Goal: Information Seeking & Learning: Learn about a topic

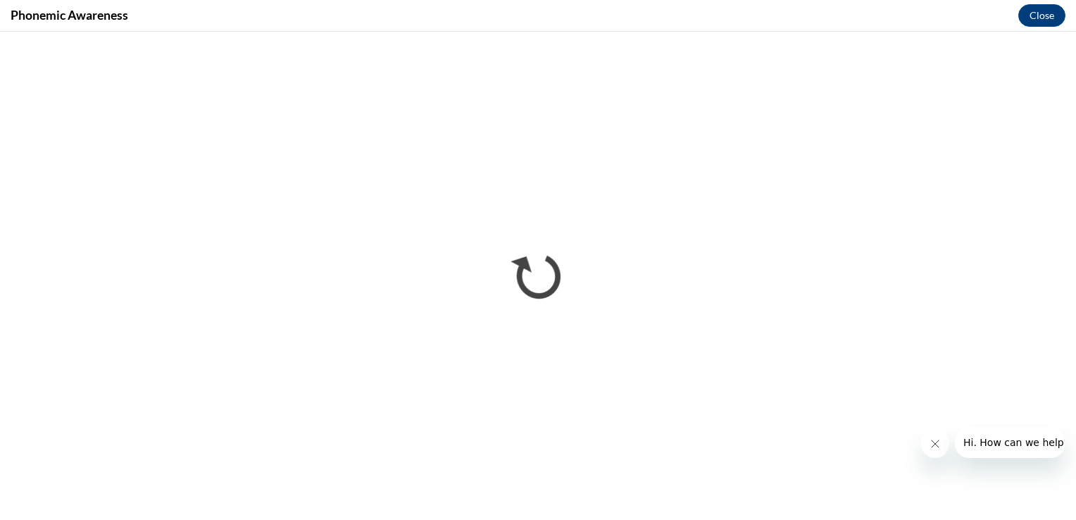
scroll to position [721, 0]
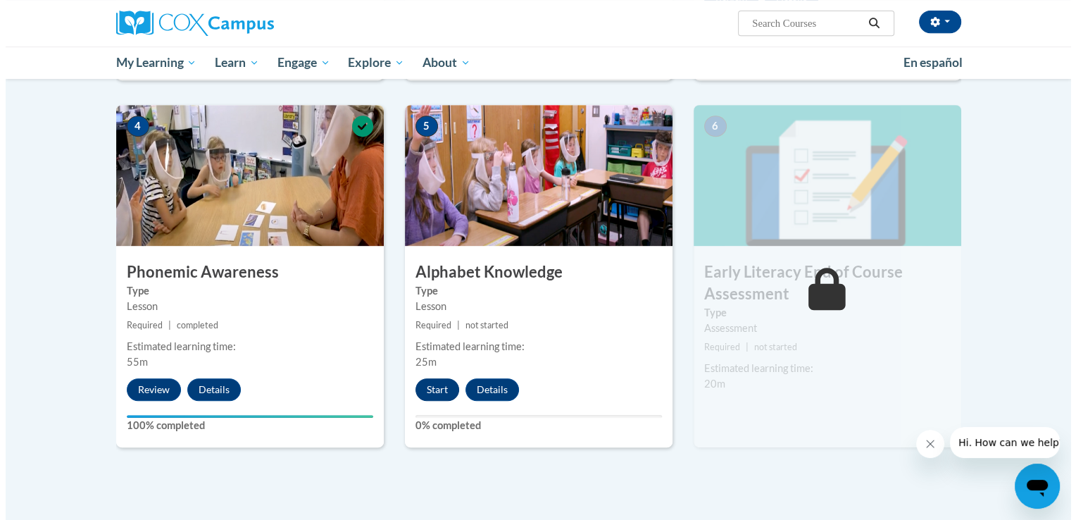
scroll to position [653, 0]
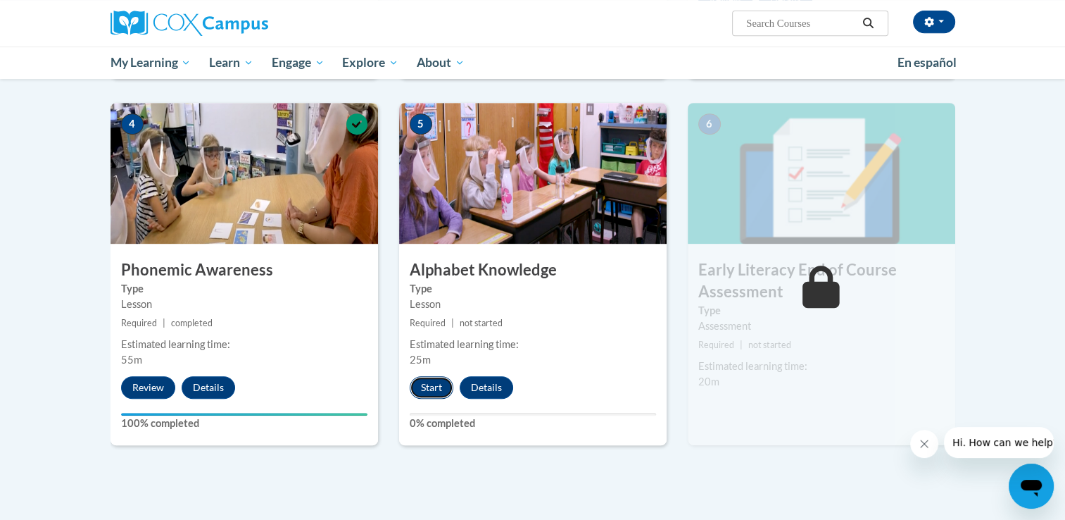
click at [439, 389] on button "Start" at bounding box center [432, 387] width 44 height 23
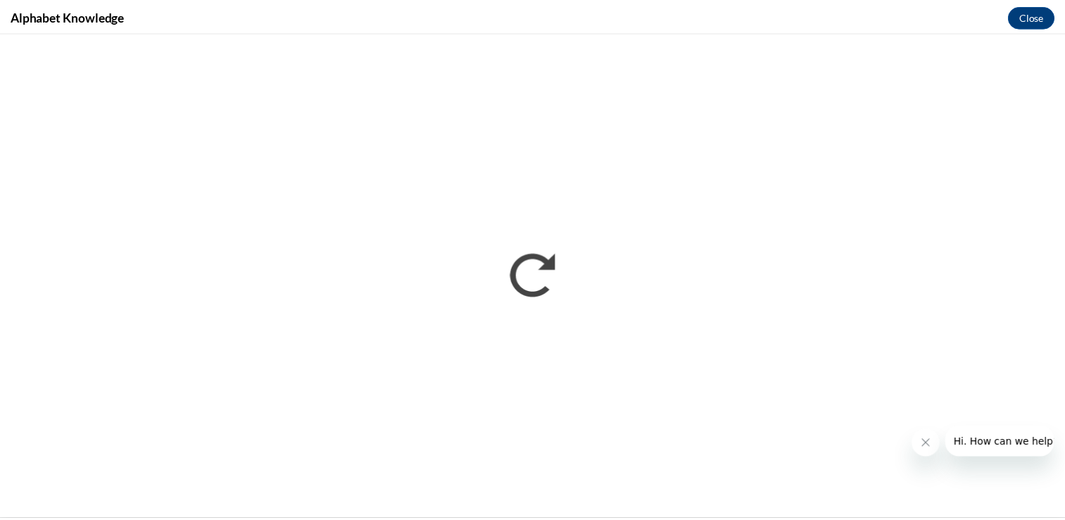
scroll to position [0, 0]
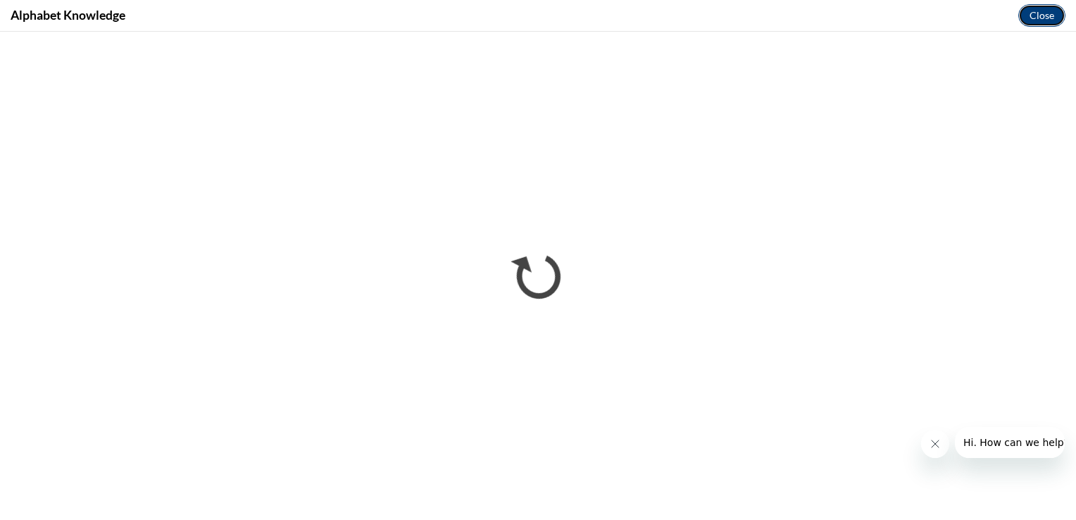
click at [1040, 14] on button "Close" at bounding box center [1041, 15] width 47 height 23
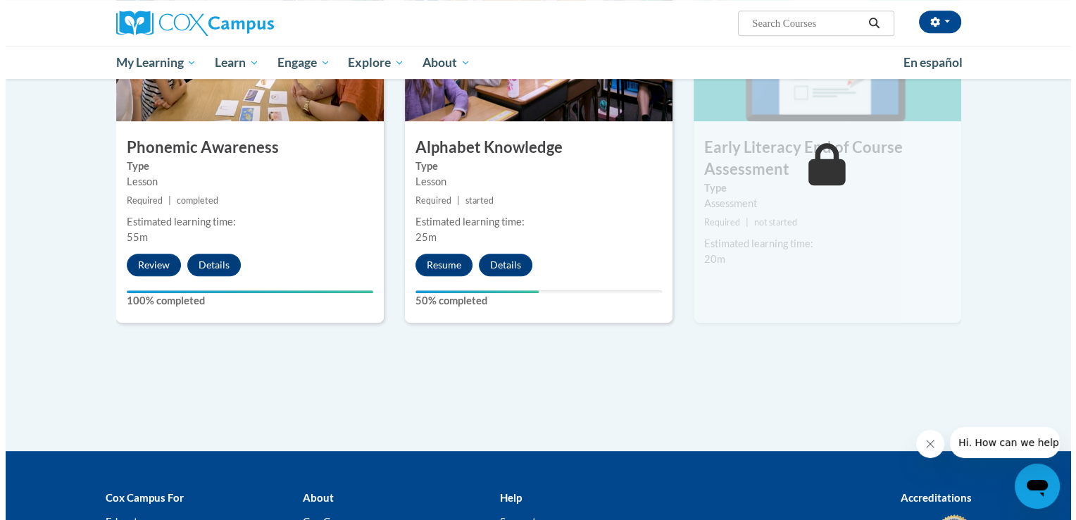
scroll to position [762, 0]
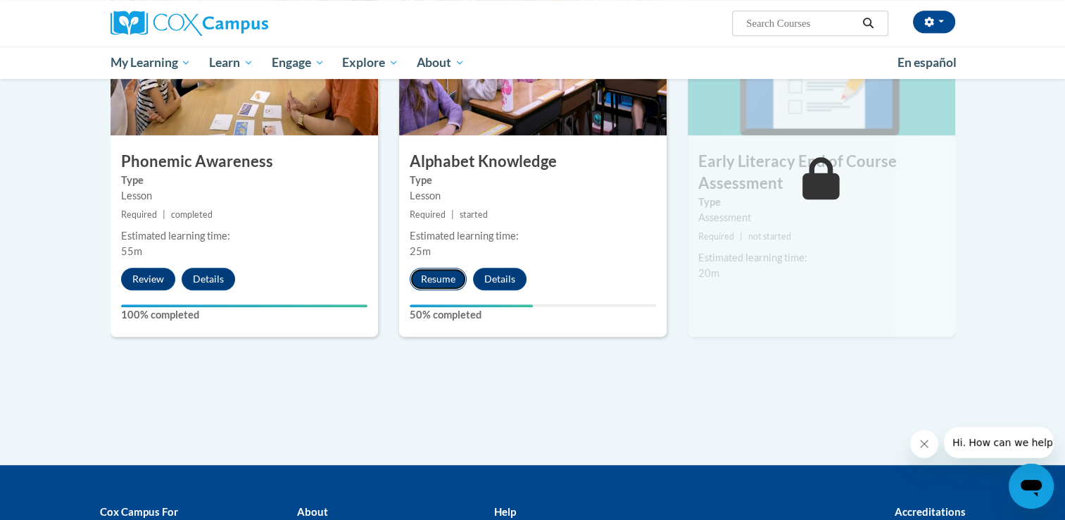
click at [441, 280] on button "Resume" at bounding box center [438, 279] width 57 height 23
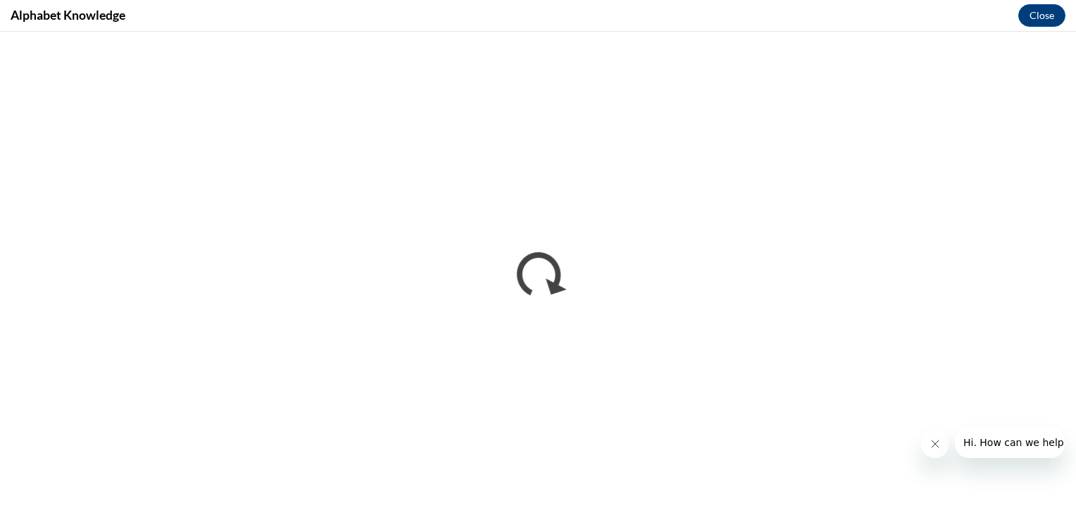
scroll to position [0, 0]
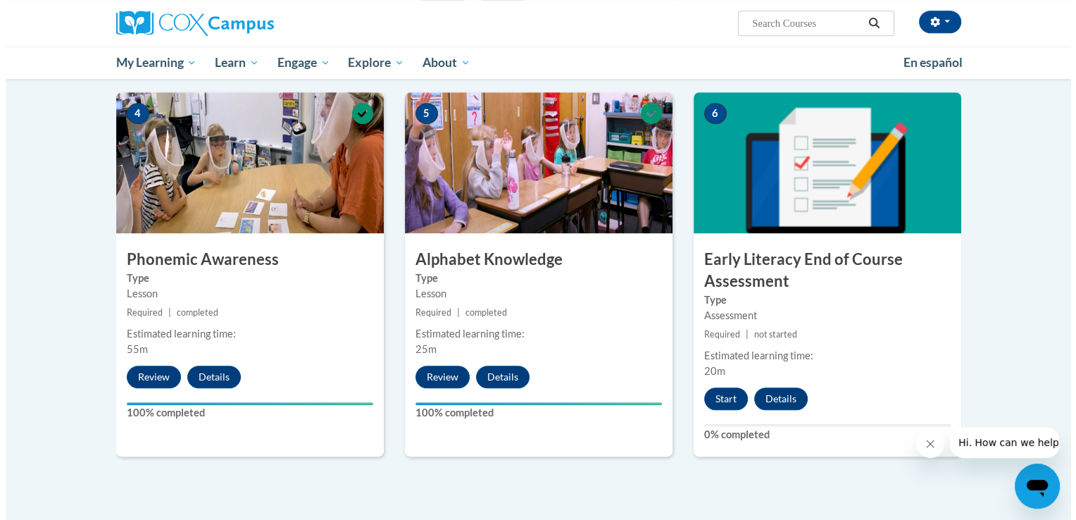
scroll to position [665, 0]
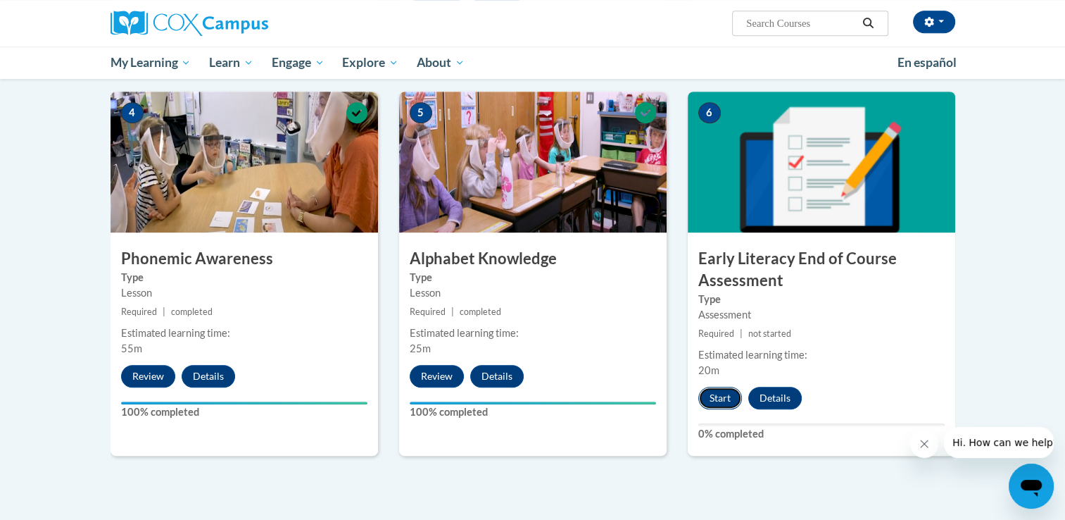
click at [725, 401] on button "Start" at bounding box center [720, 398] width 44 height 23
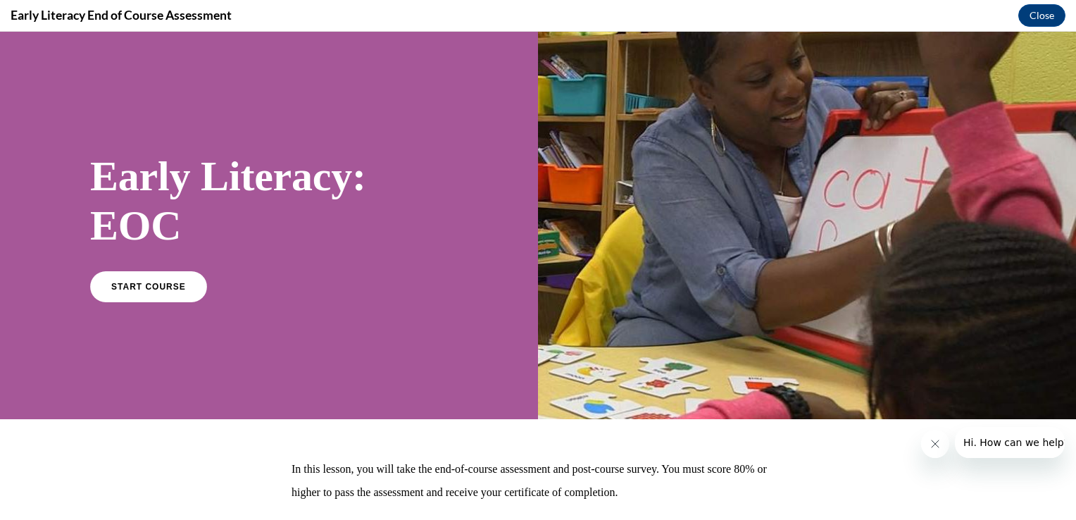
scroll to position [0, 0]
click at [143, 279] on link "START COURSE" at bounding box center [148, 286] width 123 height 32
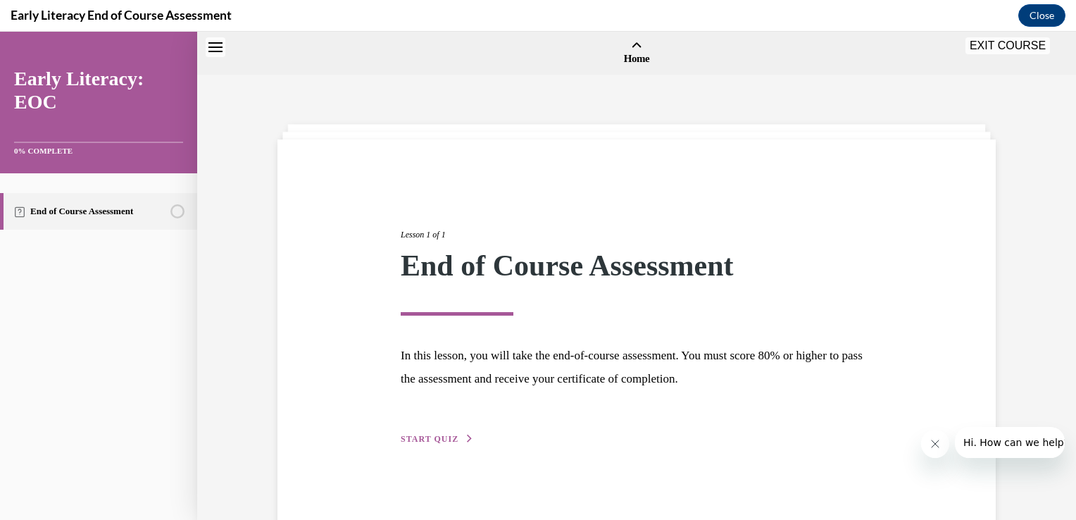
scroll to position [44, 0]
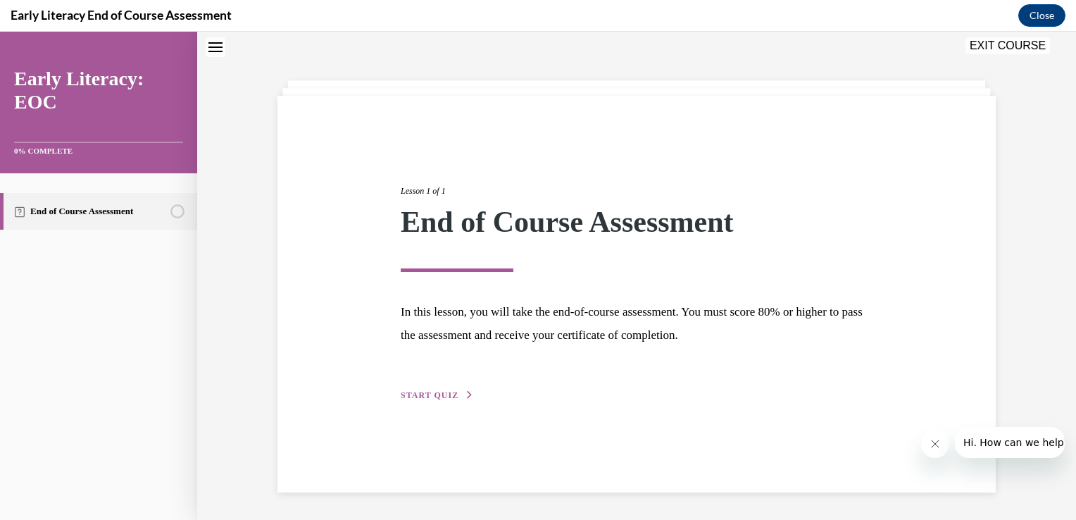
click at [448, 389] on button "START QUIZ" at bounding box center [437, 395] width 73 height 13
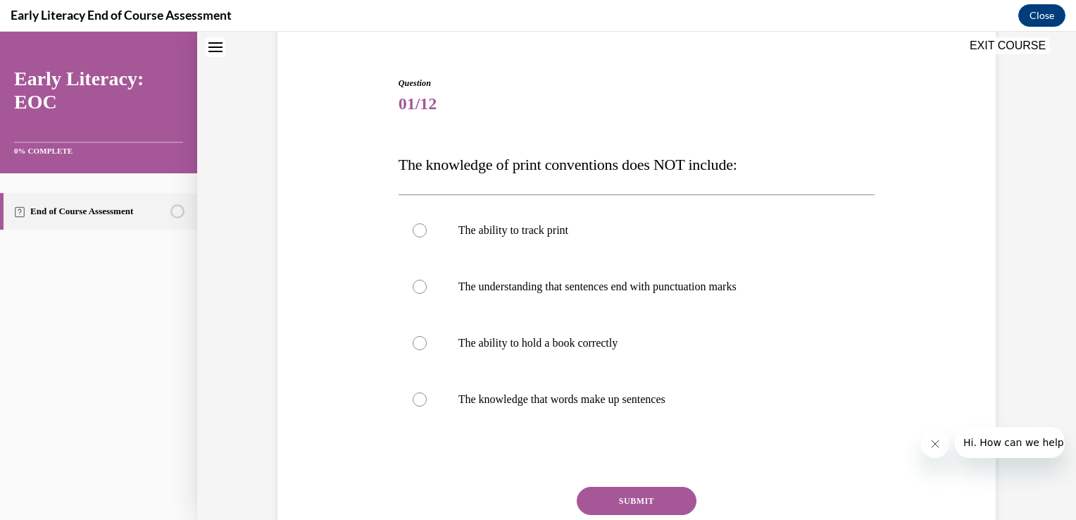
scroll to position [132, 0]
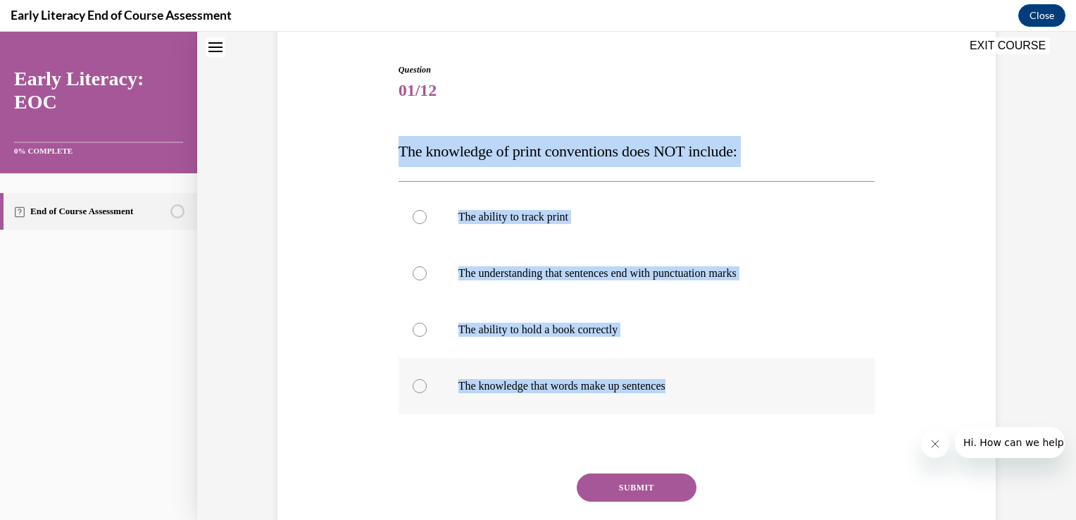
drag, startPoint x: 391, startPoint y: 151, endPoint x: 726, endPoint y: 389, distance: 411.1
click at [726, 389] on div "Question 01/12 The knowledge of print conventions does NOT include: The ability…" at bounding box center [637, 315] width 484 height 546
copy div "The knowledge of print conventions does NOT include: The ability to track print…"
click at [539, 339] on div at bounding box center [637, 329] width 477 height 56
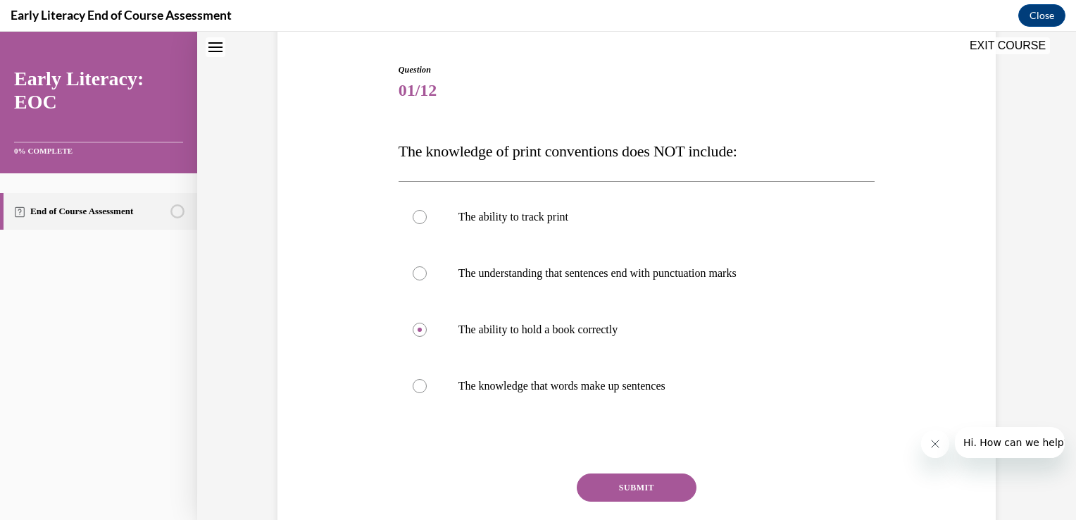
click at [589, 489] on button "SUBMIT" at bounding box center [637, 487] width 120 height 28
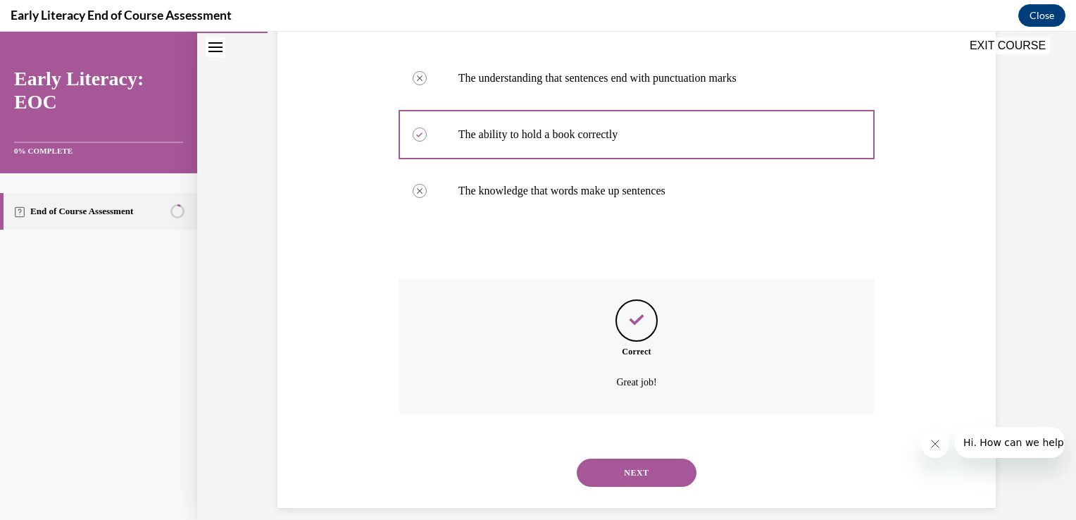
scroll to position [343, 0]
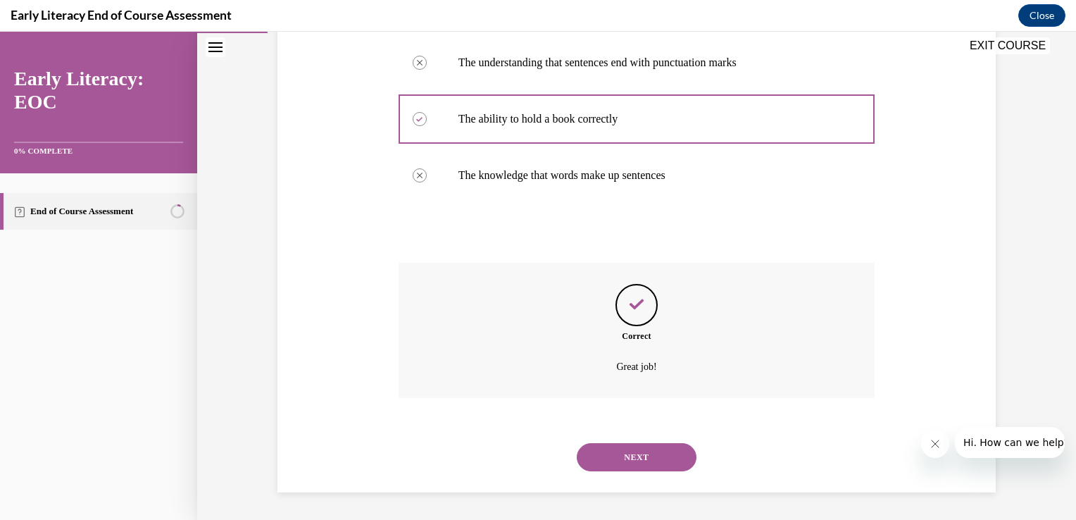
click at [615, 463] on button "NEXT" at bounding box center [637, 457] width 120 height 28
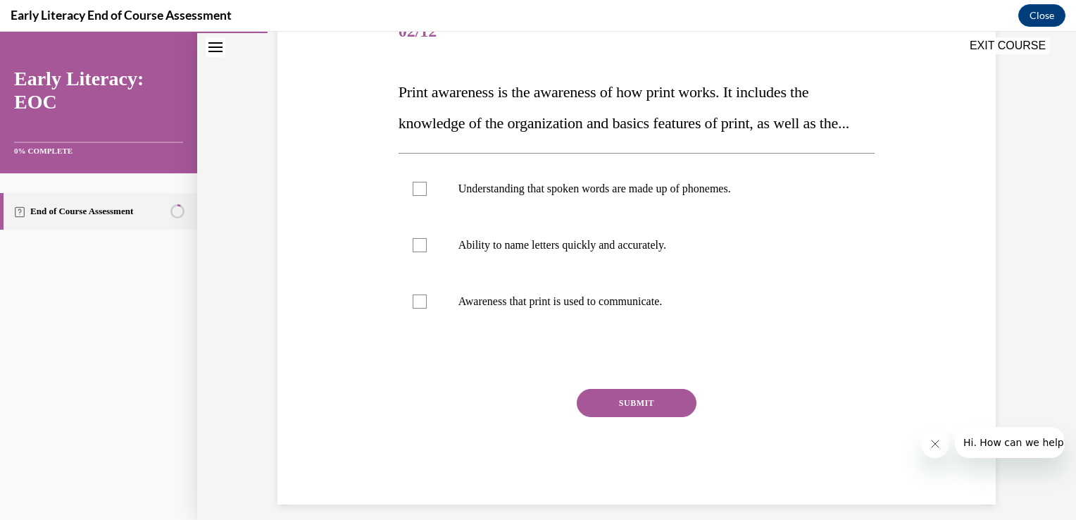
scroll to position [194, 0]
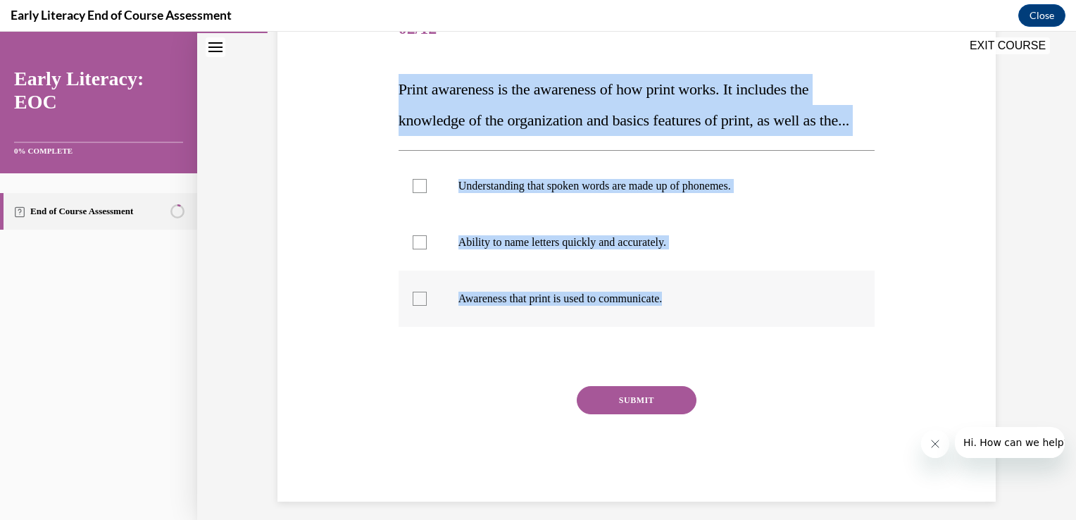
drag, startPoint x: 393, startPoint y: 74, endPoint x: 703, endPoint y: 336, distance: 405.7
click at [703, 336] on div "Question 02/12 Print awareness is the awareness of how print works. It includes…" at bounding box center [637, 251] width 477 height 500
copy div "Print awareness is the awareness of how print works. It includes the knowledge …"
click at [531, 306] on p "Awareness that print is used to communicate." at bounding box center [649, 299] width 382 height 14
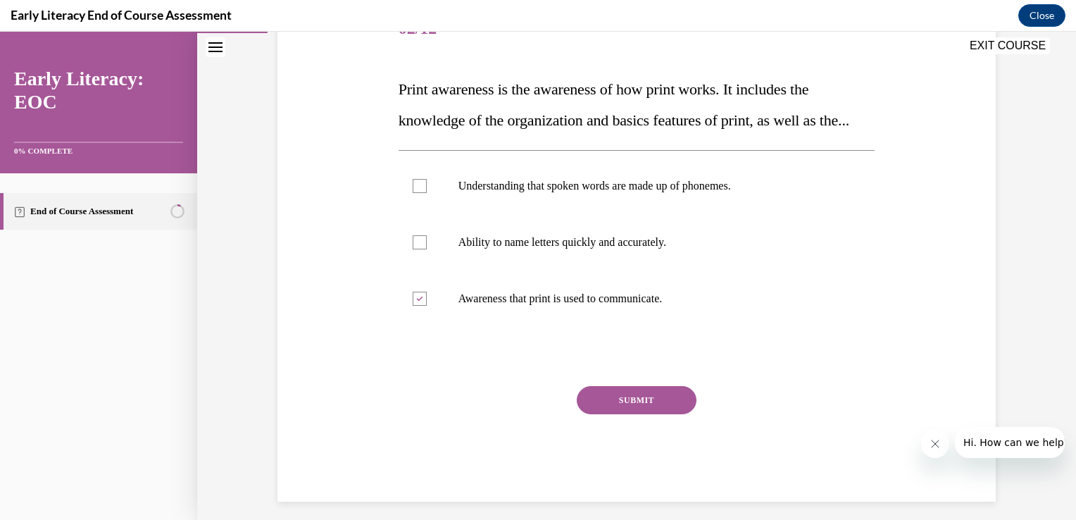
click at [594, 414] on button "SUBMIT" at bounding box center [637, 400] width 120 height 28
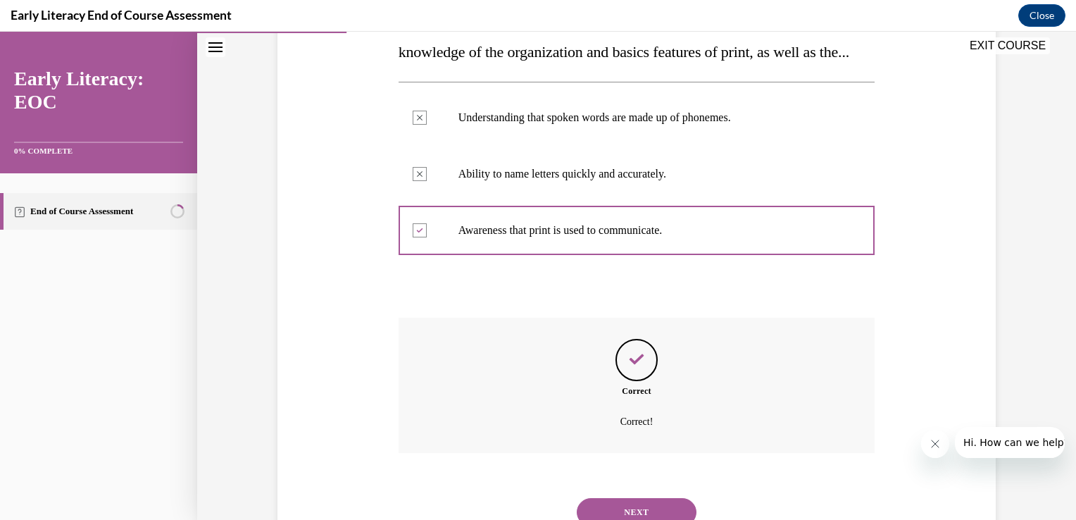
scroll to position [349, 0]
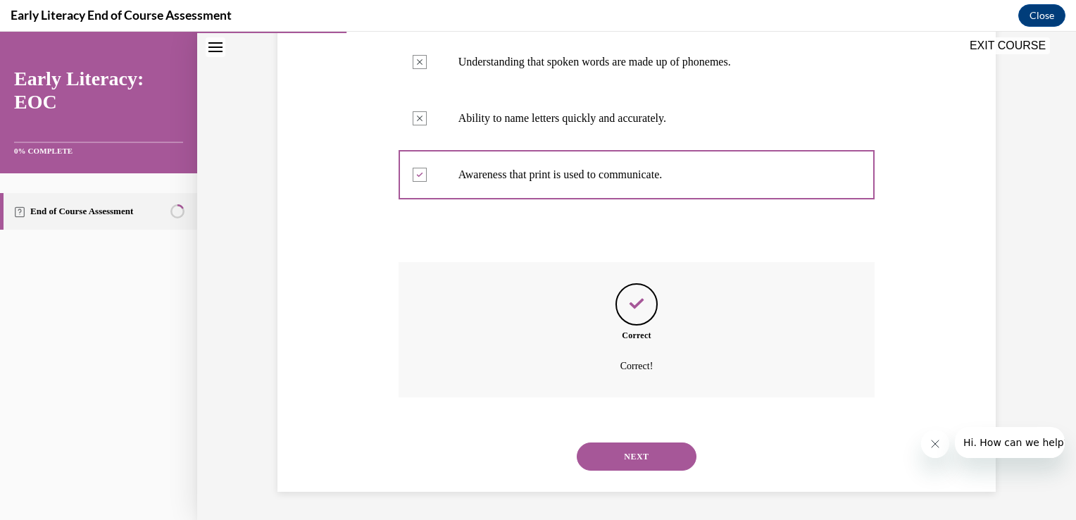
click at [617, 460] on button "NEXT" at bounding box center [637, 456] width 120 height 28
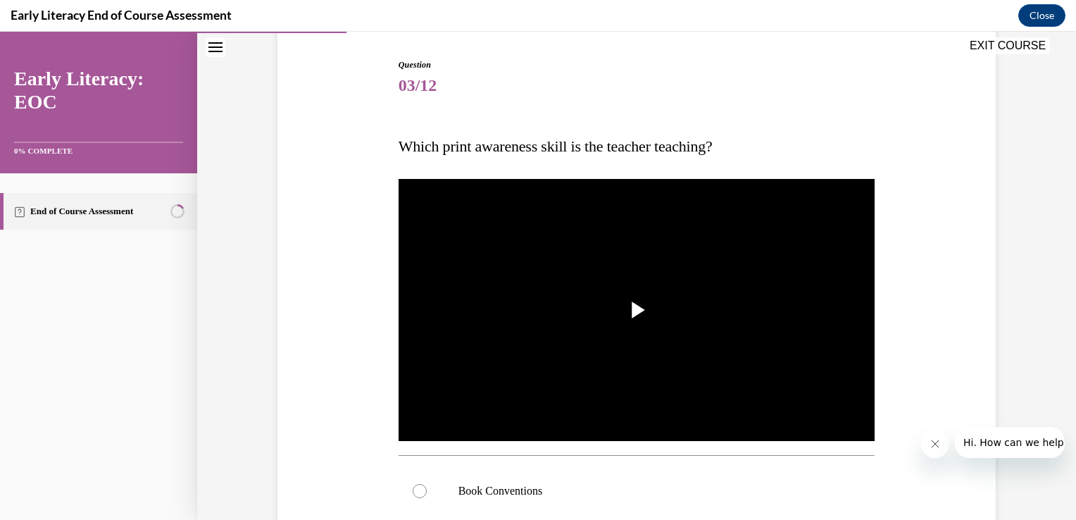
scroll to position [197, 0]
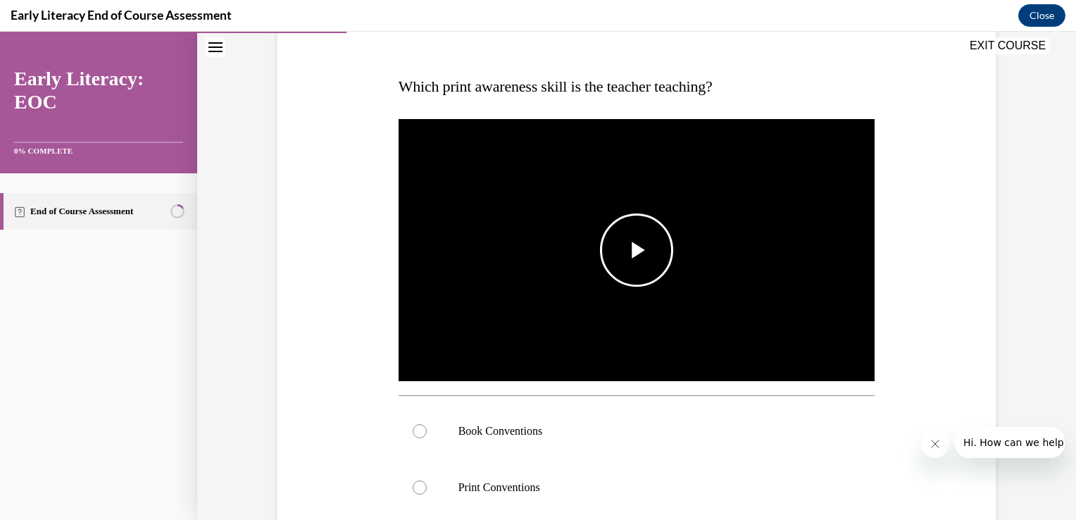
click at [637, 250] on span "Video player" at bounding box center [637, 250] width 0 height 0
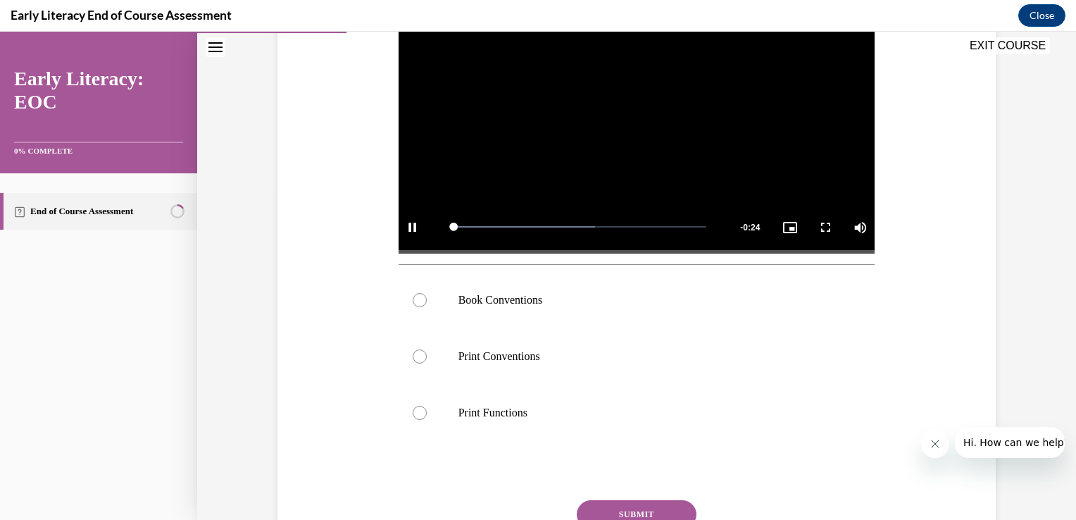
scroll to position [329, 0]
click at [558, 288] on div at bounding box center [637, 299] width 477 height 56
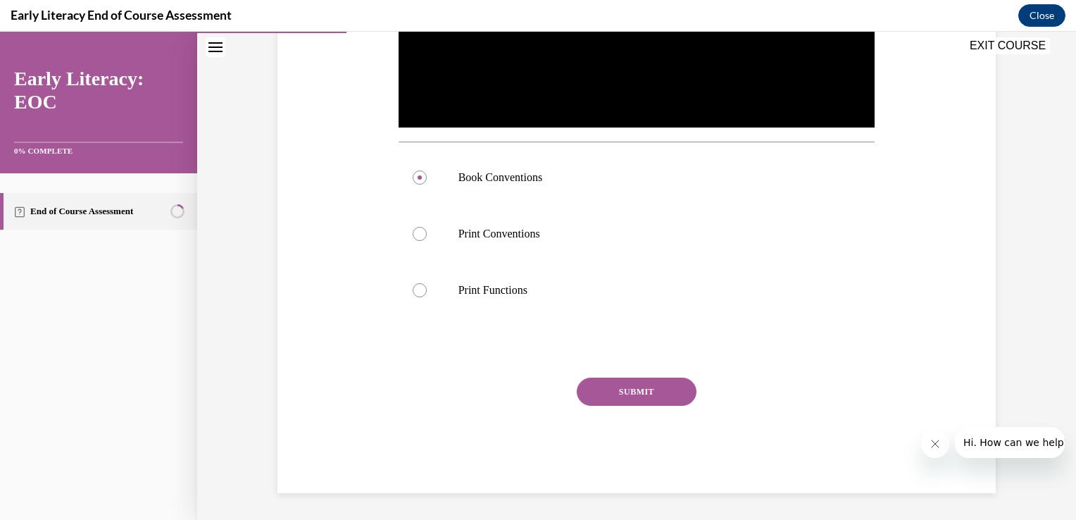
click at [622, 382] on button "SUBMIT" at bounding box center [637, 391] width 120 height 28
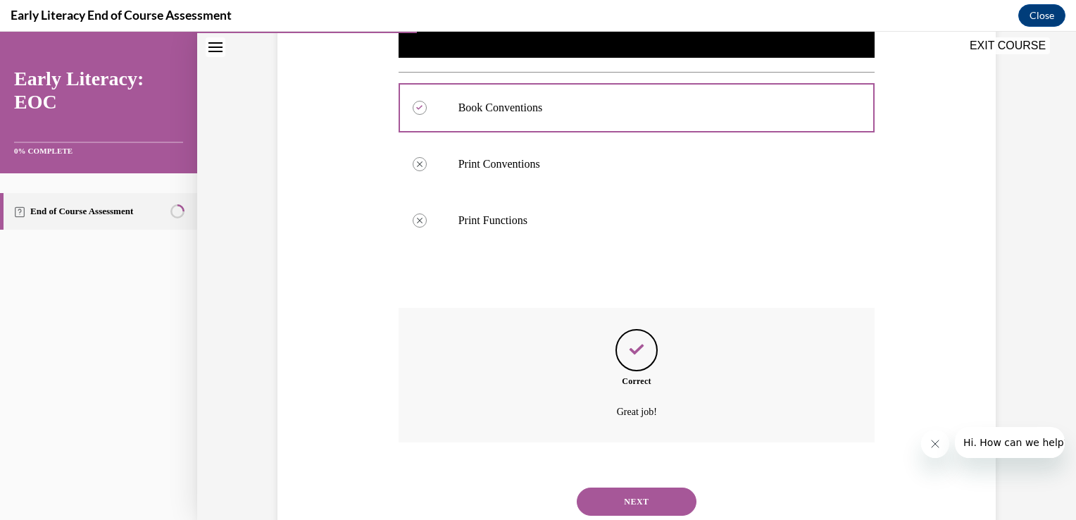
scroll to position [565, 0]
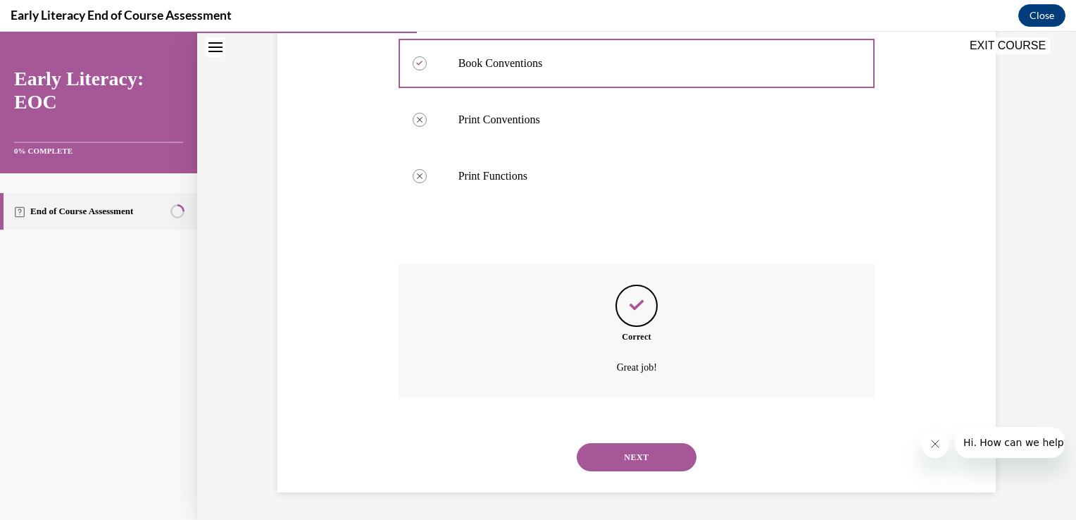
click at [627, 448] on button "NEXT" at bounding box center [637, 457] width 120 height 28
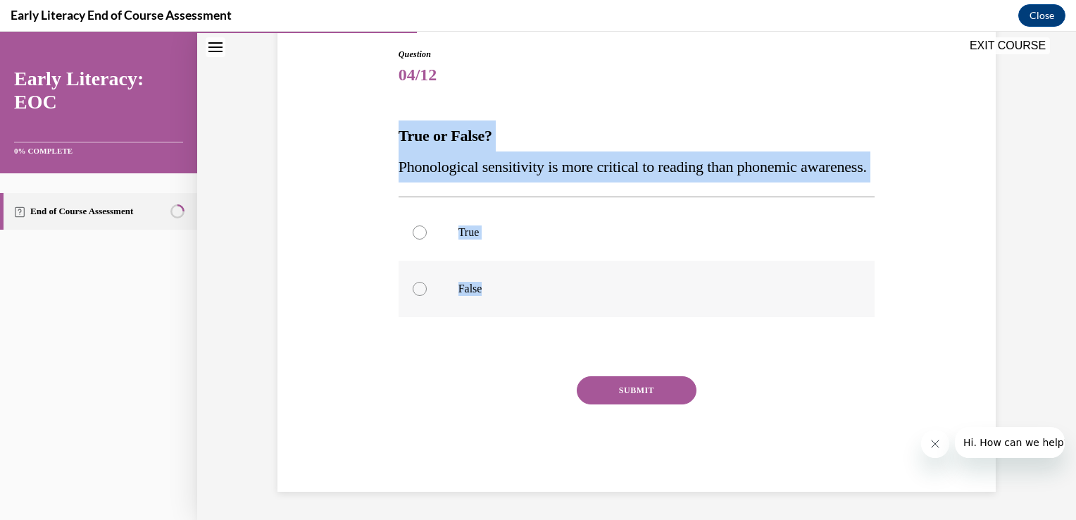
drag, startPoint x: 392, startPoint y: 114, endPoint x: 522, endPoint y: 317, distance: 241.0
click at [522, 317] on div "Question 04/12 True or False? Phonological sensitivity is more critical to read…" at bounding box center [637, 270] width 477 height 444
copy div "True or False? Phonological sensitivity is more critical to reading than phonem…"
click at [477, 296] on p "False" at bounding box center [649, 289] width 382 height 14
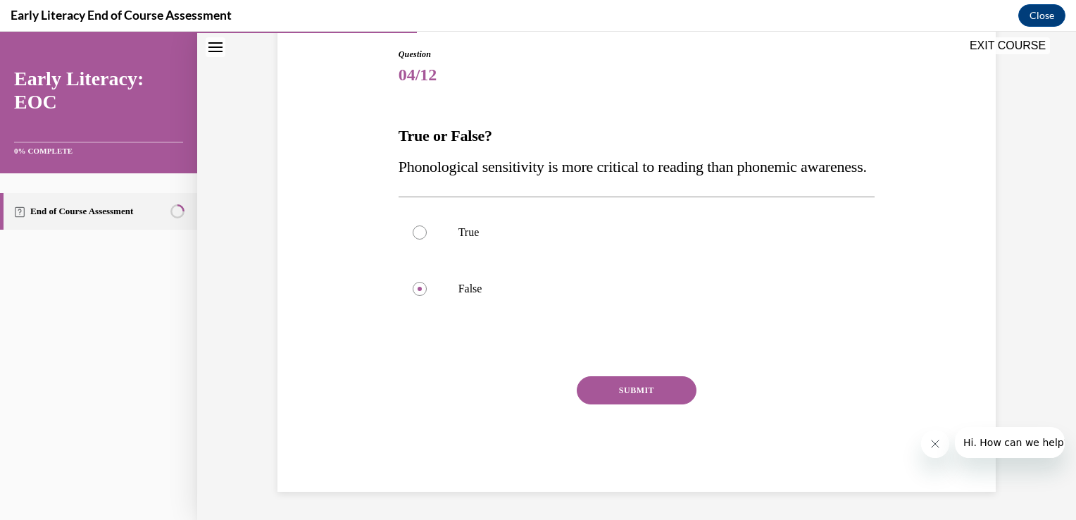
click at [594, 404] on button "SUBMIT" at bounding box center [637, 390] width 120 height 28
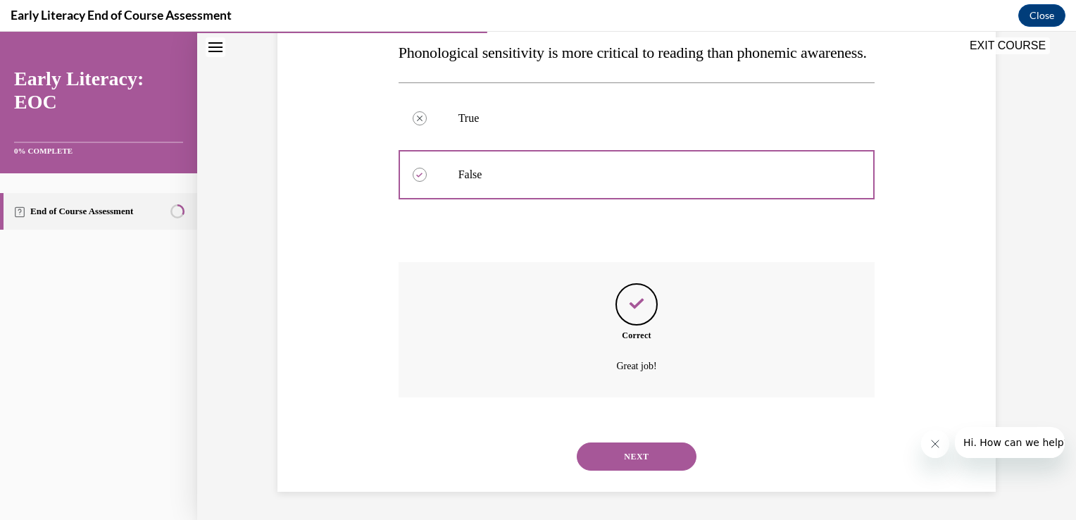
scroll to position [292, 0]
click at [616, 460] on button "NEXT" at bounding box center [637, 456] width 120 height 28
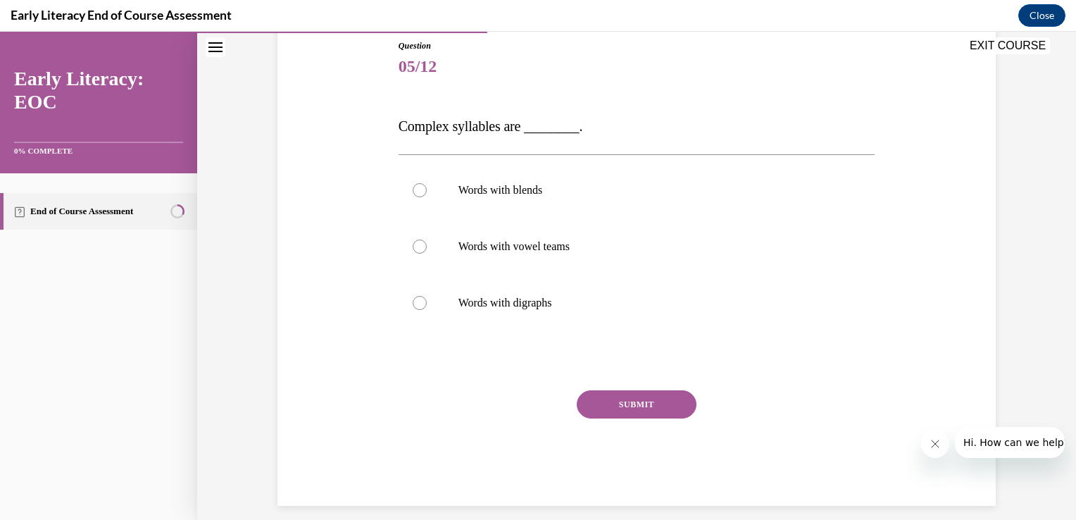
scroll to position [170, 0]
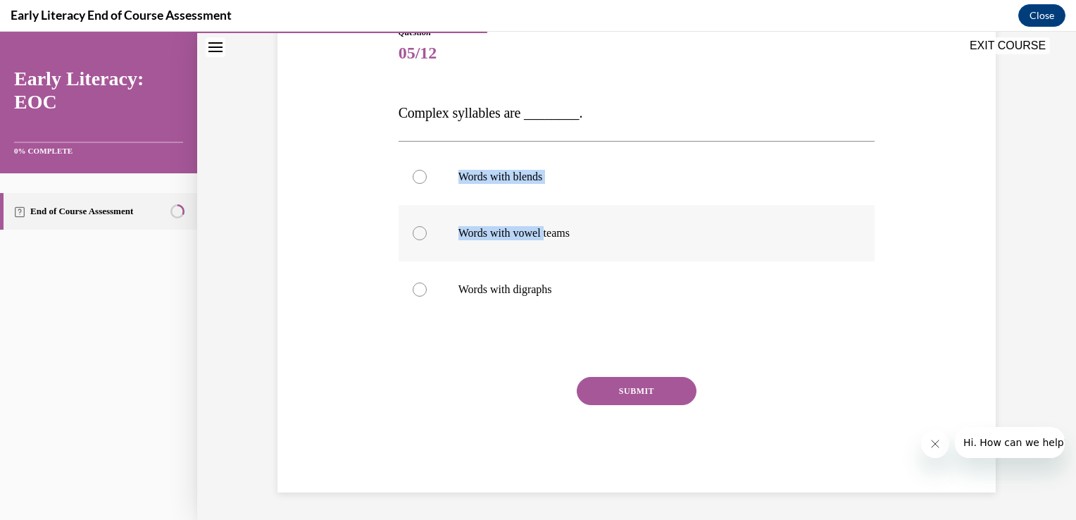
drag, startPoint x: 392, startPoint y: 133, endPoint x: 544, endPoint y: 237, distance: 184.4
click at [544, 237] on div "Question 05/12 Complex syllables are ________. Words with blends Words with vow…" at bounding box center [637, 259] width 477 height 466
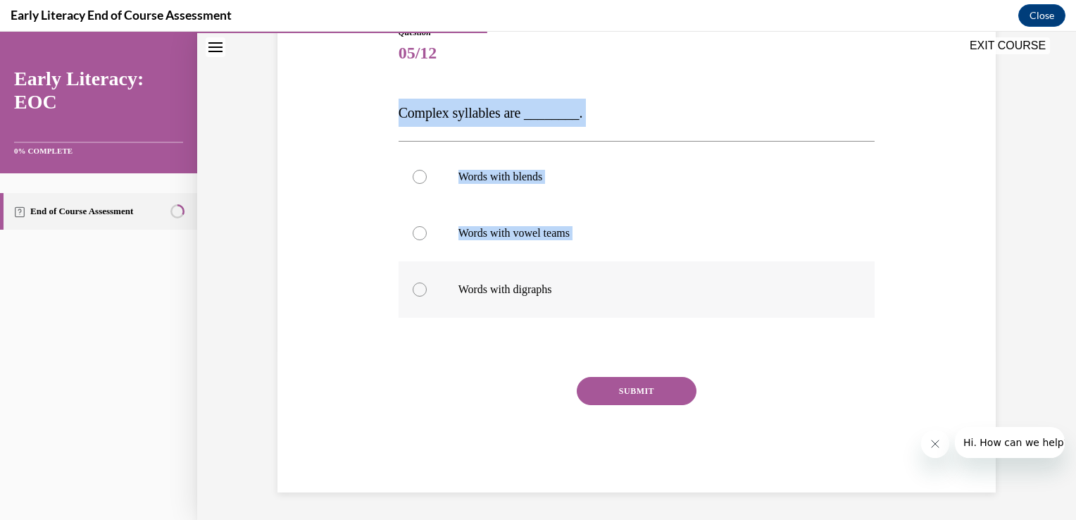
drag, startPoint x: 391, startPoint y: 109, endPoint x: 637, endPoint y: 299, distance: 310.7
click at [637, 299] on div "Question 05/12 Complex syllables are ________. Words with blends Words with vow…" at bounding box center [637, 248] width 484 height 487
click at [399, 113] on span "Complex syllables are ________." at bounding box center [491, 112] width 184 height 15
drag, startPoint x: 397, startPoint y: 113, endPoint x: 589, endPoint y: 311, distance: 275.4
click at [589, 311] on div "Question 05/12 Complex syllables are ________. Words with blends Words with vow…" at bounding box center [637, 259] width 477 height 466
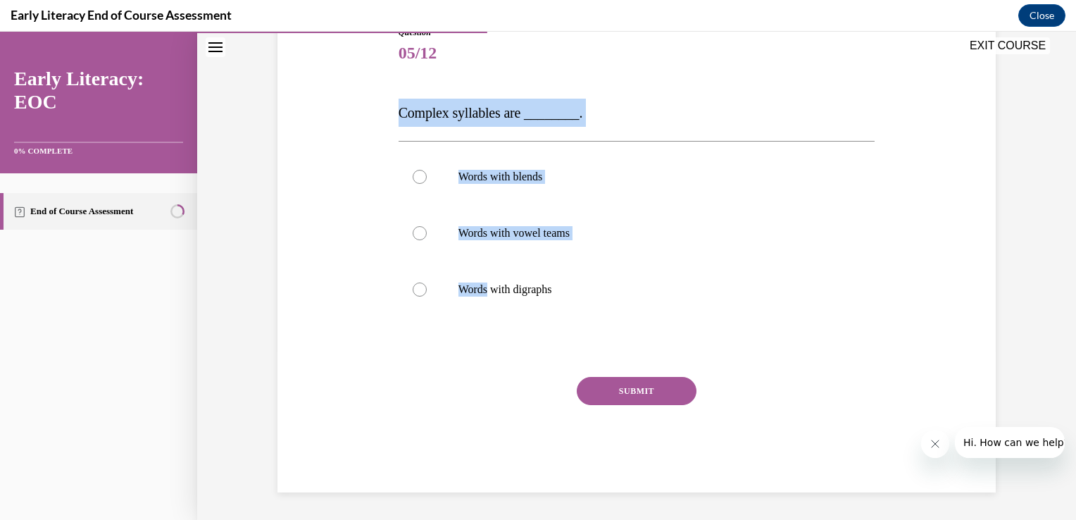
click at [413, 108] on span "Complex syllables are ________." at bounding box center [491, 112] width 184 height 15
drag, startPoint x: 381, startPoint y: 103, endPoint x: 578, endPoint y: 289, distance: 271.5
click at [578, 289] on div "Question 05/12 Complex syllables are ________. Words with blends Words with vow…" at bounding box center [636, 238] width 725 height 508
copy div "Complex syllables are ________. Words with blends Words with vowel teams Words …"
click at [623, 294] on p "Words with digraphs" at bounding box center [649, 289] width 382 height 14
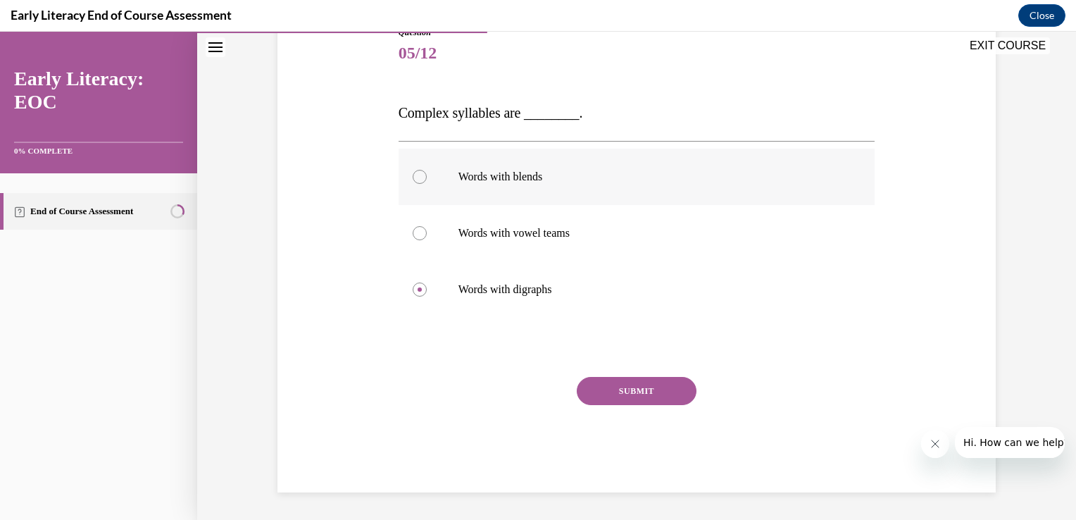
click at [608, 194] on div at bounding box center [637, 177] width 477 height 56
click at [634, 382] on button "SUBMIT" at bounding box center [637, 391] width 120 height 28
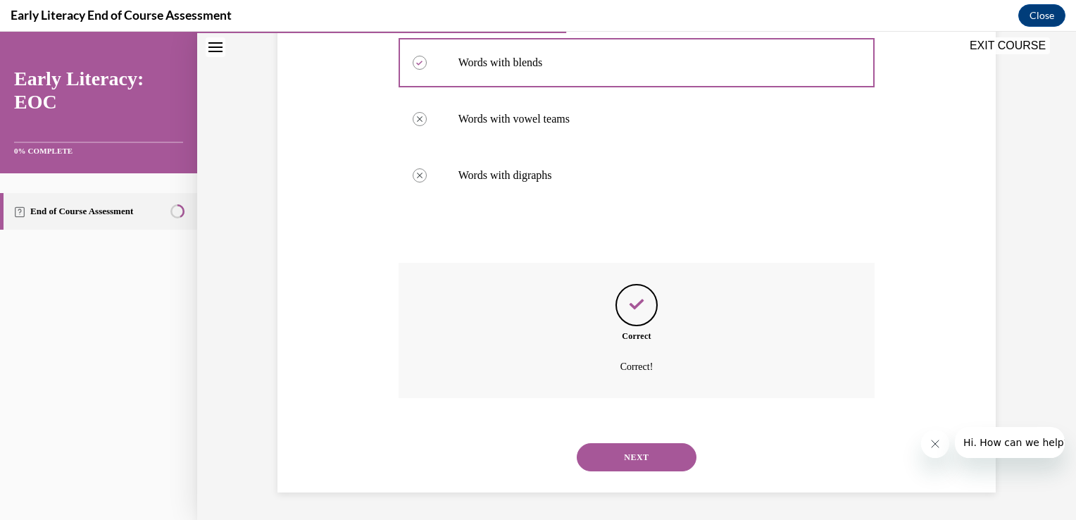
scroll to position [284, 0]
click at [626, 469] on button "NEXT" at bounding box center [637, 457] width 120 height 28
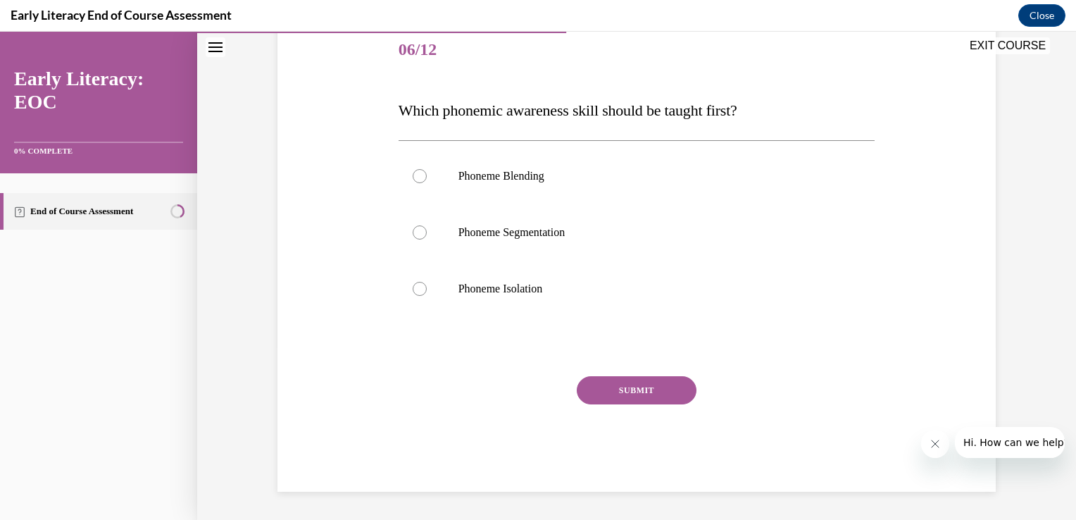
scroll to position [156, 0]
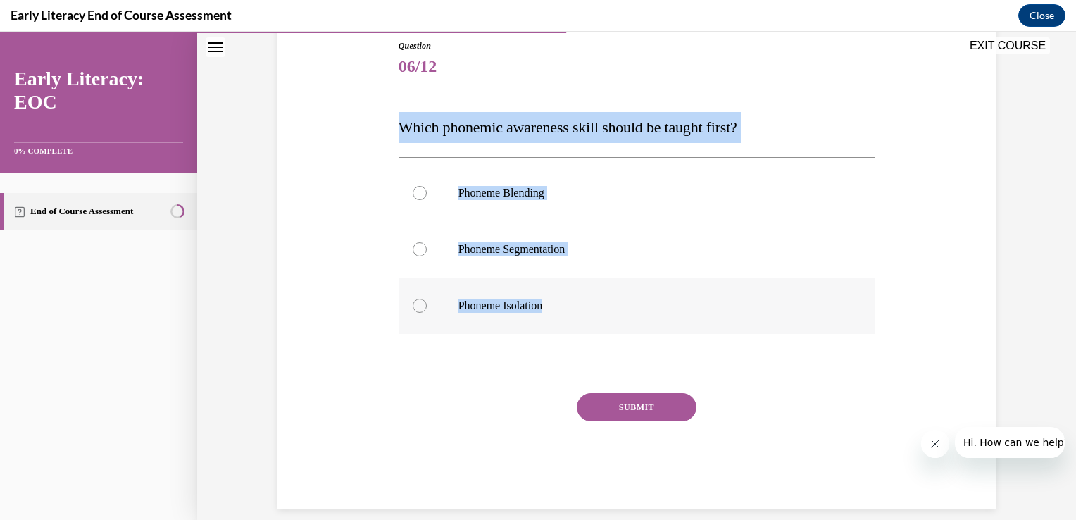
drag, startPoint x: 386, startPoint y: 124, endPoint x: 544, endPoint y: 301, distance: 237.4
click at [544, 301] on div "Question 06/12 Which phonemic awareness skill should be taught first? Phoneme B…" at bounding box center [636, 252] width 725 height 511
copy div "Which phonemic awareness skill should be taught first? Phoneme Blending Phoneme…"
click at [565, 301] on p "Phoneme Isolation" at bounding box center [649, 306] width 382 height 14
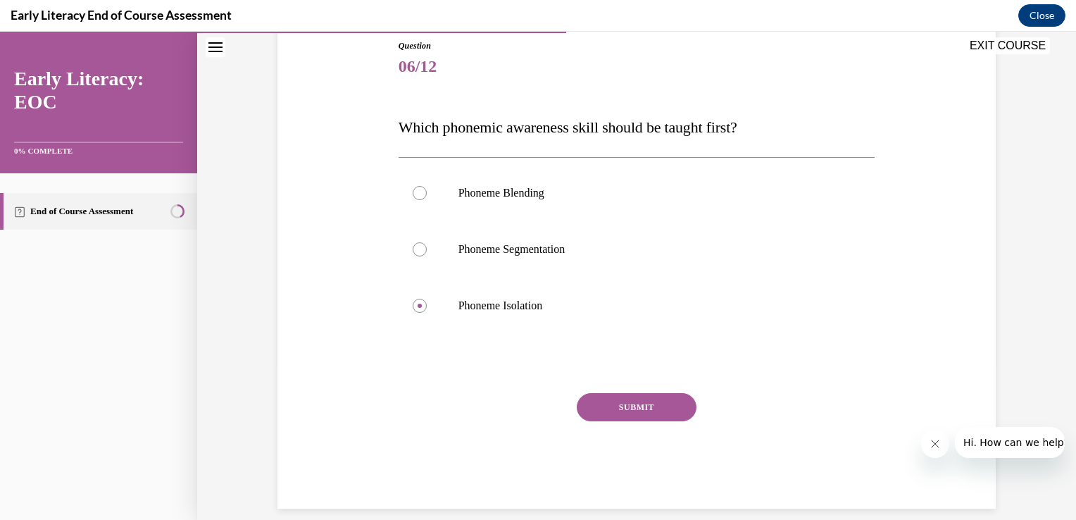
click at [610, 411] on button "SUBMIT" at bounding box center [637, 407] width 120 height 28
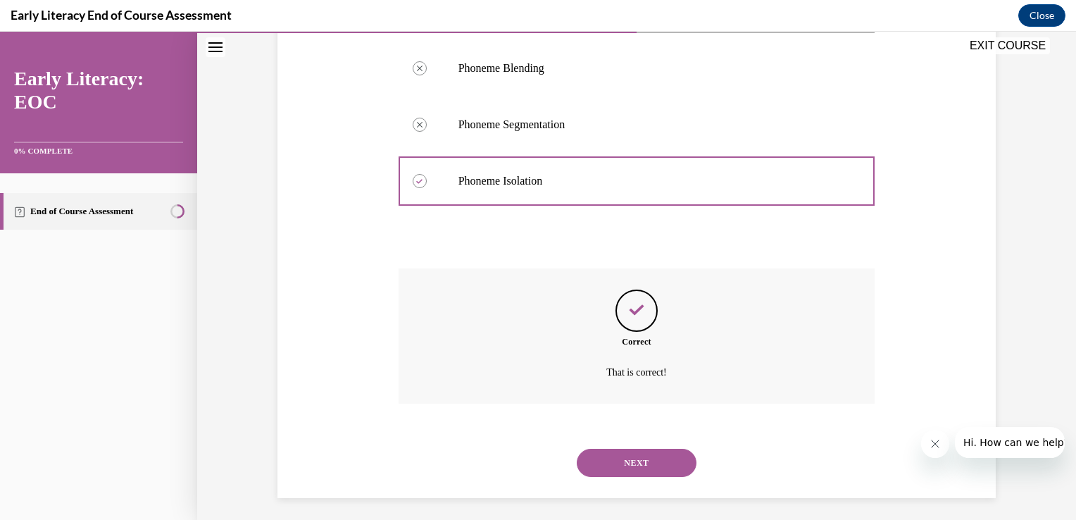
scroll to position [287, 0]
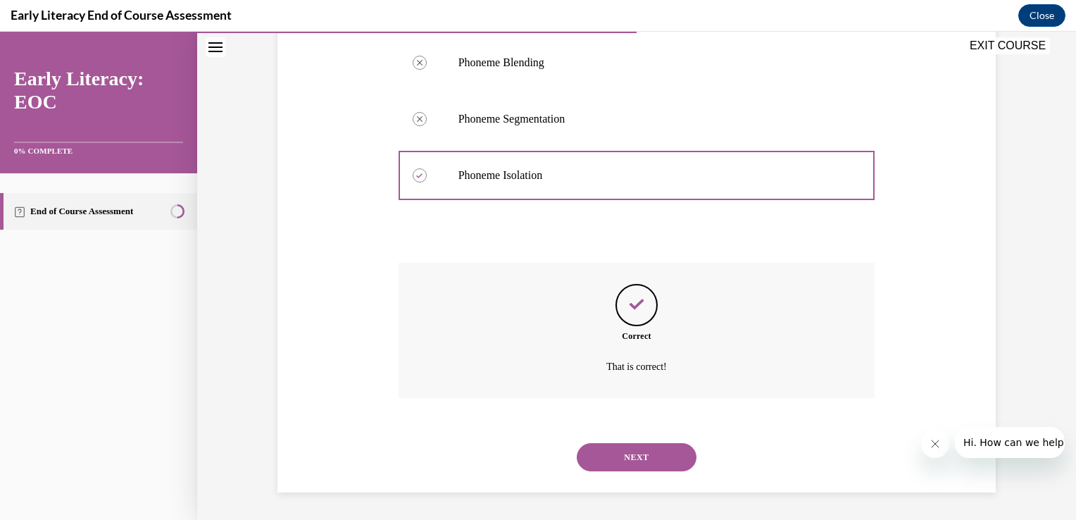
click at [627, 446] on button "NEXT" at bounding box center [637, 457] width 120 height 28
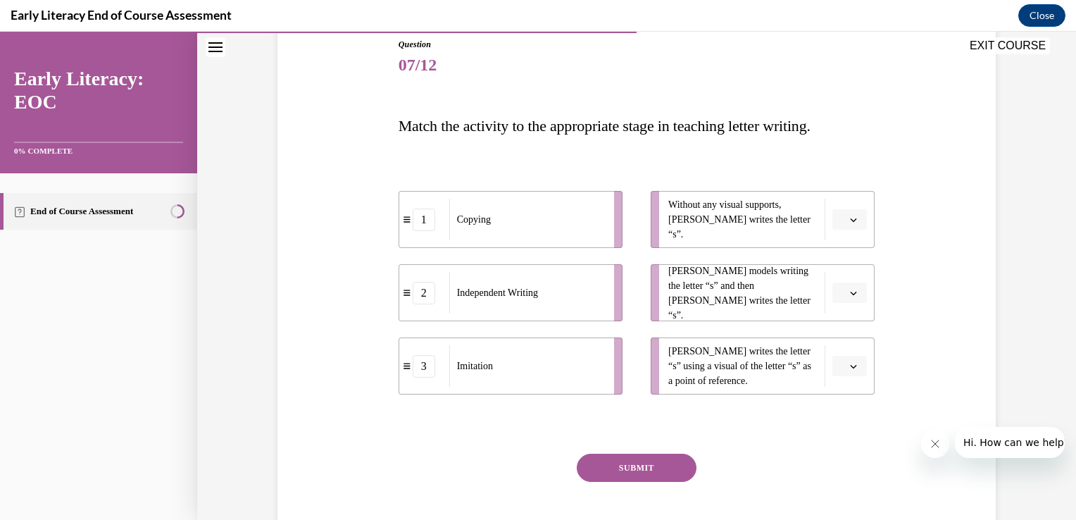
scroll to position [175, 0]
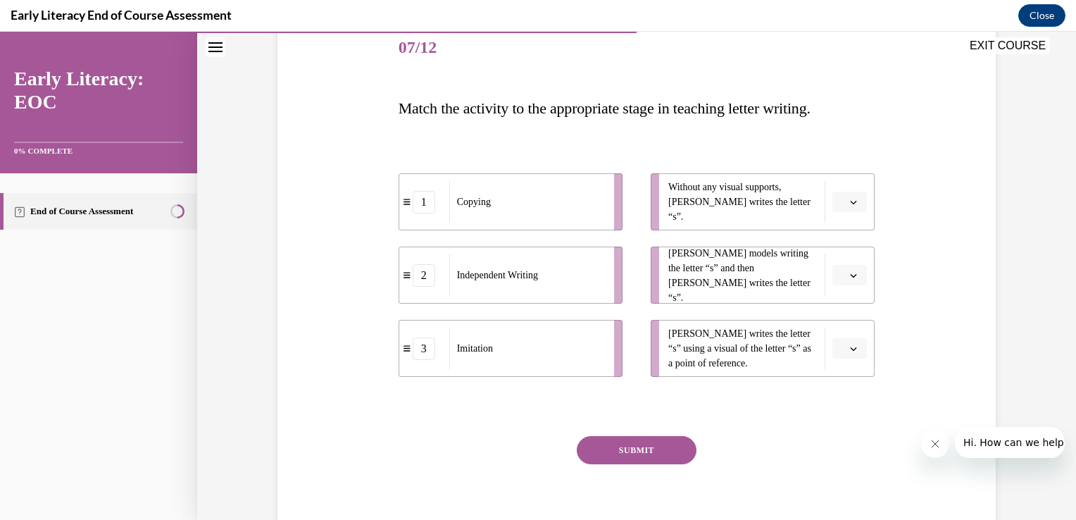
click at [834, 209] on button "button" at bounding box center [849, 202] width 35 height 21
click at [846, 286] on div "2" at bounding box center [842, 289] width 35 height 28
click at [849, 283] on button "button" at bounding box center [849, 275] width 35 height 21
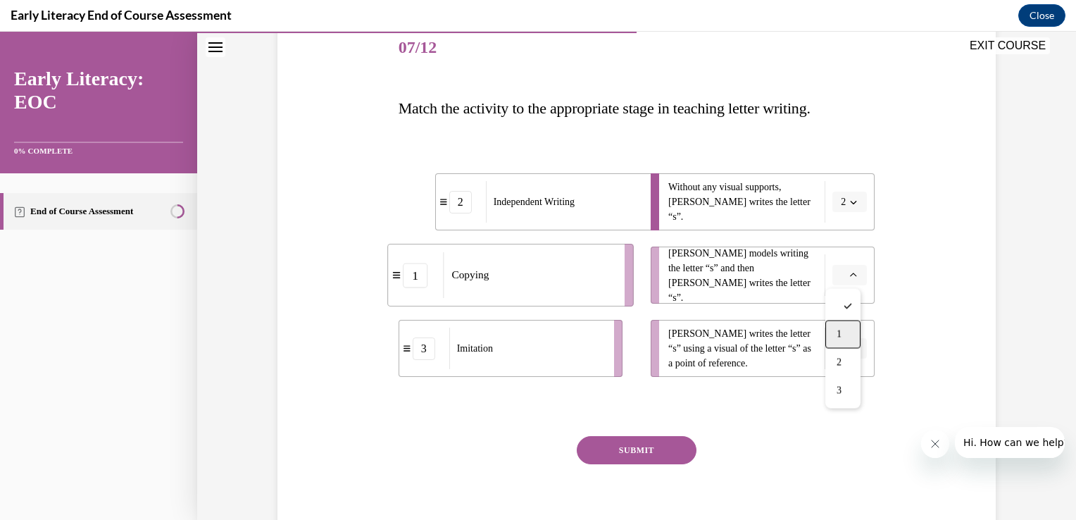
click at [852, 340] on div "1" at bounding box center [842, 334] width 35 height 28
click at [851, 347] on icon "button" at bounding box center [854, 349] width 6 height 4
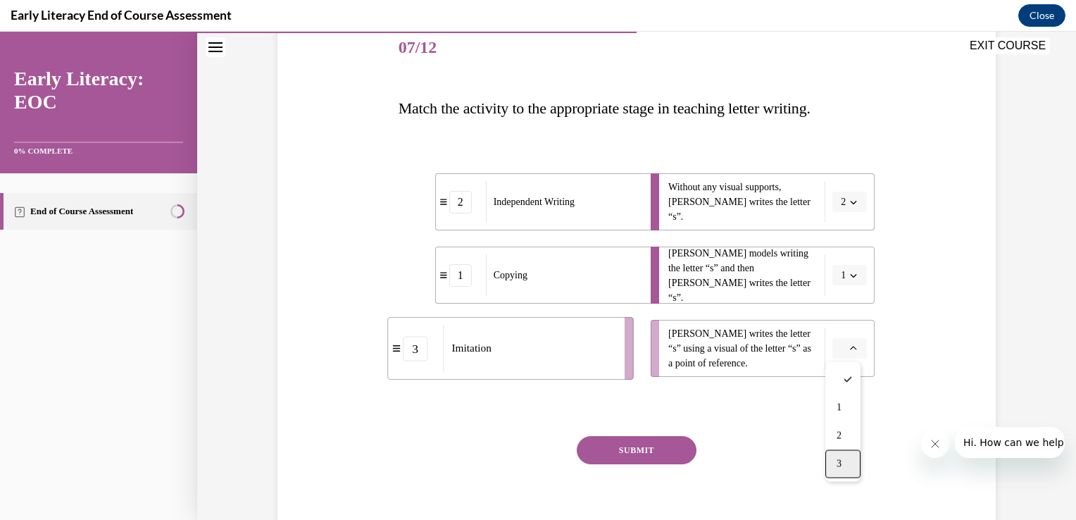
click at [851, 470] on div "3" at bounding box center [842, 464] width 35 height 28
click at [599, 471] on div "SUBMIT" at bounding box center [637, 471] width 477 height 70
click at [625, 436] on button "SUBMIT" at bounding box center [637, 450] width 120 height 28
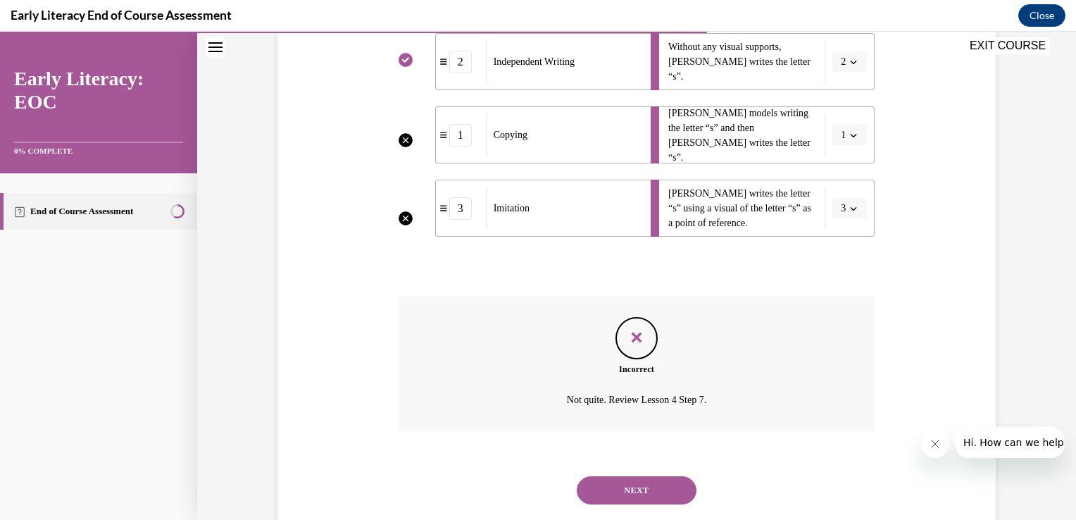
scroll to position [349, 0]
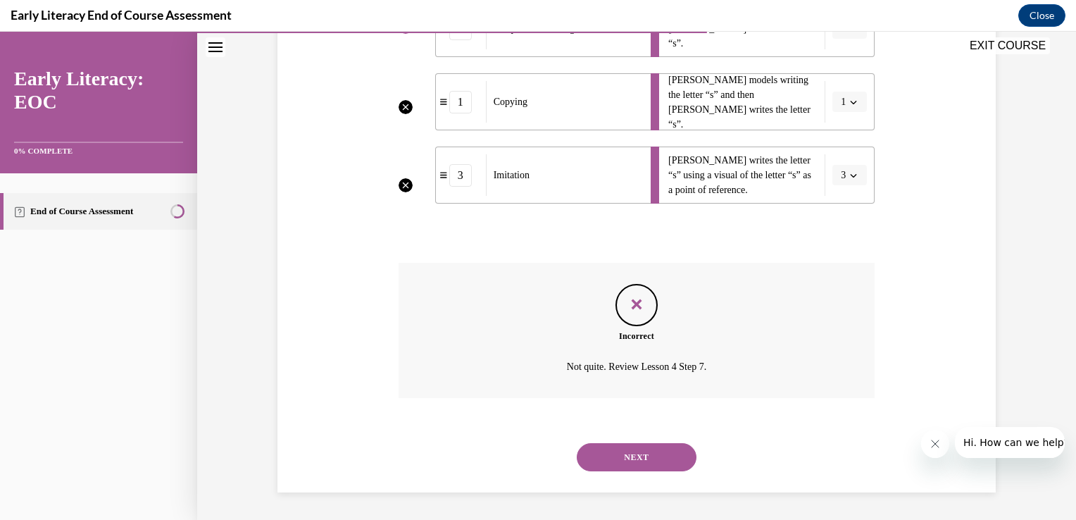
click at [656, 458] on button "NEXT" at bounding box center [637, 457] width 120 height 28
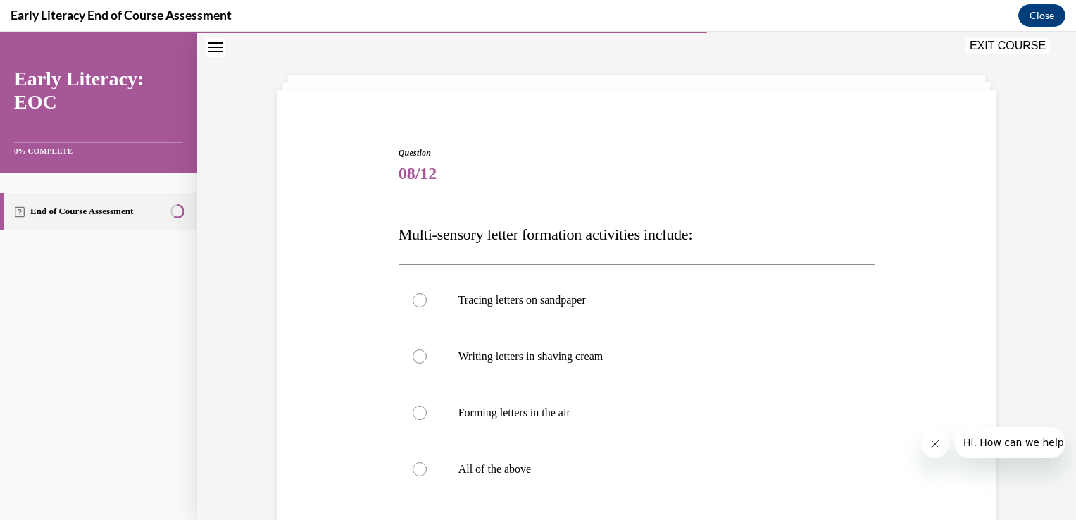
scroll to position [70, 0]
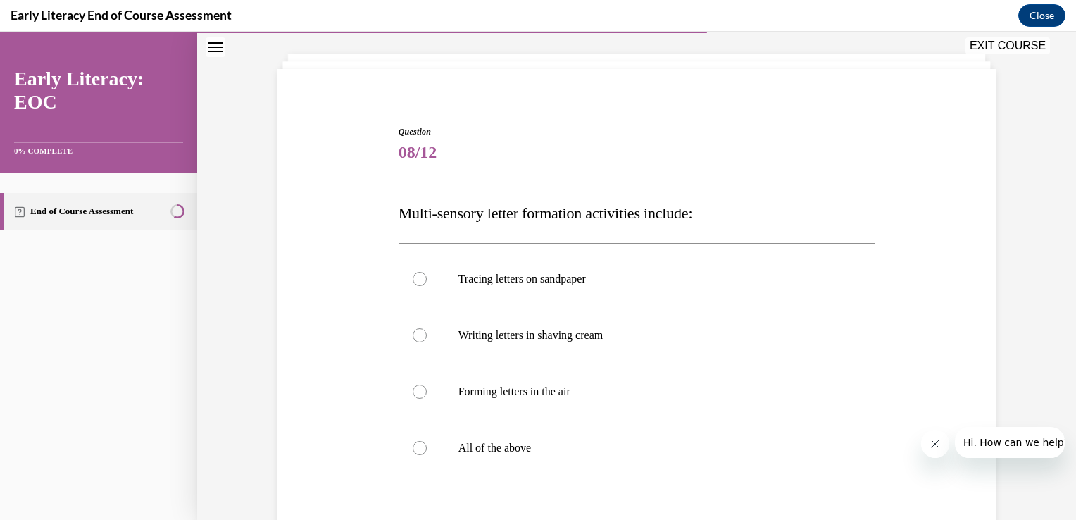
click at [656, 458] on div at bounding box center [637, 448] width 477 height 56
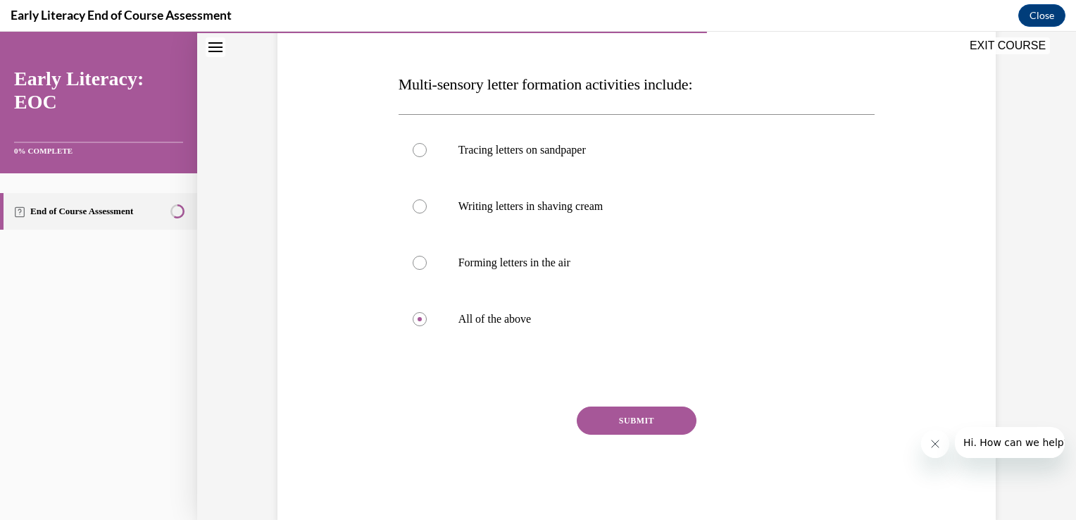
scroll to position [203, 0]
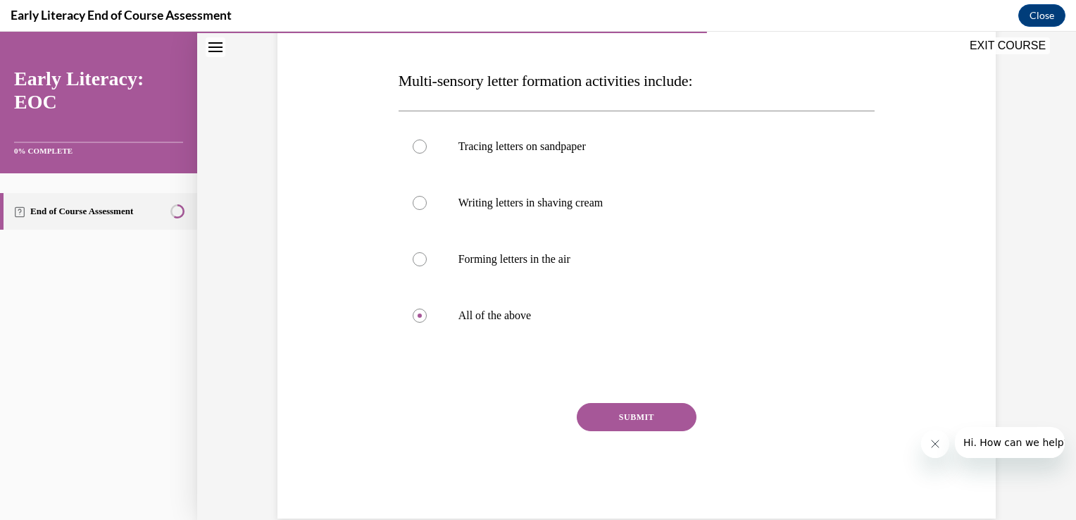
click at [625, 400] on div "Question 08/12 Multi-sensory letter formation activities include: Tracing lette…" at bounding box center [637, 255] width 477 height 525
click at [628, 422] on button "SUBMIT" at bounding box center [637, 417] width 120 height 28
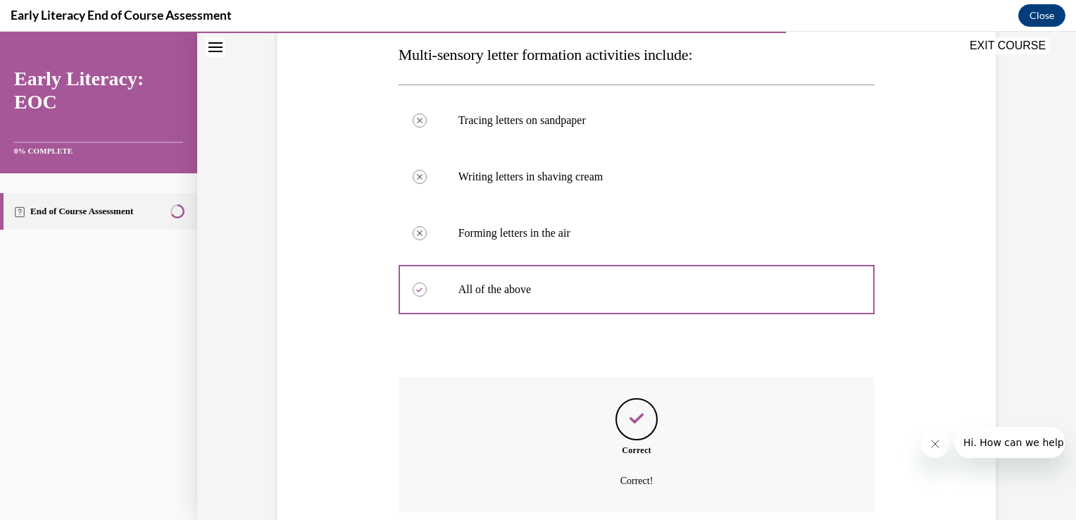
scroll to position [343, 0]
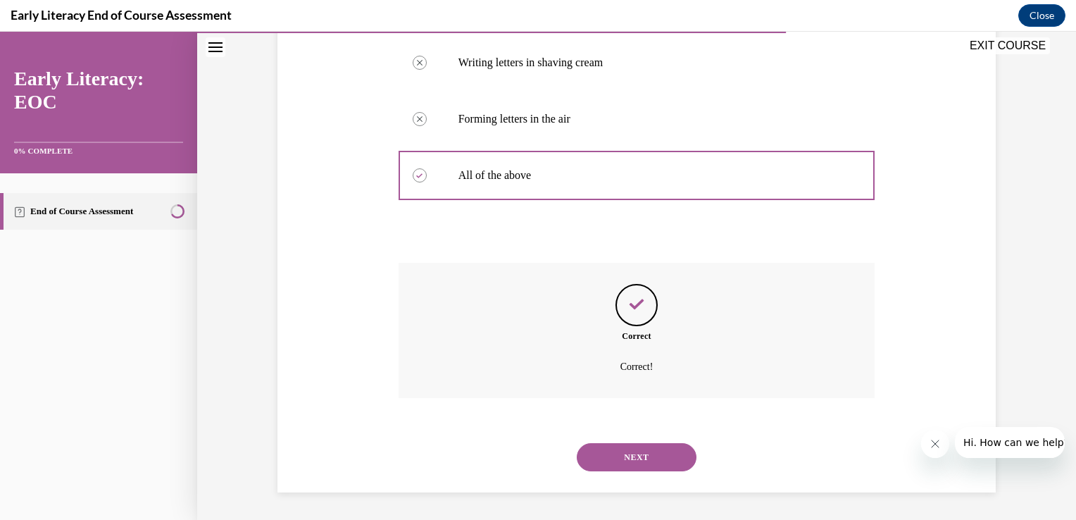
click at [647, 446] on button "NEXT" at bounding box center [637, 457] width 120 height 28
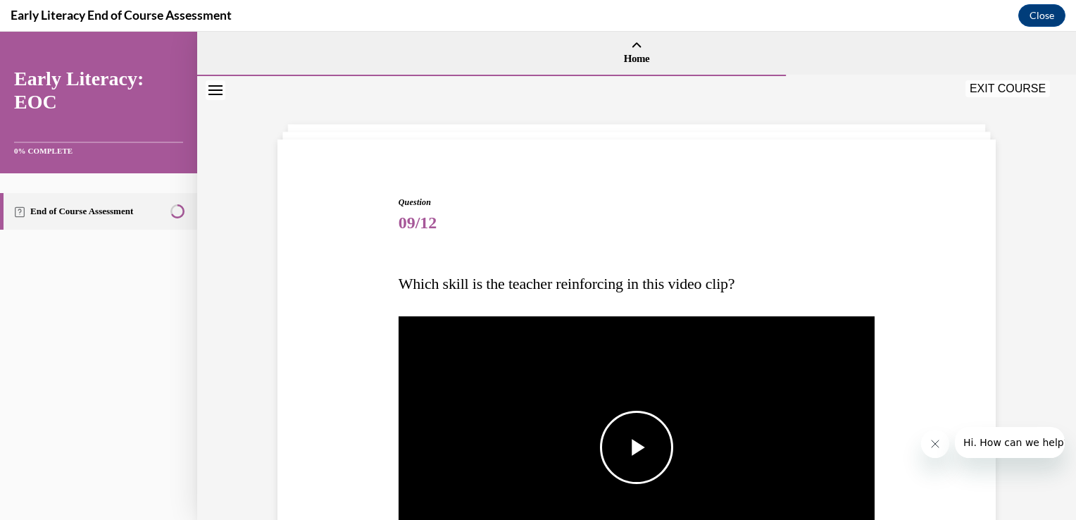
click at [637, 447] on span "Video player" at bounding box center [637, 447] width 0 height 0
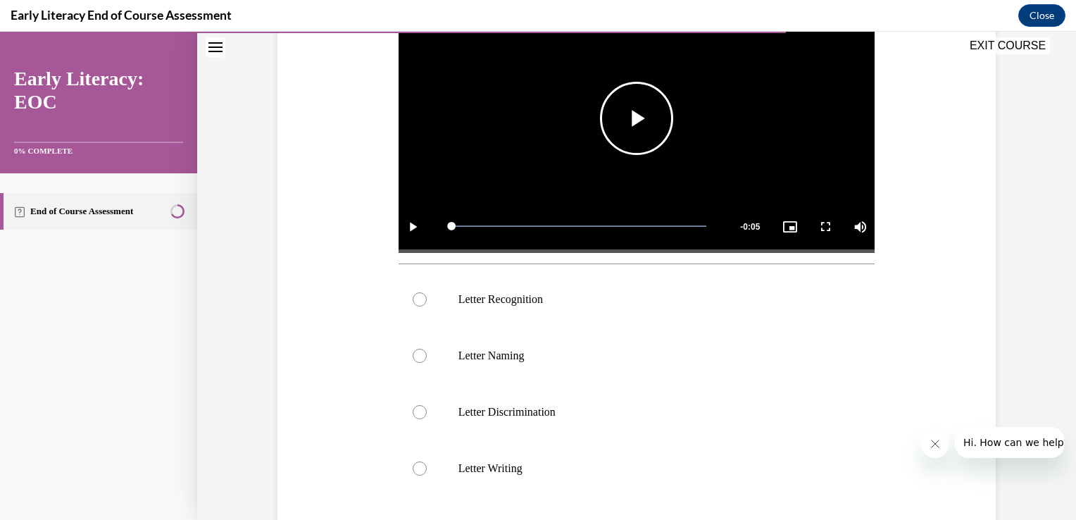
click at [637, 118] on span "Video player" at bounding box center [637, 118] width 0 height 0
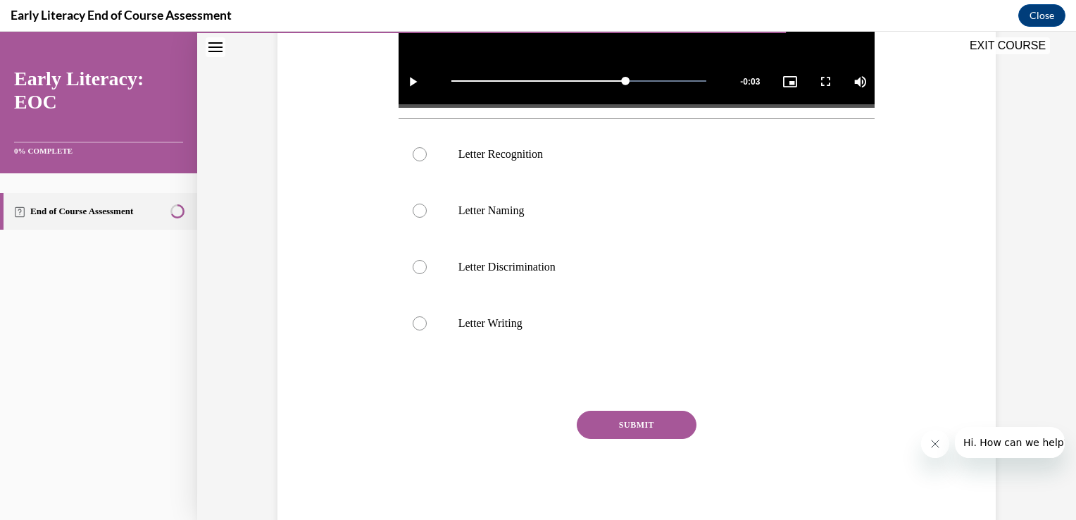
scroll to position [472, 0]
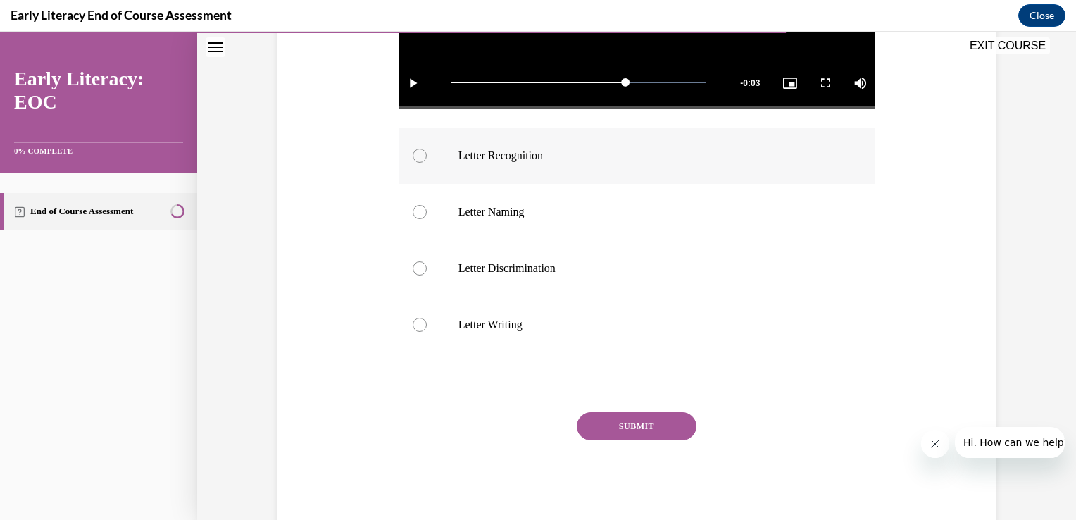
click at [559, 159] on p "Letter Recognition" at bounding box center [649, 156] width 382 height 14
click at [553, 231] on div at bounding box center [637, 212] width 477 height 56
click at [621, 424] on button "SUBMIT" at bounding box center [637, 426] width 120 height 28
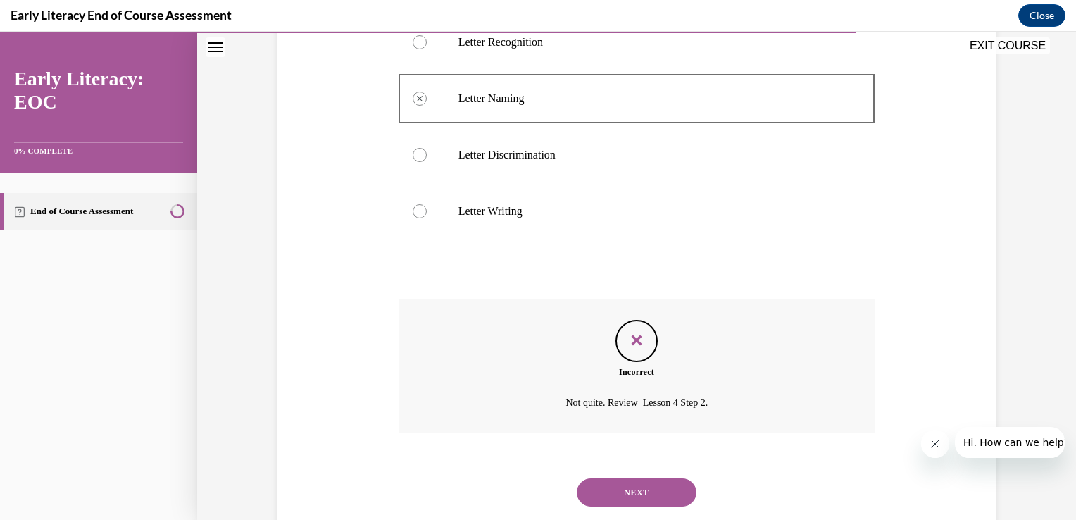
scroll to position [621, 0]
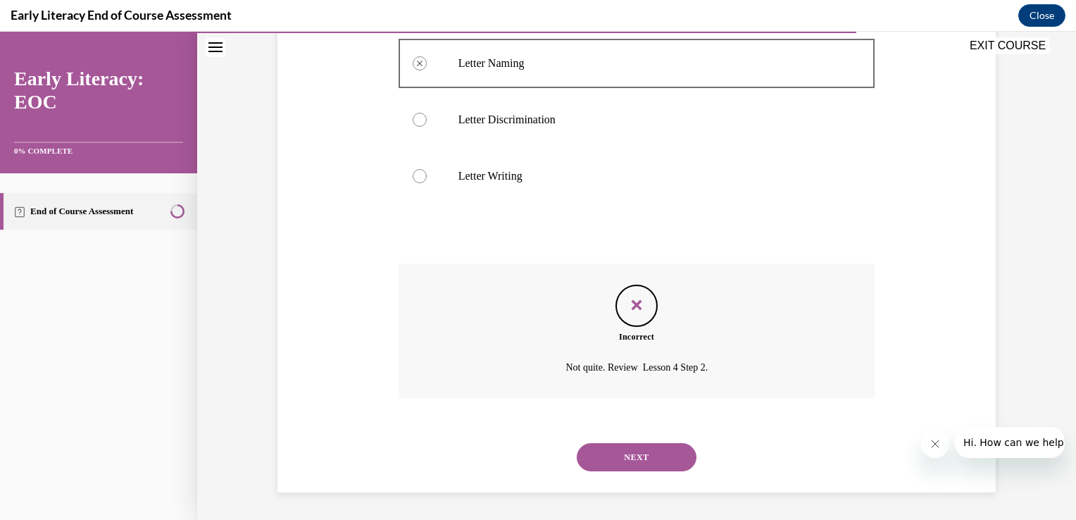
click at [627, 451] on button "NEXT" at bounding box center [637, 457] width 120 height 28
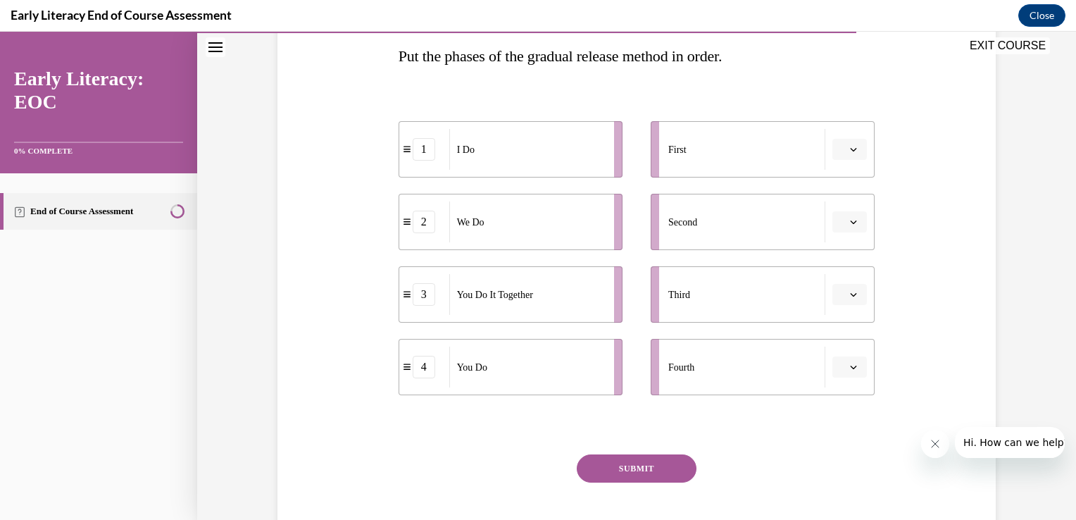
scroll to position [233, 0]
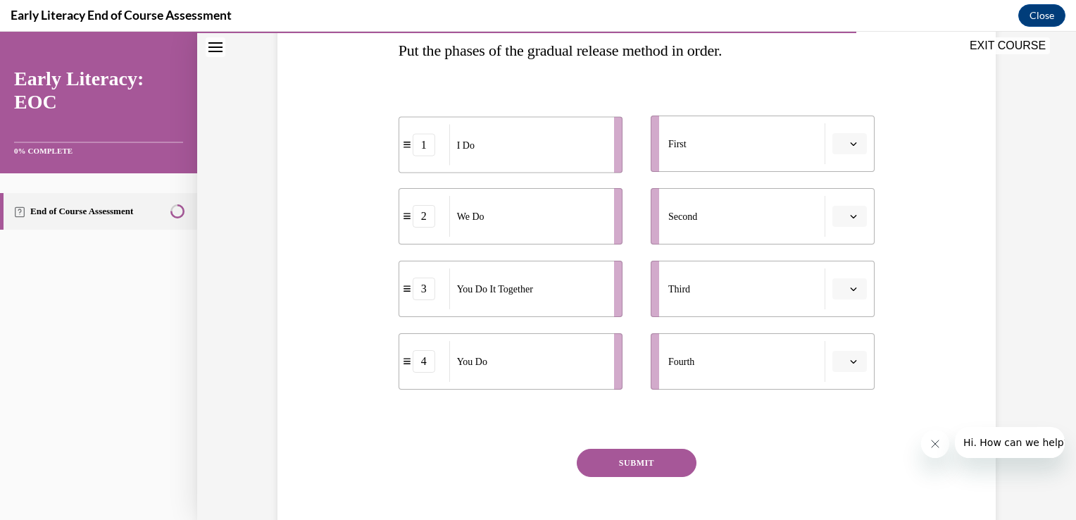
click at [556, 142] on div "I Do" at bounding box center [527, 145] width 156 height 41
drag, startPoint x: 556, startPoint y: 142, endPoint x: 655, endPoint y: 176, distance: 104.9
drag, startPoint x: 566, startPoint y: 222, endPoint x: 675, endPoint y: 168, distance: 121.9
click at [675, 168] on div "I Do" at bounding box center [673, 161] width 156 height 41
drag, startPoint x: 584, startPoint y: 256, endPoint x: 615, endPoint y: 204, distance: 59.7
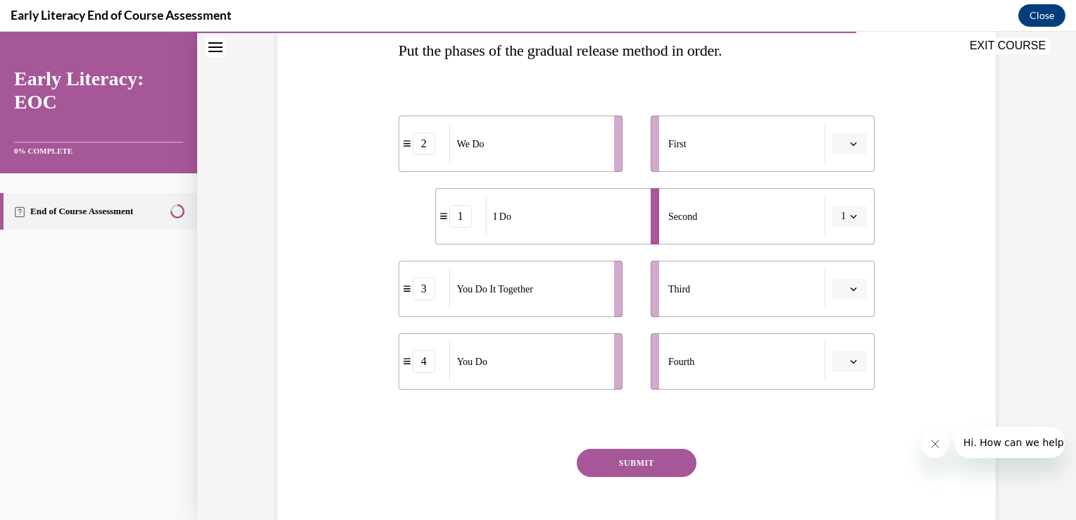
click at [615, 204] on ul "2 We Do 1 I Do 3 You Do It Together 4 You Do" at bounding box center [518, 252] width 238 height 274
click at [848, 139] on span "button" at bounding box center [853, 144] width 10 height 10
click at [846, 206] on div "1" at bounding box center [842, 203] width 35 height 28
click at [853, 230] on li "Second" at bounding box center [763, 216] width 224 height 56
click at [842, 218] on button "button" at bounding box center [849, 216] width 35 height 21
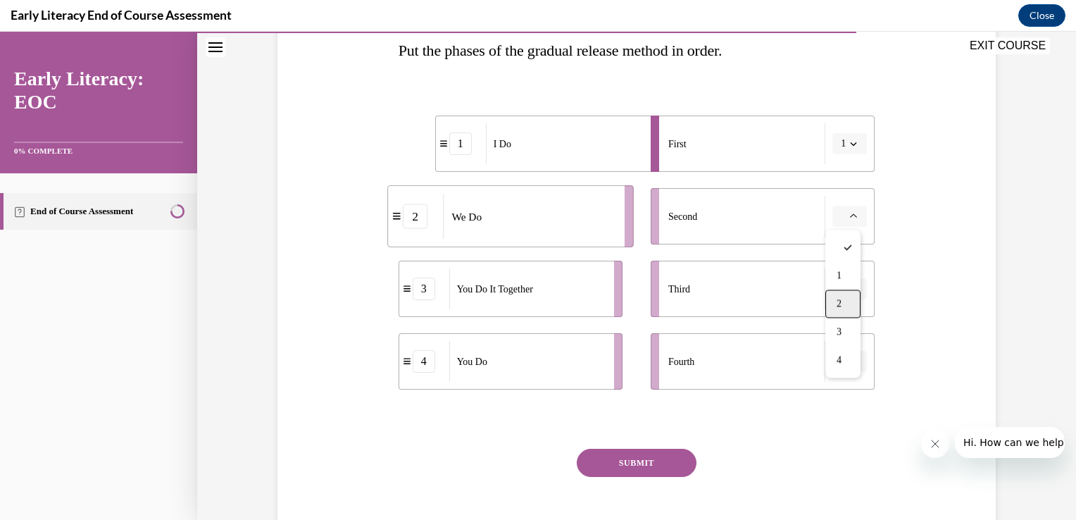
click at [846, 299] on div "2" at bounding box center [842, 303] width 35 height 28
click at [851, 288] on icon "button" at bounding box center [854, 289] width 6 height 4
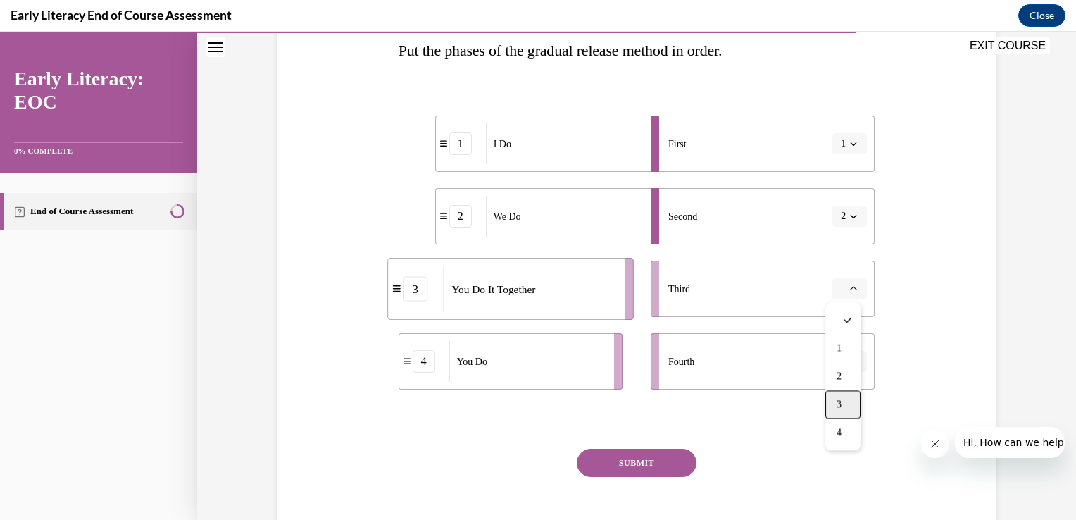
click at [845, 404] on div "3" at bounding box center [842, 404] width 35 height 28
click at [842, 375] on li "Fourth" at bounding box center [763, 361] width 224 height 56
click at [848, 357] on span "button" at bounding box center [853, 361] width 10 height 10
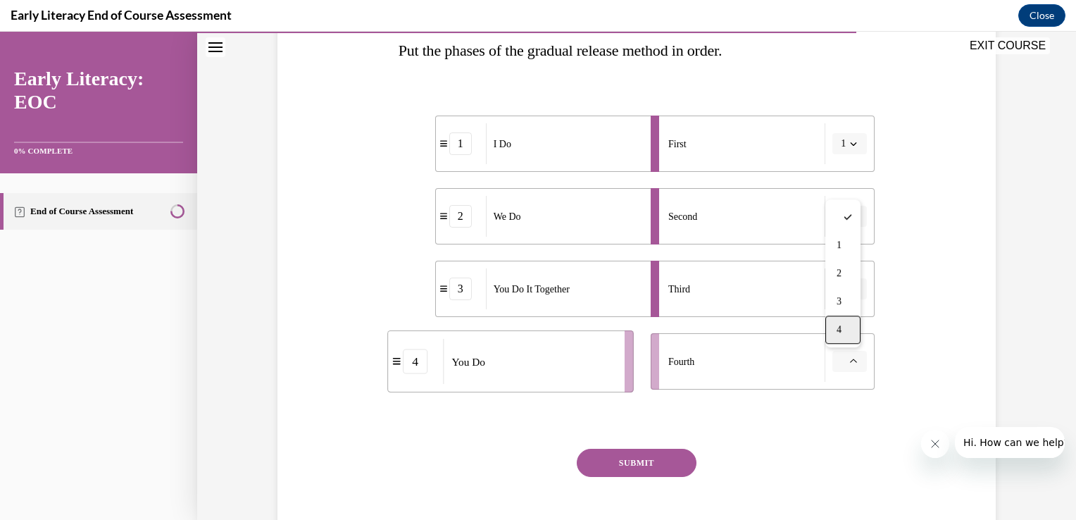
click at [836, 339] on div "4" at bounding box center [842, 329] width 35 height 28
click at [670, 456] on button "SUBMIT" at bounding box center [637, 463] width 120 height 28
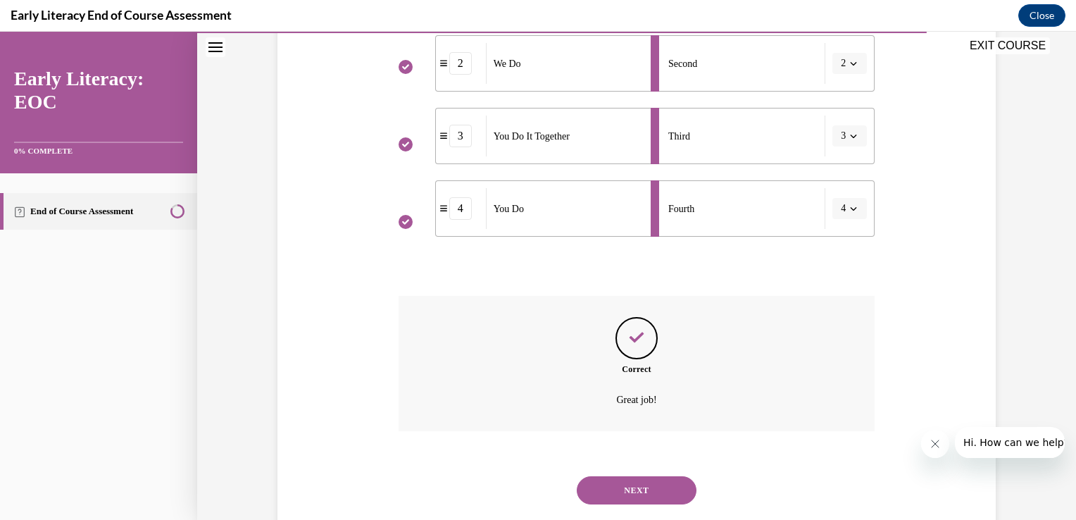
scroll to position [419, 0]
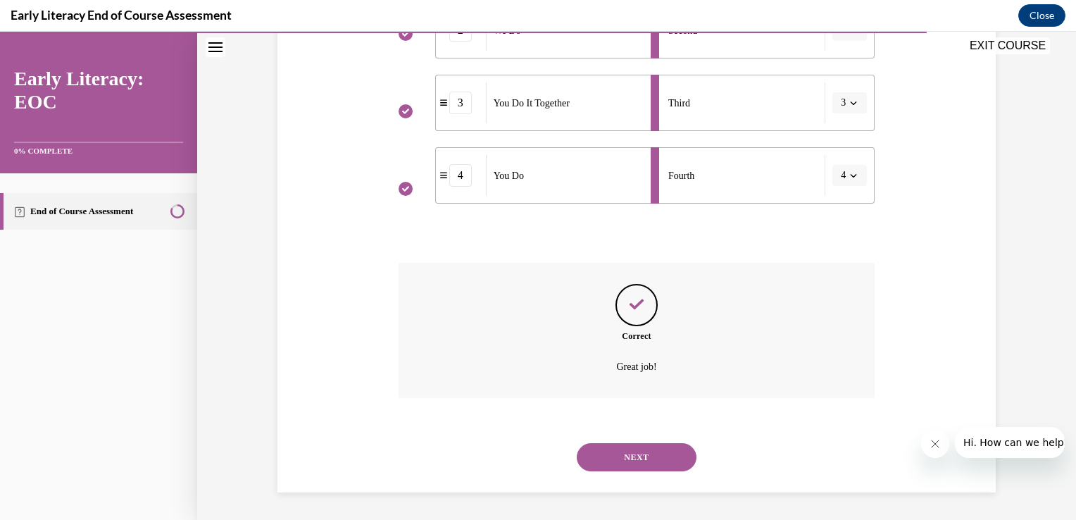
click at [670, 456] on button "NEXT" at bounding box center [637, 457] width 120 height 28
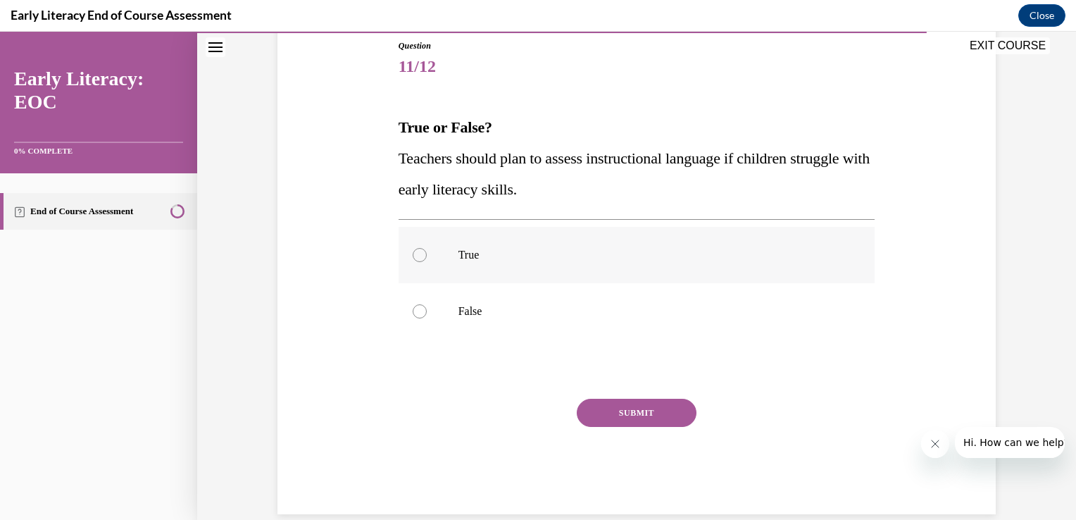
click at [463, 256] on p "True" at bounding box center [649, 255] width 382 height 14
click at [622, 415] on button "SUBMIT" at bounding box center [637, 413] width 120 height 28
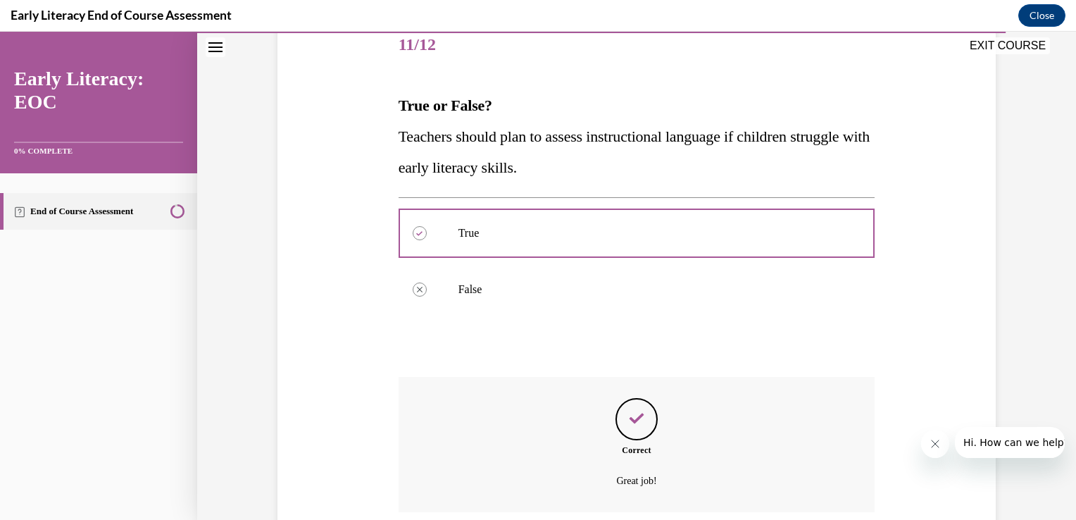
scroll to position [292, 0]
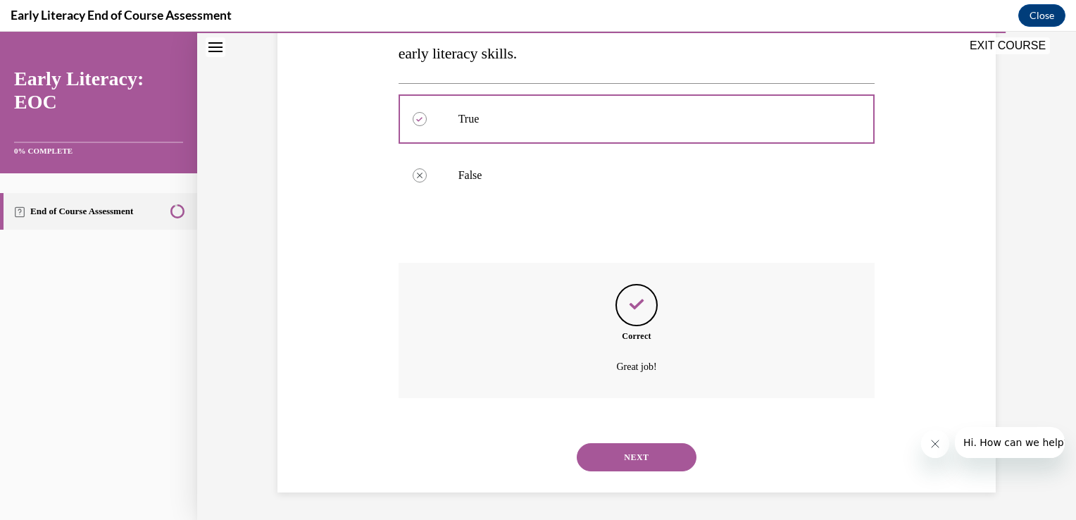
click at [629, 453] on button "NEXT" at bounding box center [637, 457] width 120 height 28
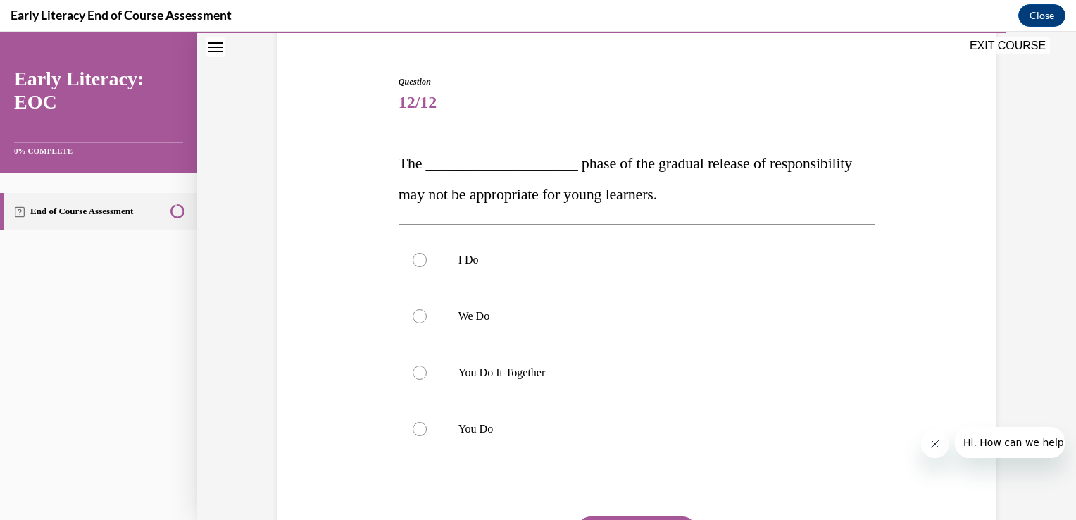
scroll to position [130, 0]
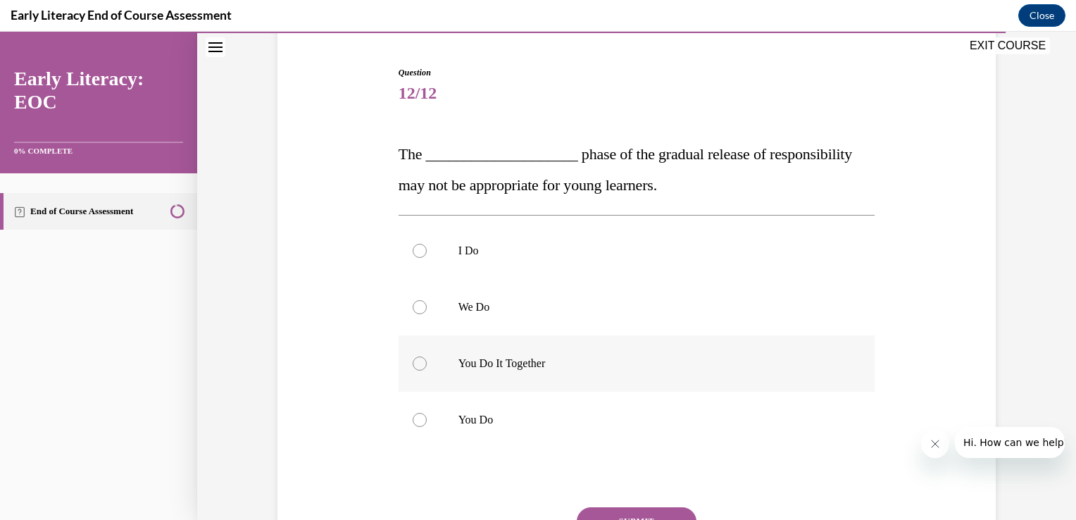
click at [523, 372] on div at bounding box center [637, 363] width 477 height 56
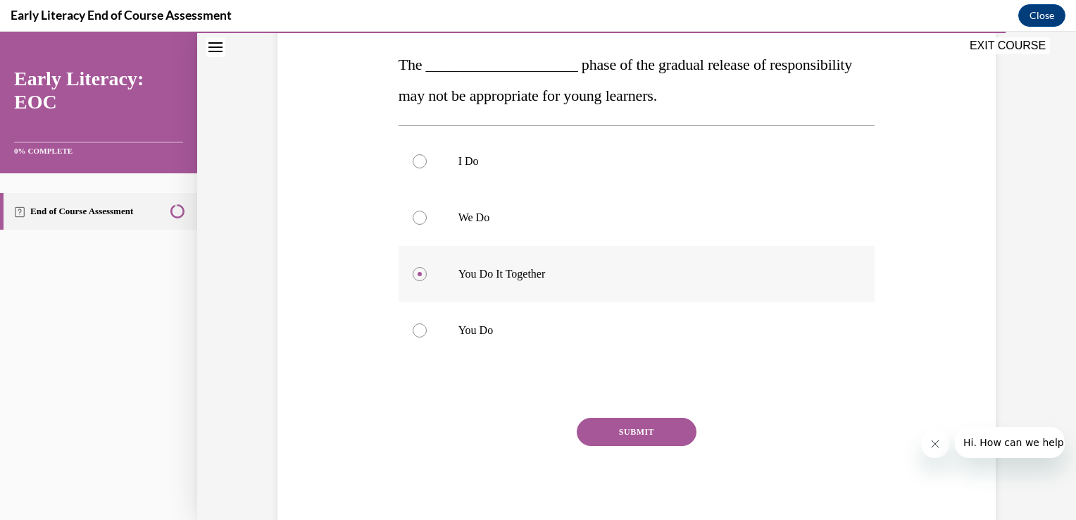
scroll to position [224, 0]
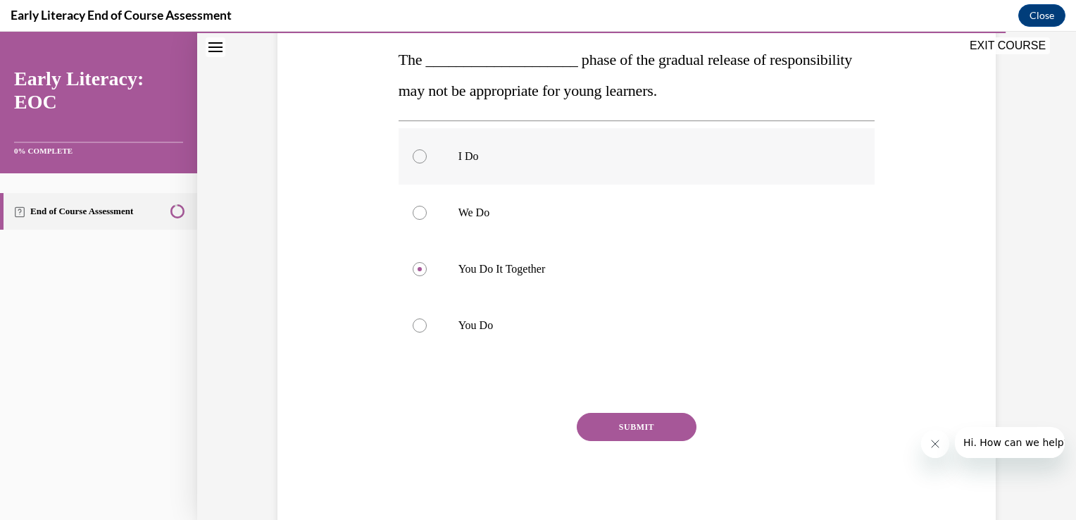
click at [492, 156] on p "I Do" at bounding box center [649, 156] width 382 height 14
click at [585, 422] on button "SUBMIT" at bounding box center [637, 427] width 120 height 28
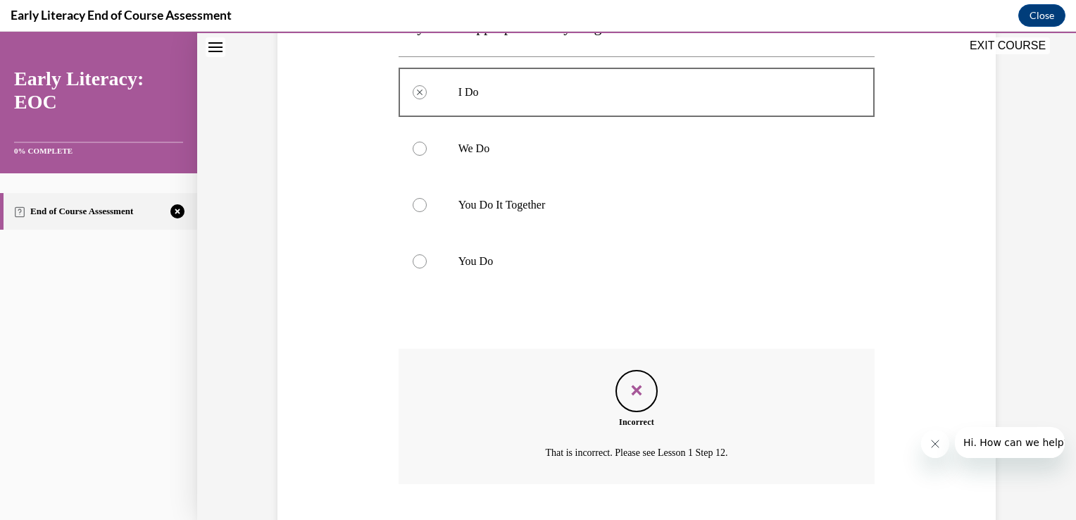
scroll to position [374, 0]
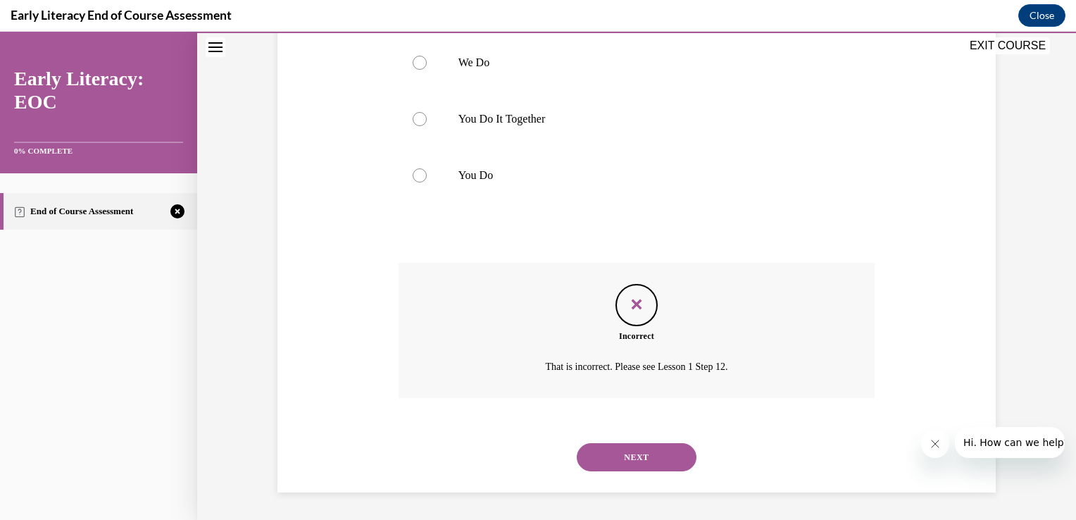
click at [607, 475] on div "NEXT" at bounding box center [637, 457] width 477 height 56
click at [606, 466] on button "NEXT" at bounding box center [637, 457] width 120 height 28
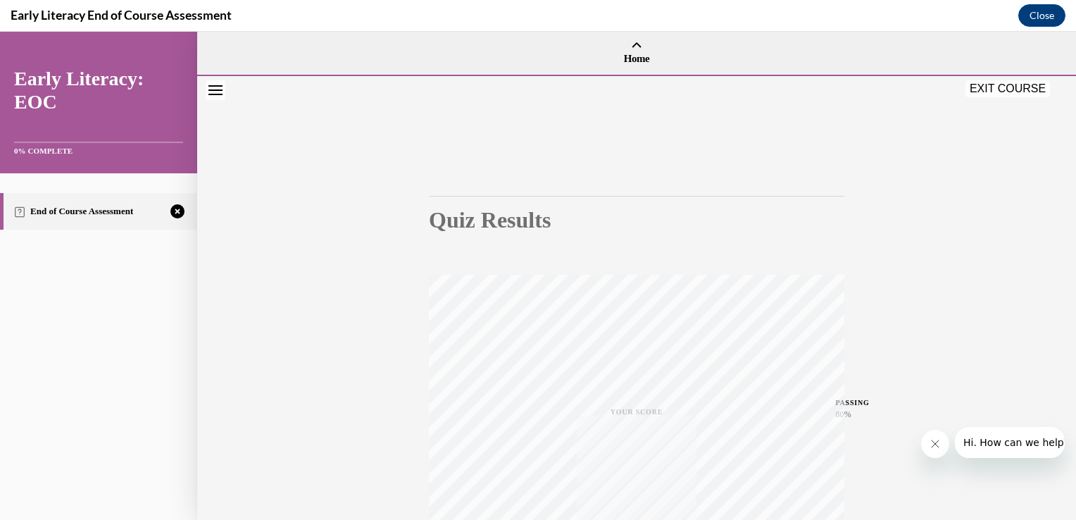
scroll to position [233, 0]
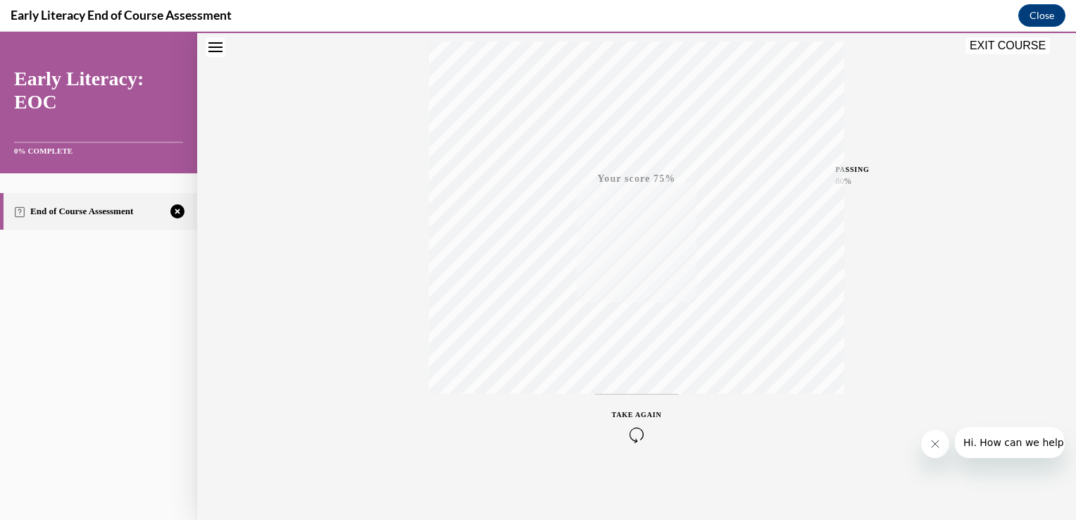
click at [636, 427] on icon "button" at bounding box center [637, 434] width 50 height 15
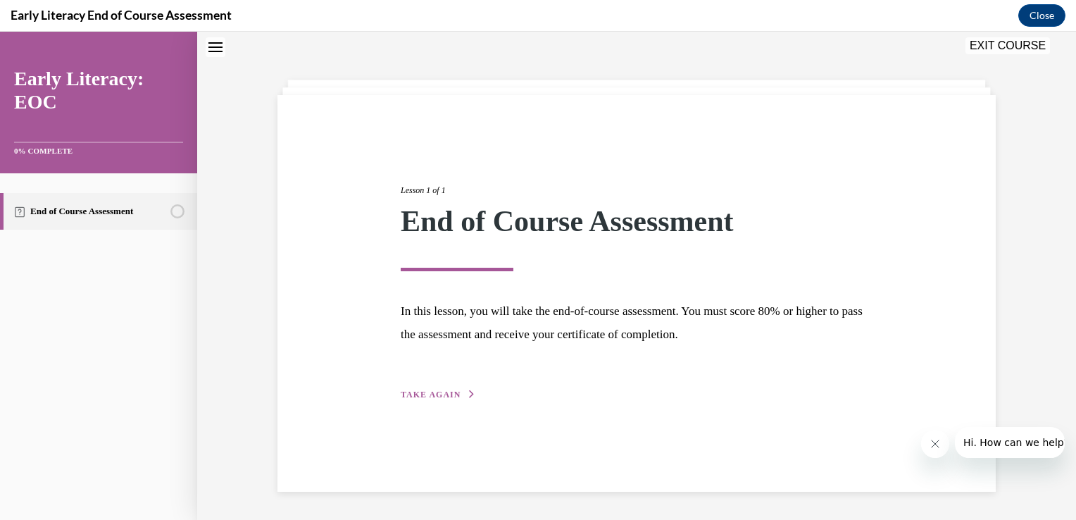
click at [415, 386] on div "Lesson 1 of 1 End of Course Assessment In this lesson, you will take the end-of…" at bounding box center [636, 276] width 493 height 251
click at [419, 395] on span "TAKE AGAIN" at bounding box center [431, 394] width 60 height 10
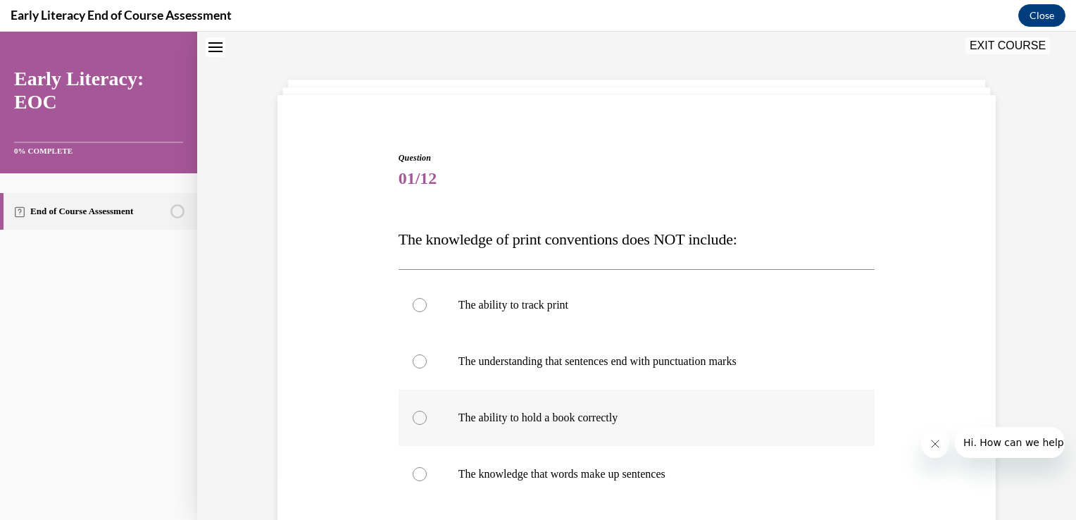
click at [496, 404] on div at bounding box center [637, 417] width 477 height 56
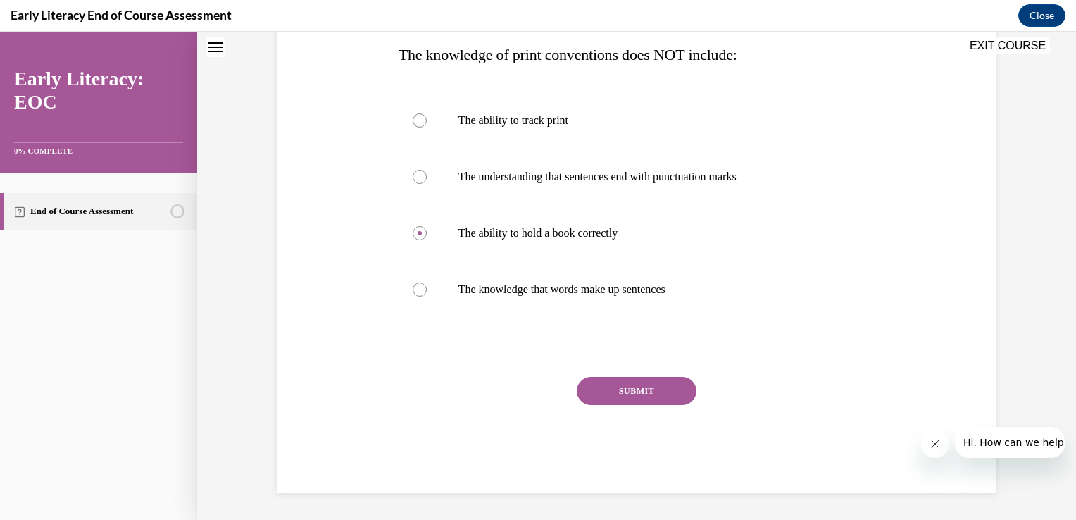
click at [604, 389] on button "SUBMIT" at bounding box center [637, 391] width 120 height 28
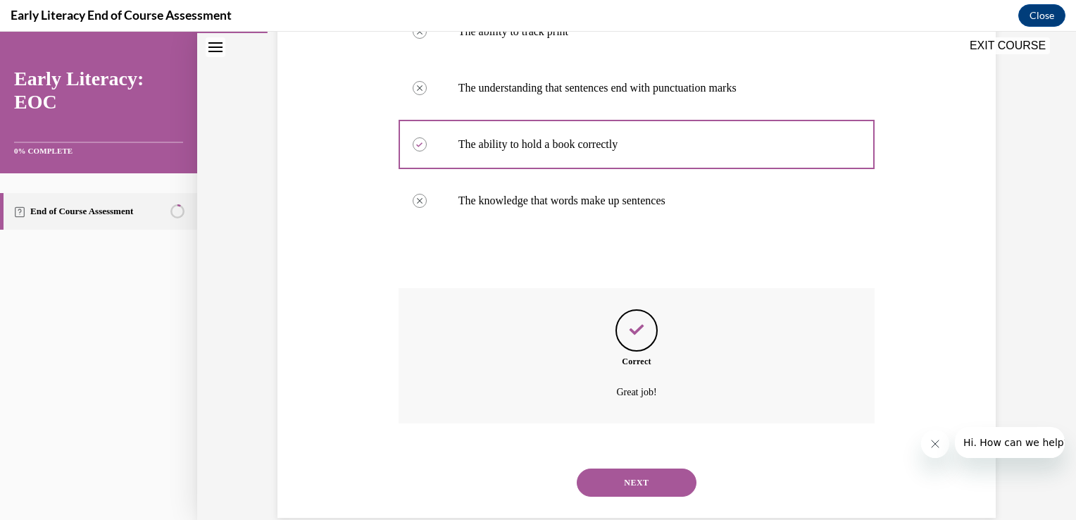
scroll to position [343, 0]
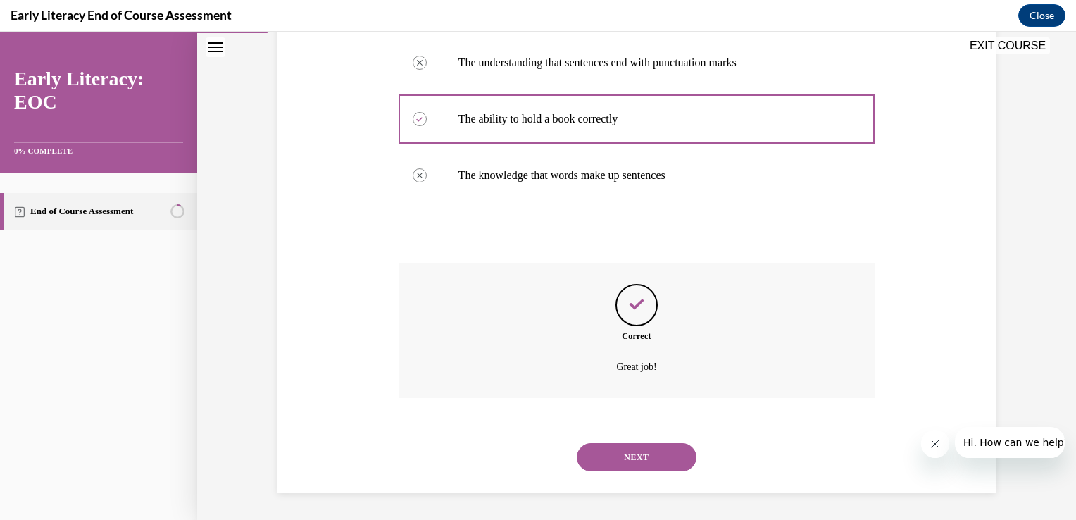
click at [629, 453] on button "NEXT" at bounding box center [637, 457] width 120 height 28
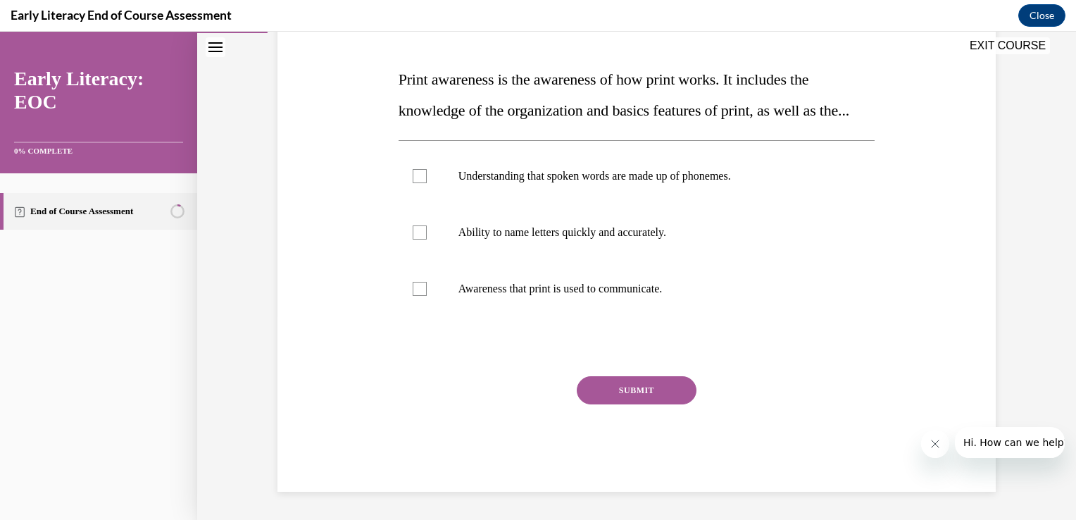
scroll to position [234, 0]
click at [596, 280] on div at bounding box center [637, 289] width 477 height 56
click at [603, 403] on button "SUBMIT" at bounding box center [637, 390] width 120 height 28
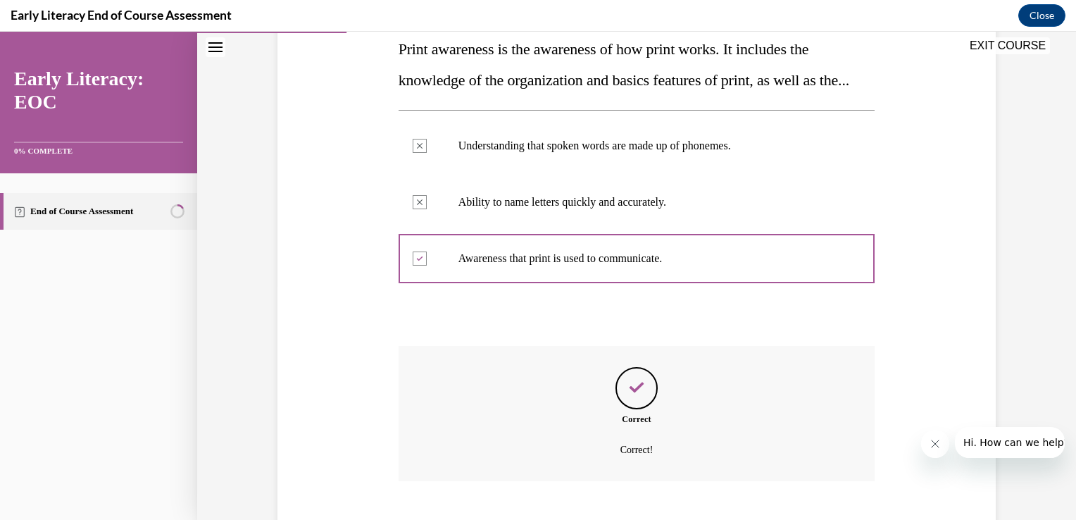
scroll to position [349, 0]
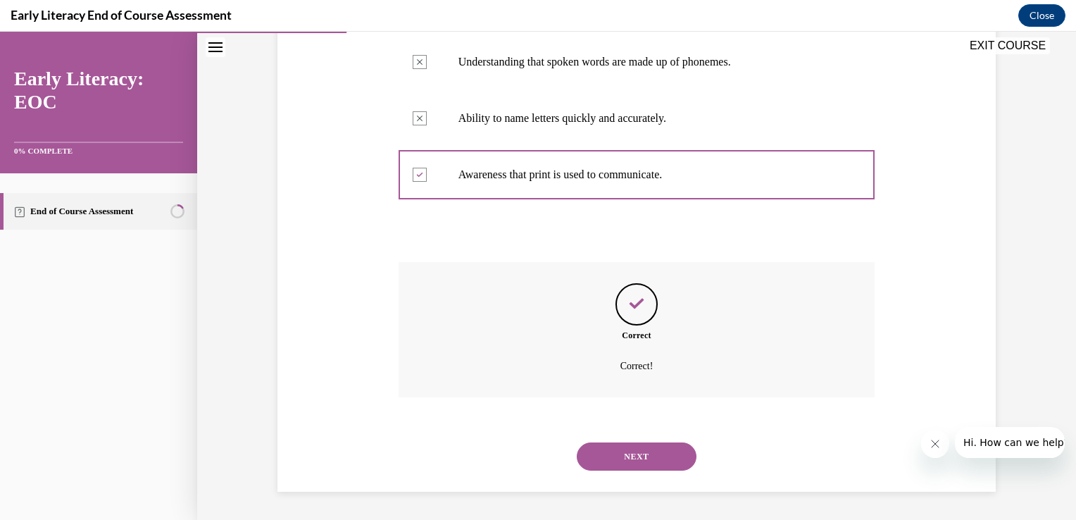
click at [616, 459] on button "NEXT" at bounding box center [637, 456] width 120 height 28
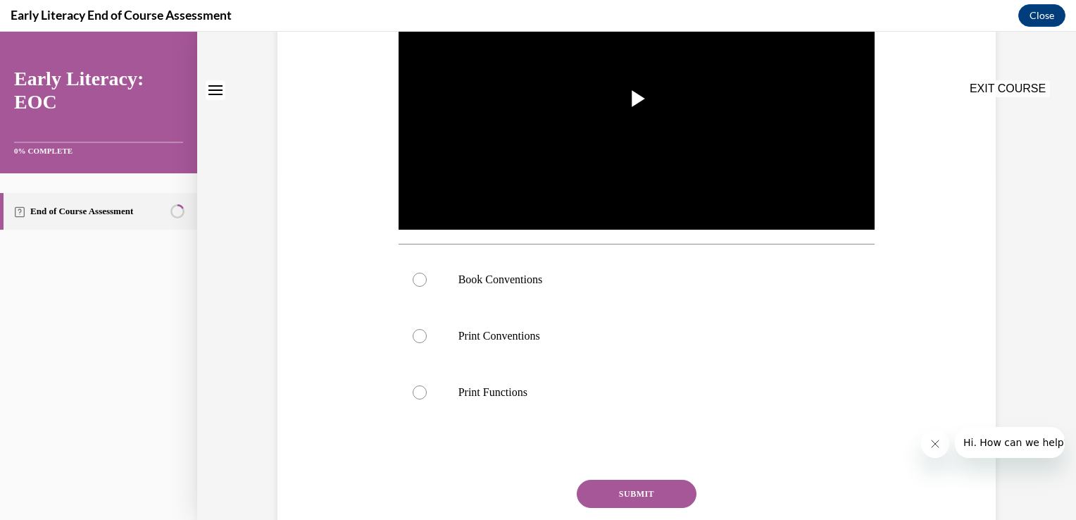
scroll to position [0, 0]
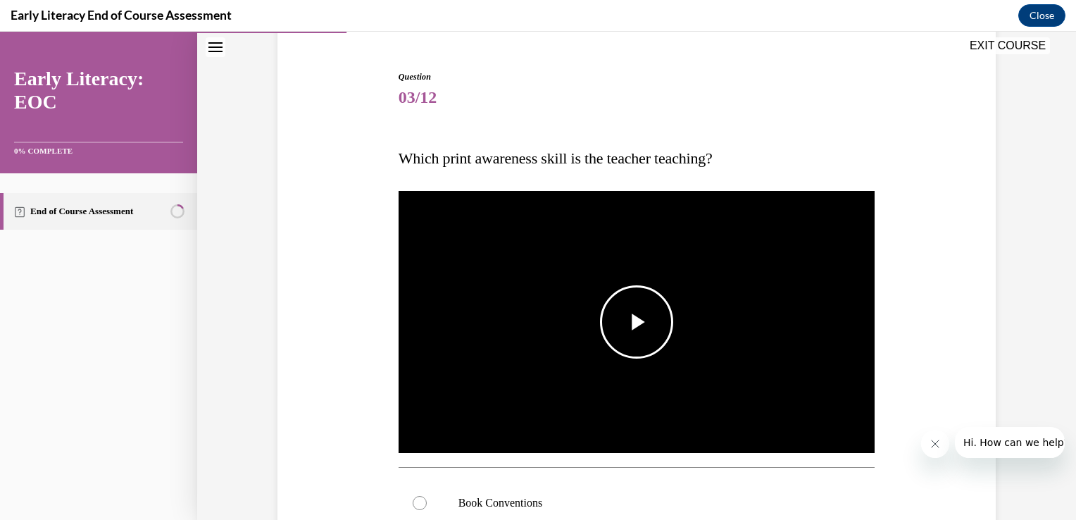
click at [637, 322] on span "Video player" at bounding box center [637, 322] width 0 height 0
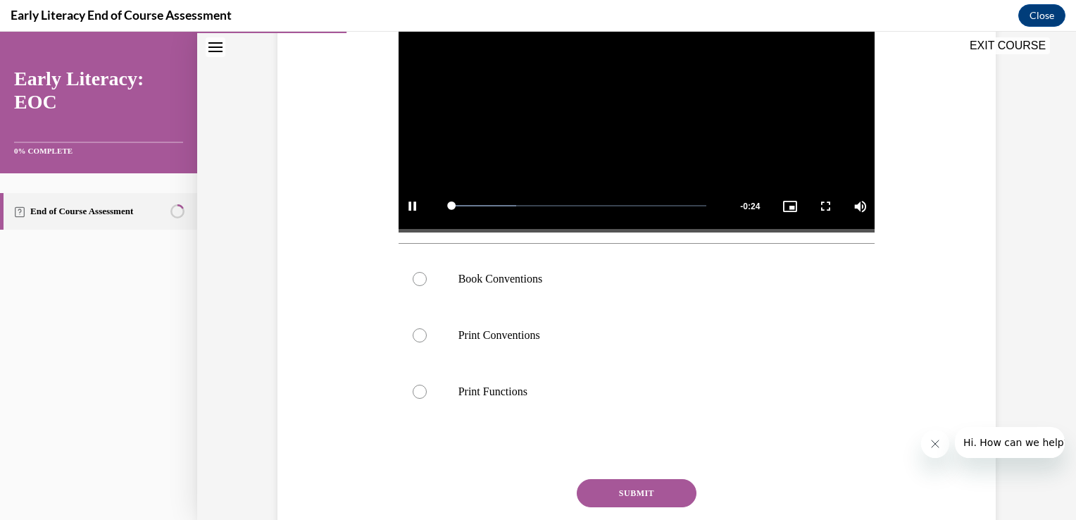
scroll to position [351, 0]
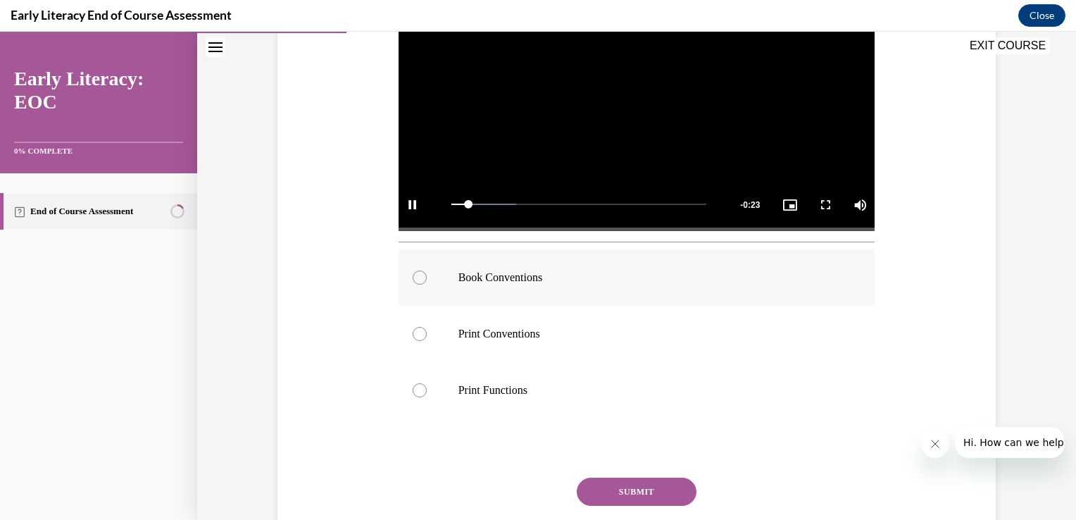
click at [556, 285] on div at bounding box center [637, 277] width 477 height 56
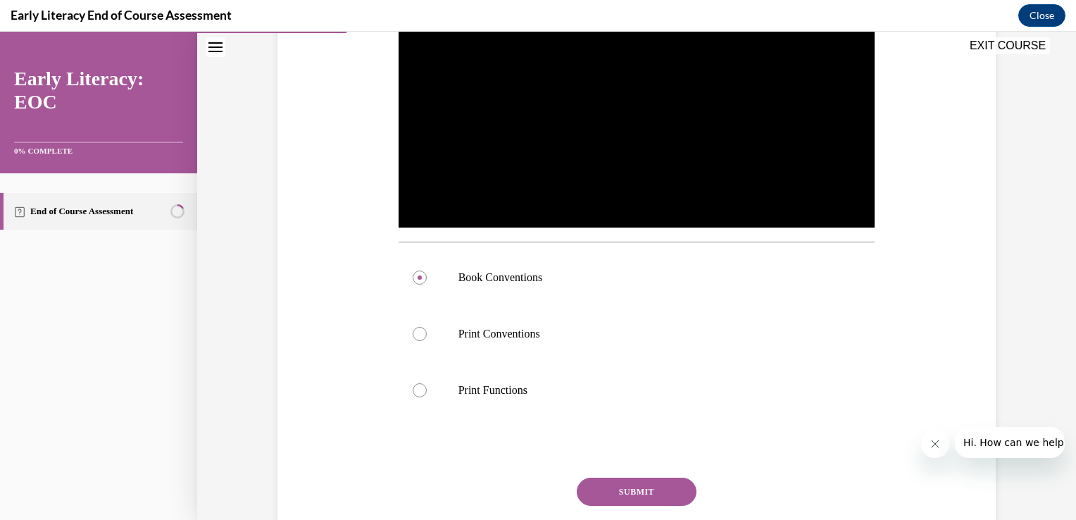
click at [620, 478] on button "SUBMIT" at bounding box center [637, 491] width 120 height 28
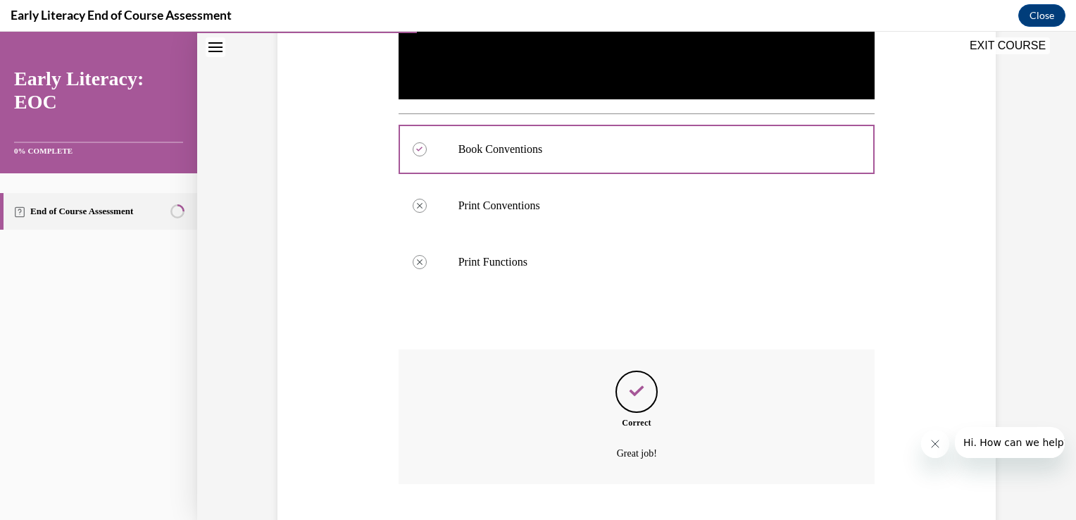
scroll to position [565, 0]
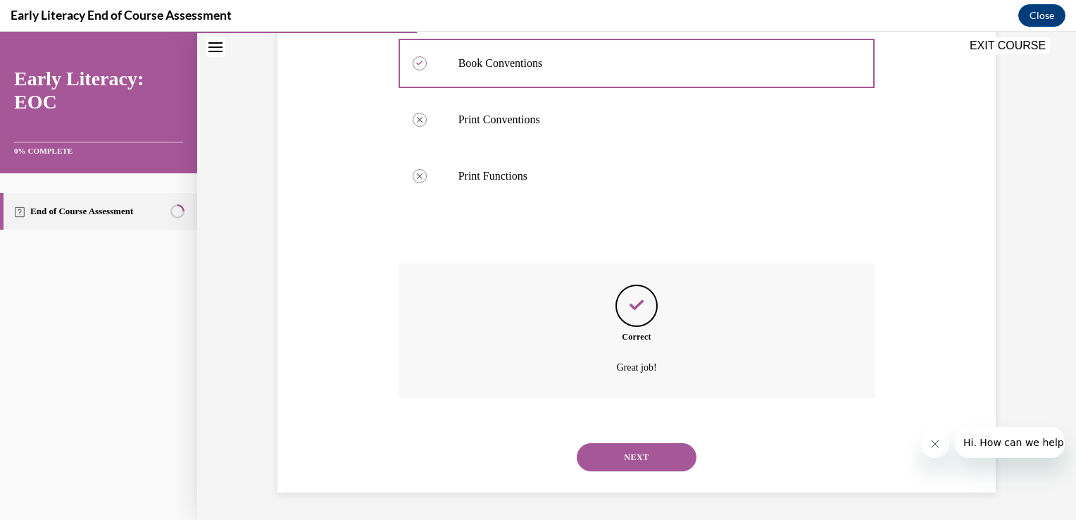
click at [606, 451] on button "NEXT" at bounding box center [637, 457] width 120 height 28
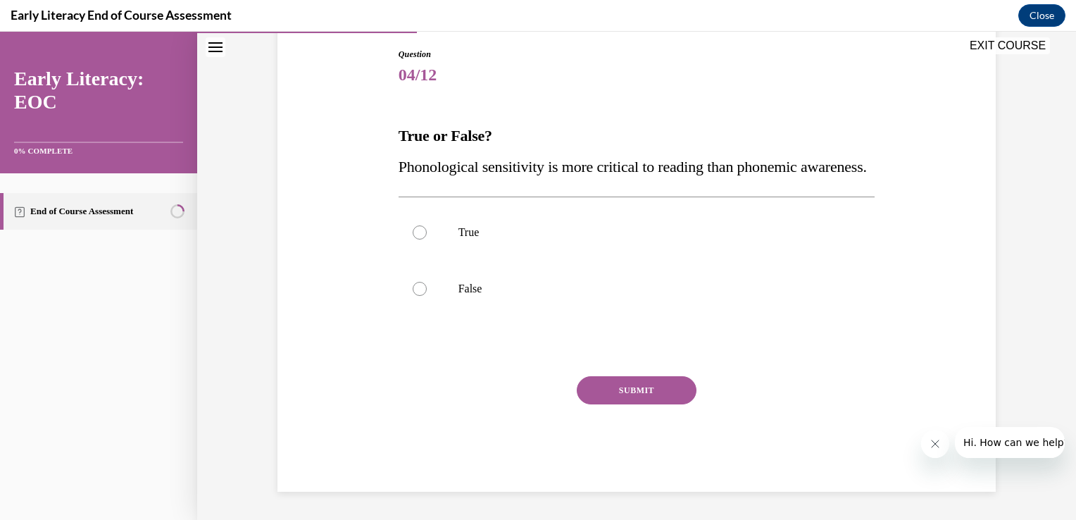
scroll to position [156, 0]
click at [544, 317] on div at bounding box center [637, 289] width 477 height 56
click at [614, 404] on button "SUBMIT" at bounding box center [637, 390] width 120 height 28
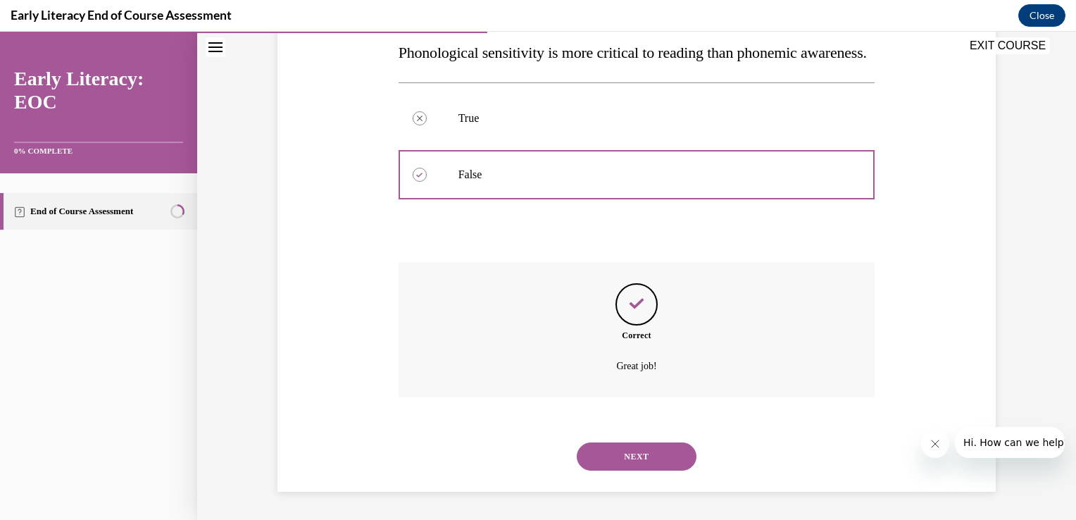
click at [610, 455] on button "NEXT" at bounding box center [637, 456] width 120 height 28
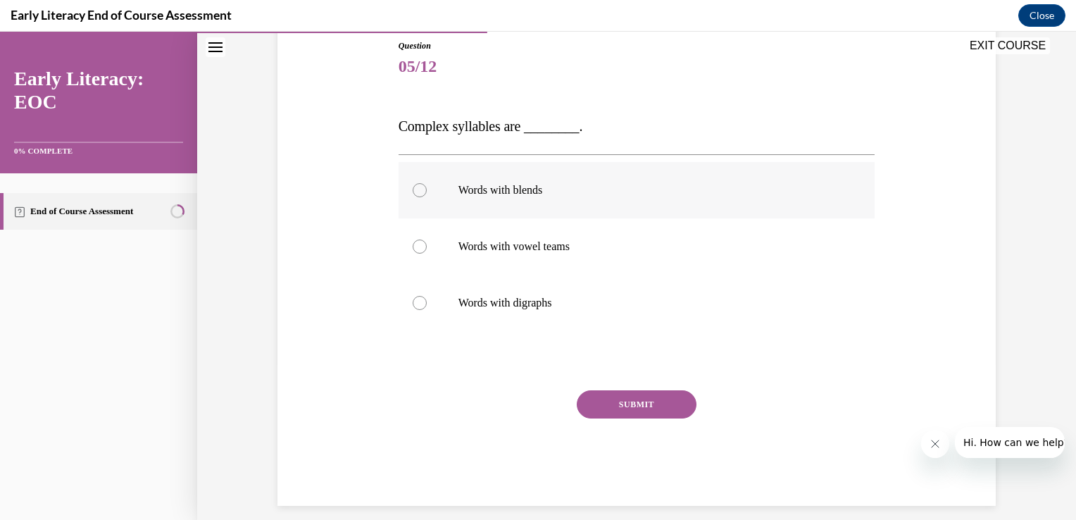
click at [503, 169] on div at bounding box center [637, 190] width 477 height 56
click at [632, 403] on button "SUBMIT" at bounding box center [637, 404] width 120 height 28
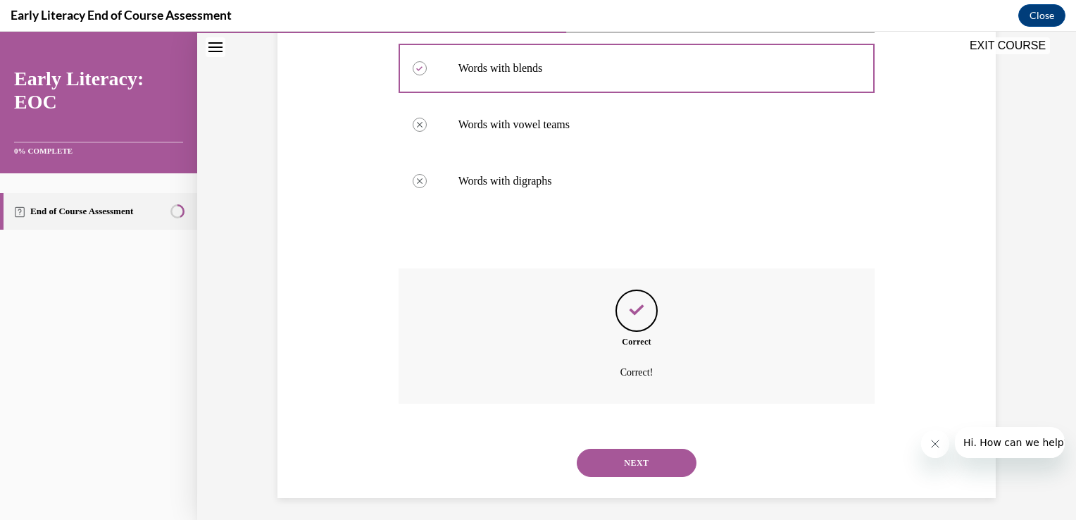
scroll to position [284, 0]
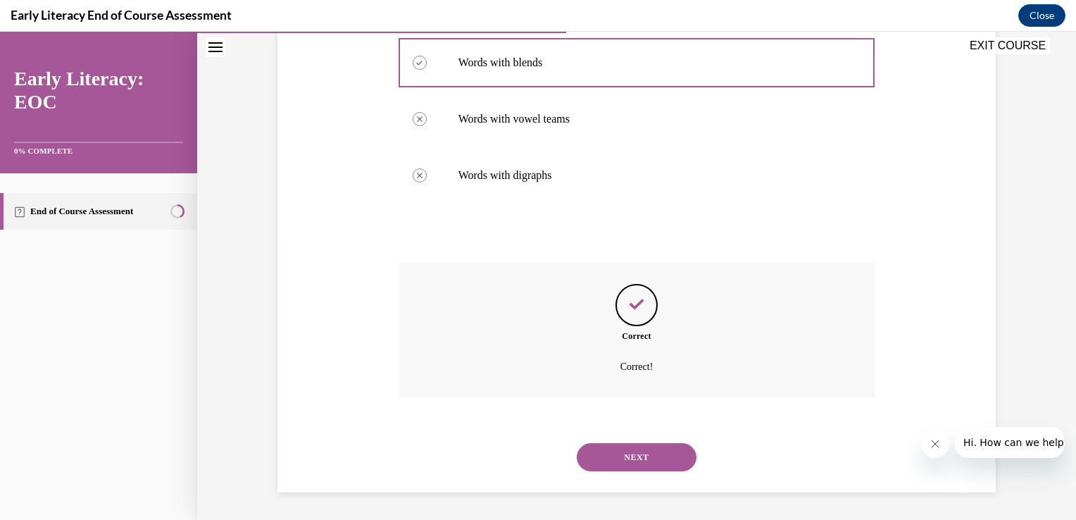
click at [637, 453] on button "NEXT" at bounding box center [637, 457] width 120 height 28
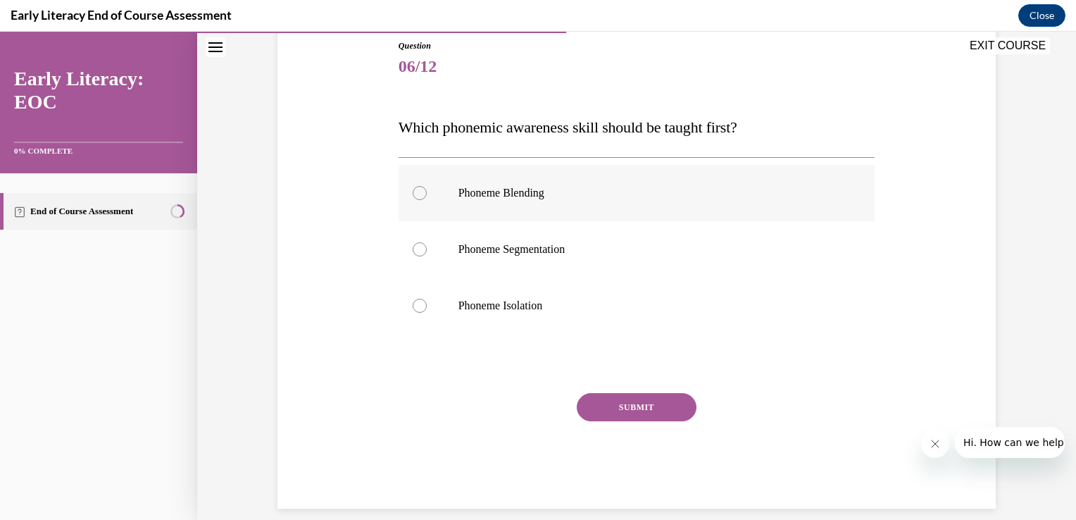
click at [553, 186] on p "Phoneme Blending" at bounding box center [649, 193] width 382 height 14
click at [614, 404] on button "SUBMIT" at bounding box center [637, 407] width 120 height 28
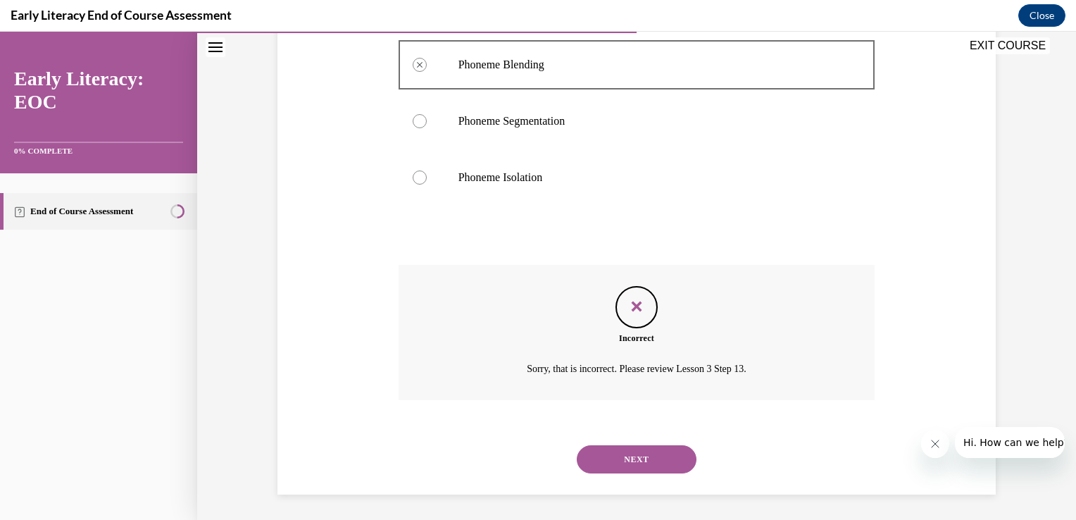
scroll to position [287, 0]
drag, startPoint x: 614, startPoint y: 445, endPoint x: 606, endPoint y: 453, distance: 11.9
click at [606, 453] on button "NEXT" at bounding box center [637, 457] width 120 height 28
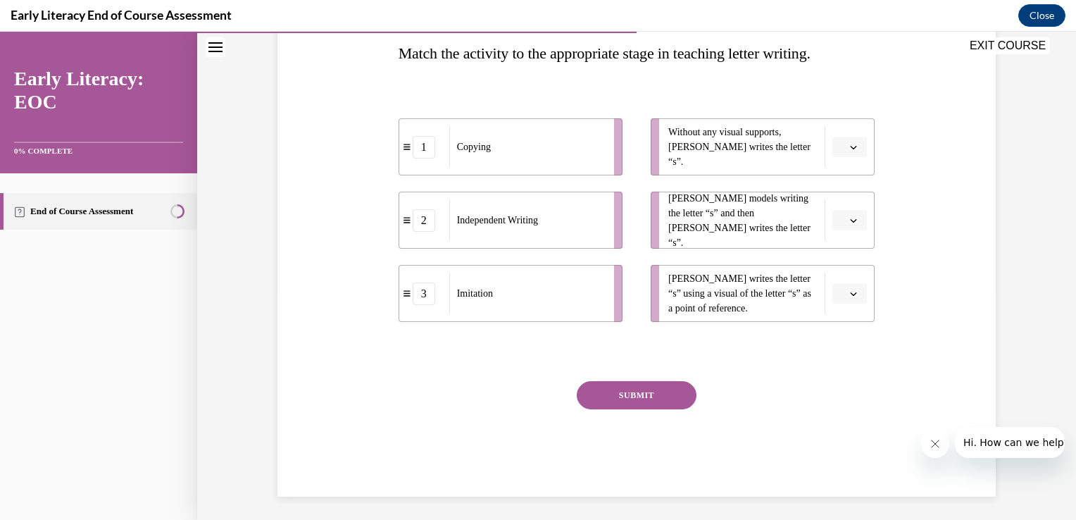
scroll to position [234, 0]
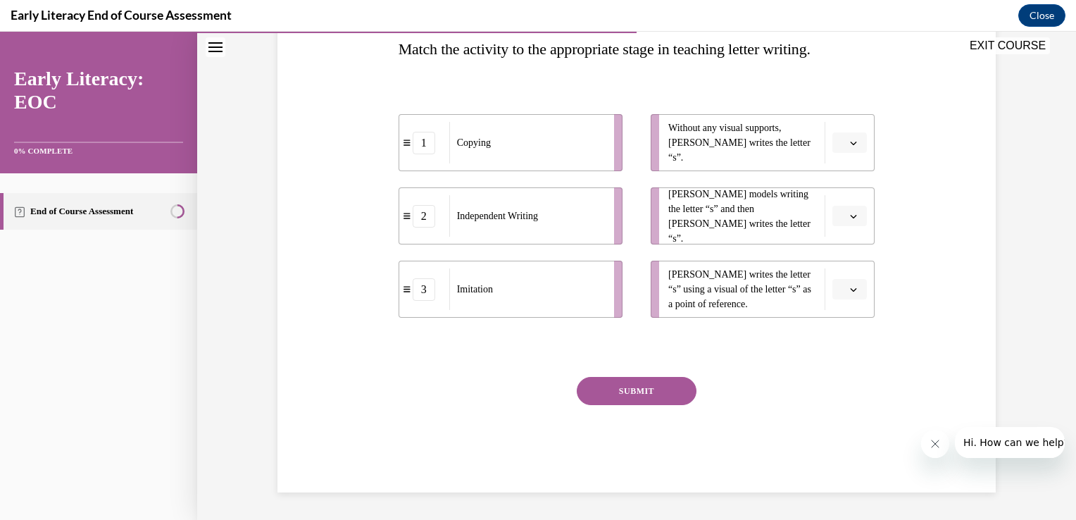
click at [847, 148] on button "button" at bounding box center [849, 142] width 35 height 21
click at [845, 230] on div "2" at bounding box center [842, 230] width 35 height 28
click at [842, 291] on button "button" at bounding box center [849, 289] width 35 height 21
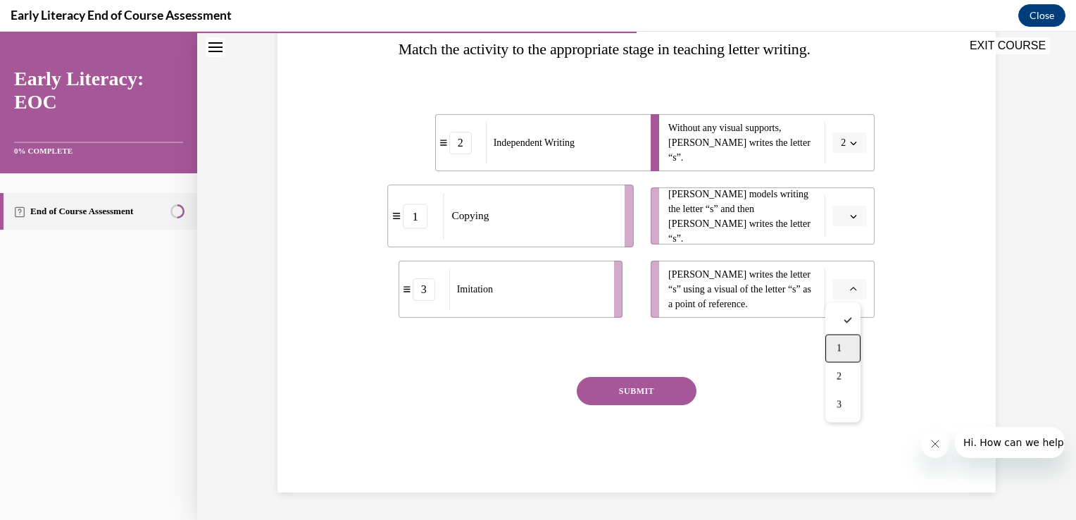
click at [853, 345] on div "1" at bounding box center [842, 348] width 35 height 28
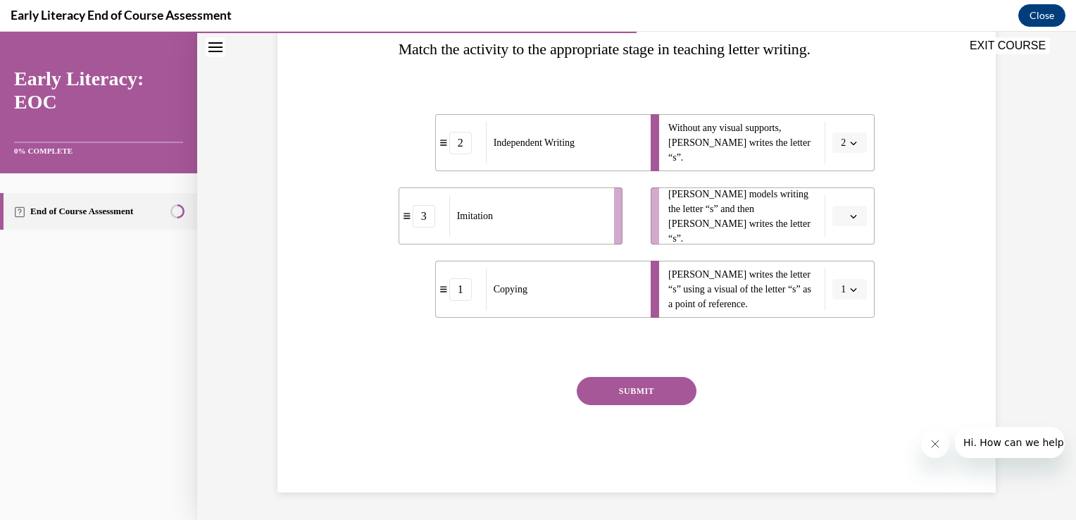
click at [850, 224] on button "button" at bounding box center [849, 216] width 35 height 21
click at [846, 325] on div "3" at bounding box center [842, 332] width 35 height 28
click at [651, 388] on button "SUBMIT" at bounding box center [637, 391] width 120 height 28
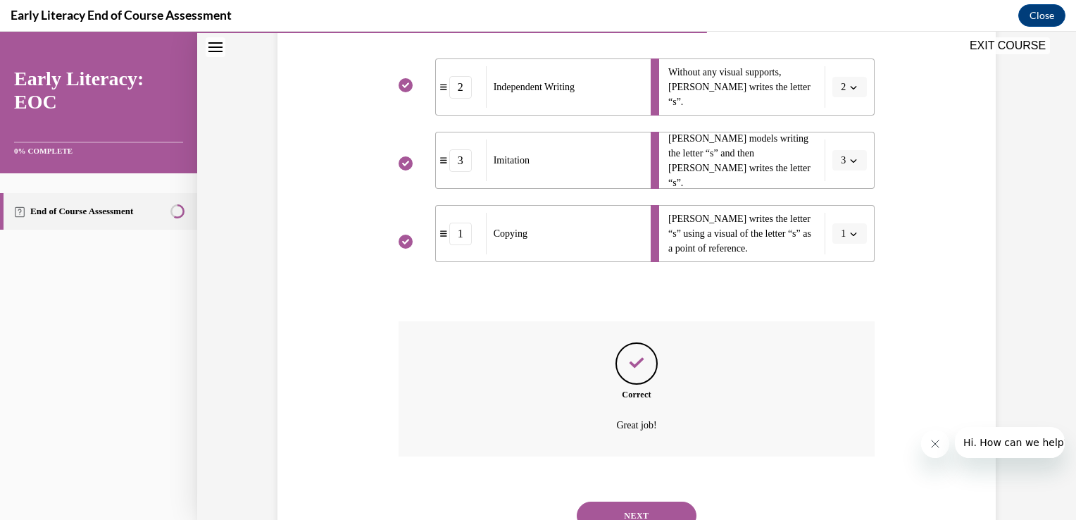
scroll to position [349, 0]
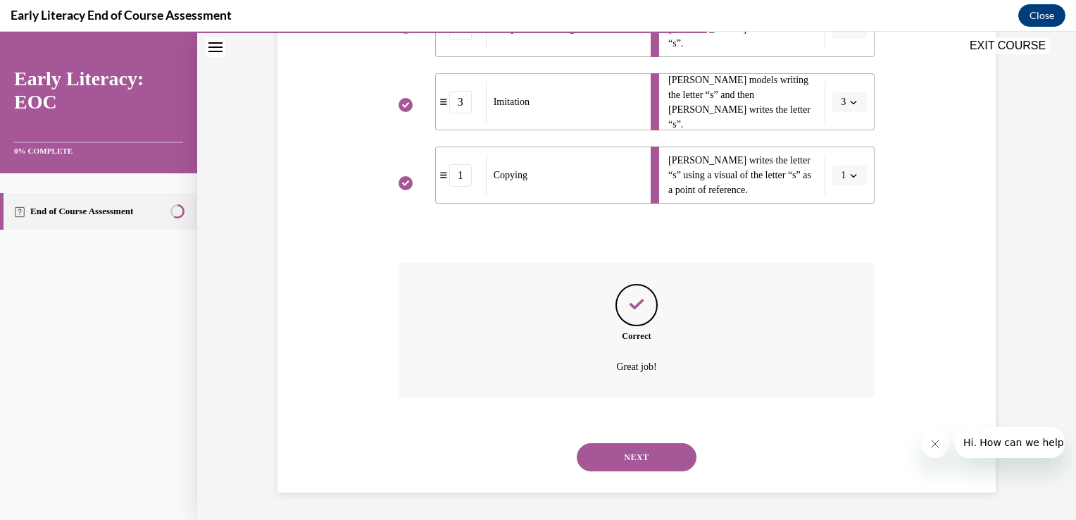
click at [628, 449] on button "NEXT" at bounding box center [637, 457] width 120 height 28
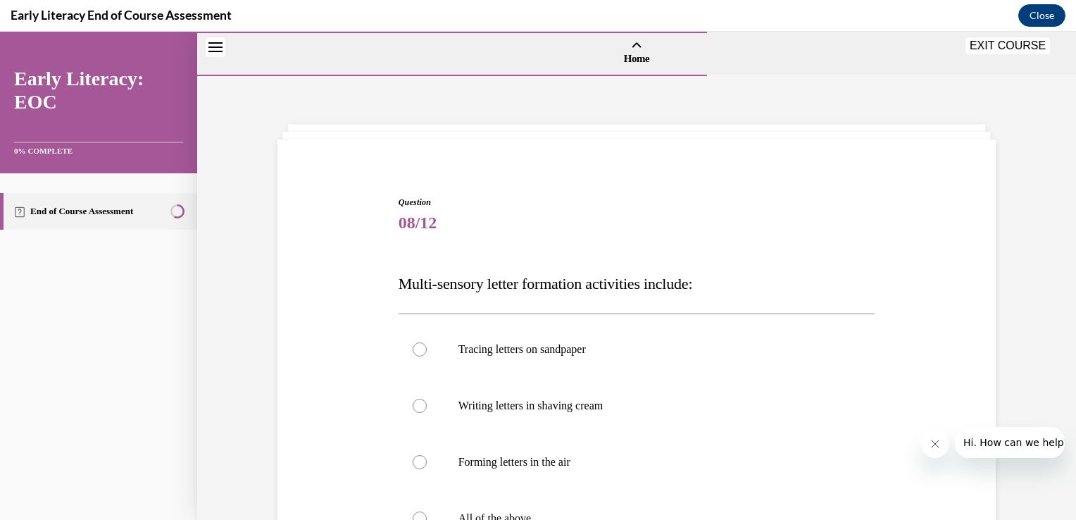
scroll to position [149, 0]
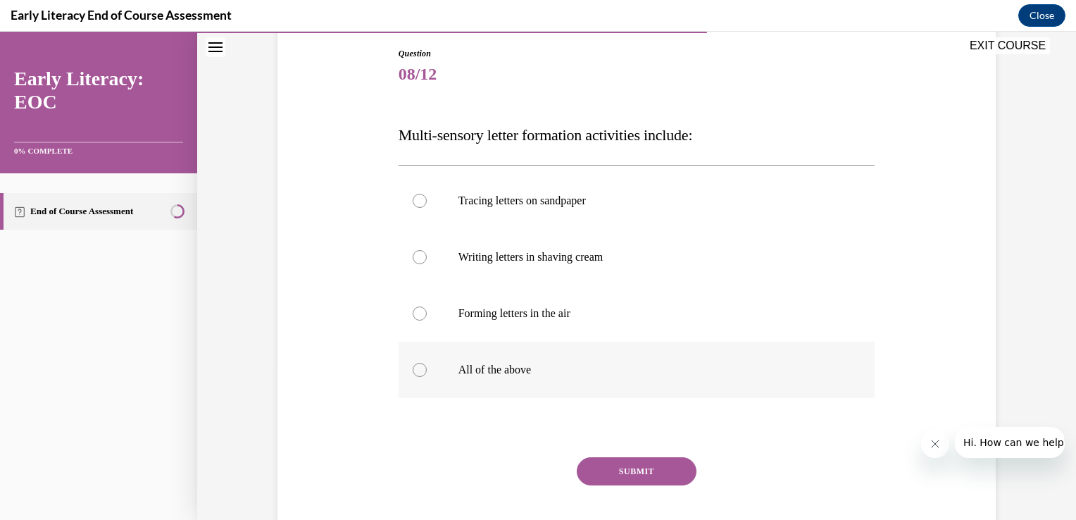
click at [568, 376] on p "All of the above" at bounding box center [649, 370] width 382 height 14
click at [645, 482] on button "SUBMIT" at bounding box center [637, 471] width 120 height 28
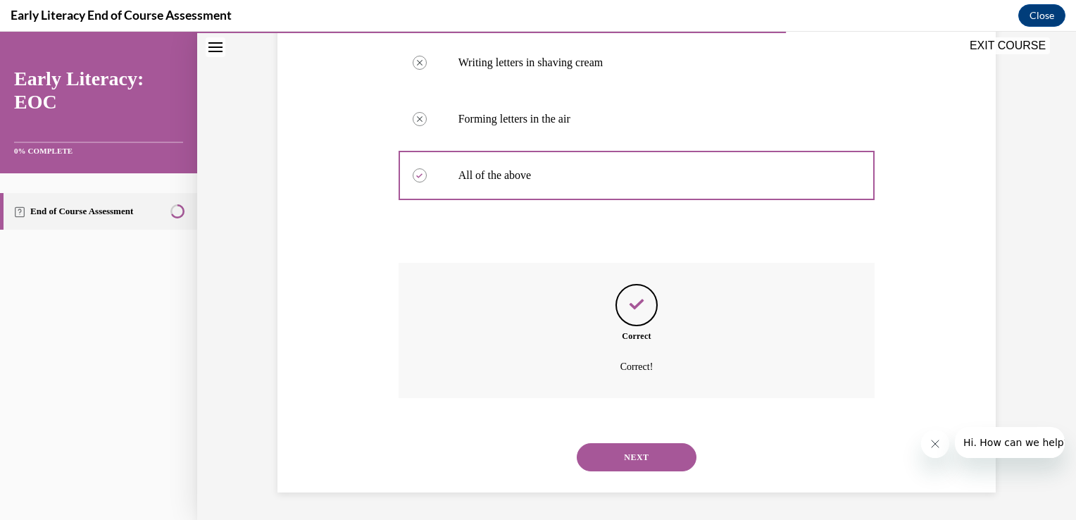
click at [622, 465] on button "NEXT" at bounding box center [637, 457] width 120 height 28
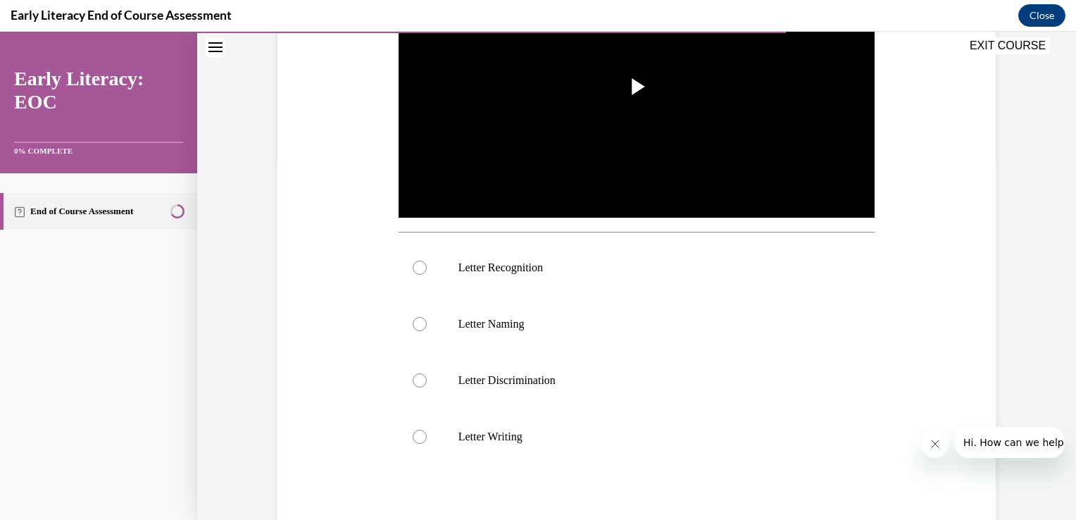
scroll to position [362, 0]
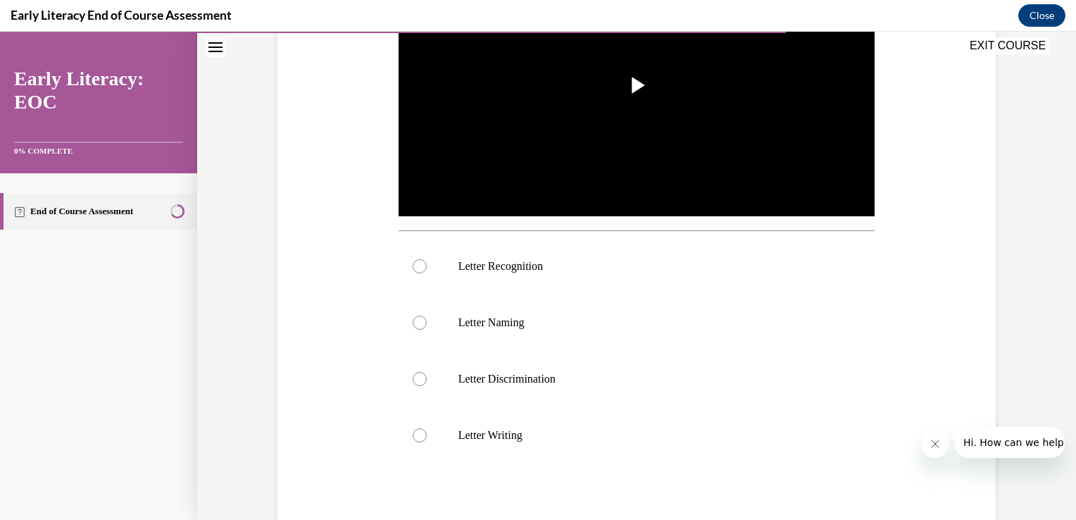
click at [613, 51] on div "EXIT COURSE" at bounding box center [629, 47] width 865 height 31
click at [637, 85] on span "Video player" at bounding box center [637, 85] width 0 height 0
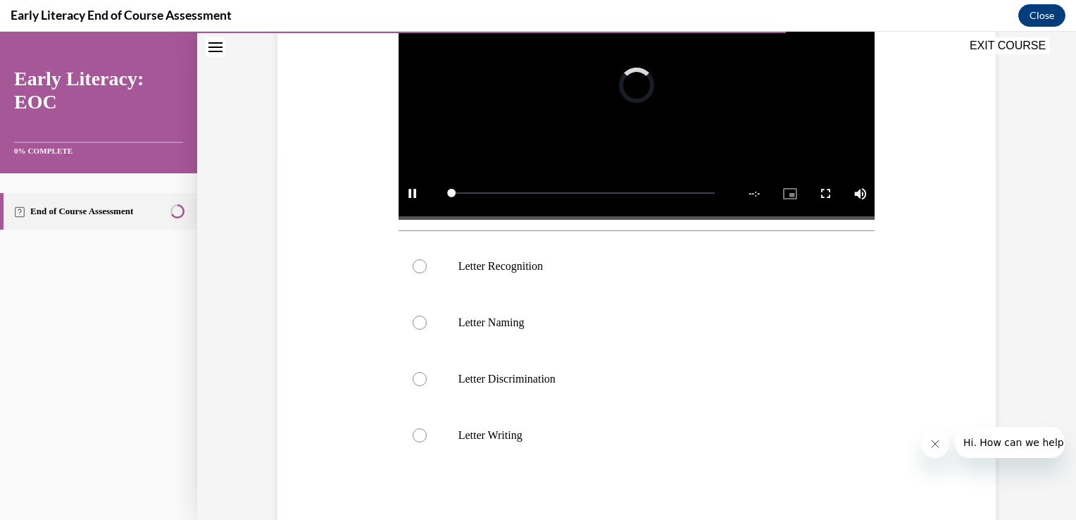
scroll to position [282, 0]
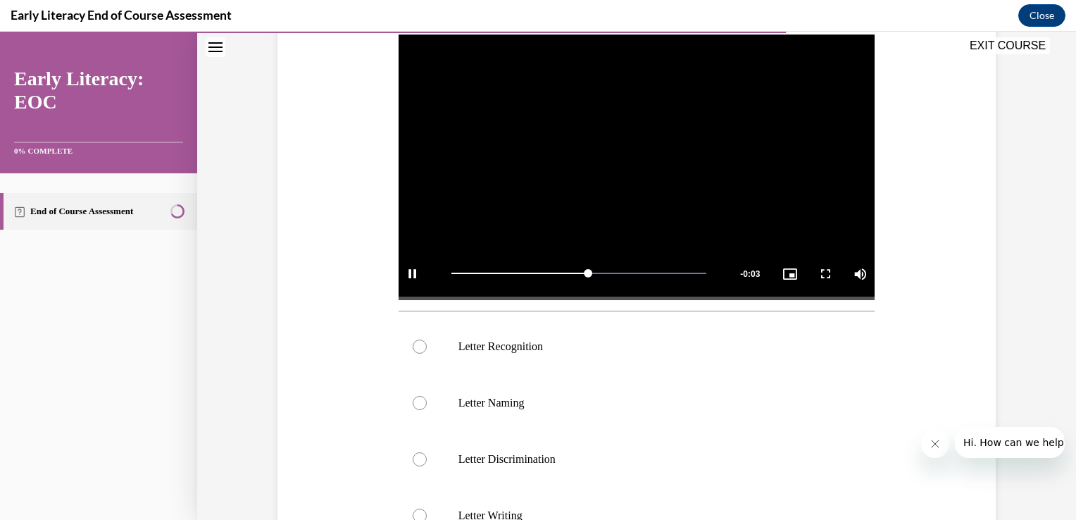
click at [584, 316] on div "Letter Recognition Letter Naming Letter Discrimination Letter Writing" at bounding box center [637, 431] width 477 height 240
click at [577, 346] on p "Letter Recognition" at bounding box center [649, 346] width 382 height 14
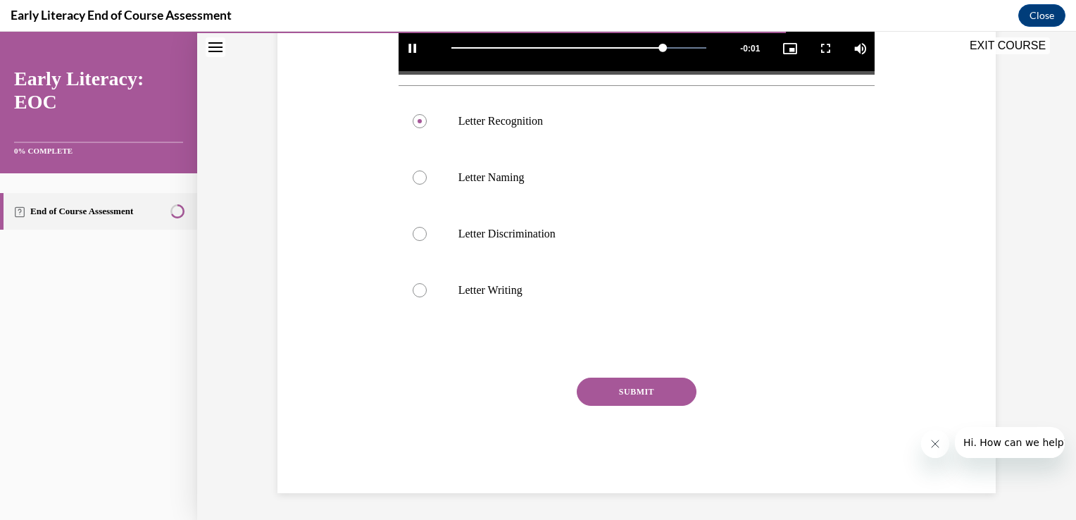
click at [628, 370] on div "Question 09/12 Which skill is the teacher reinforcing in this video clip? Video…" at bounding box center [637, 91] width 477 height 804
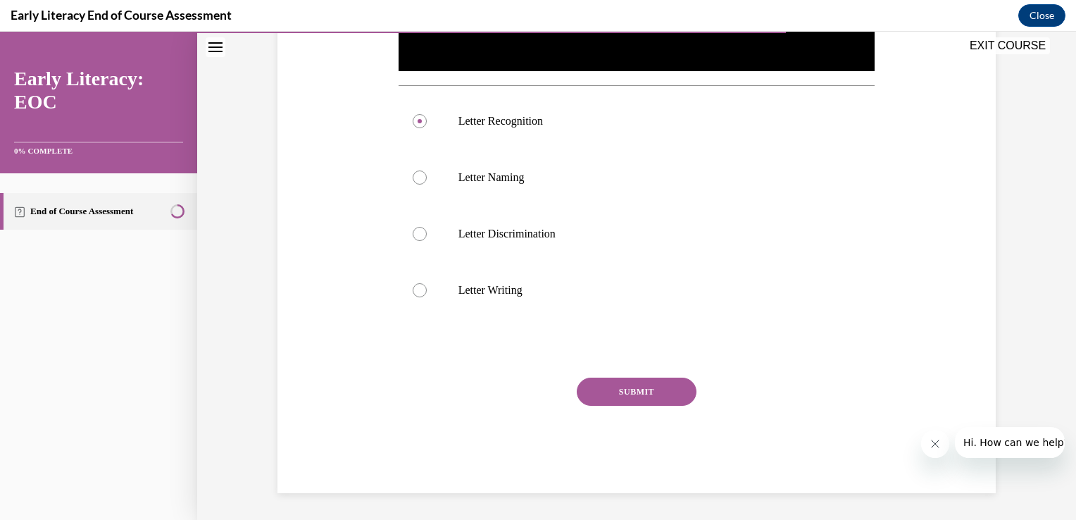
click at [632, 388] on button "SUBMIT" at bounding box center [637, 391] width 120 height 28
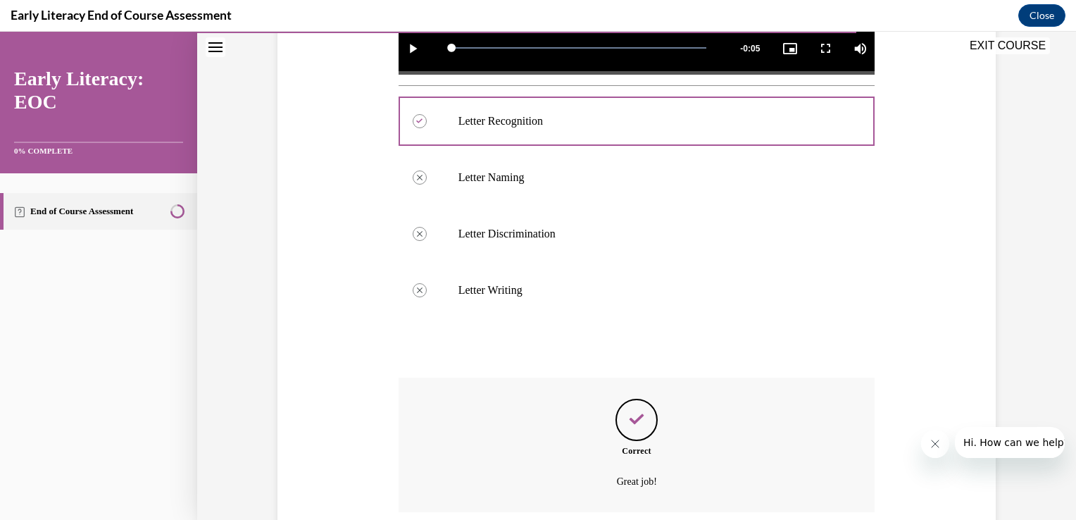
scroll to position [621, 0]
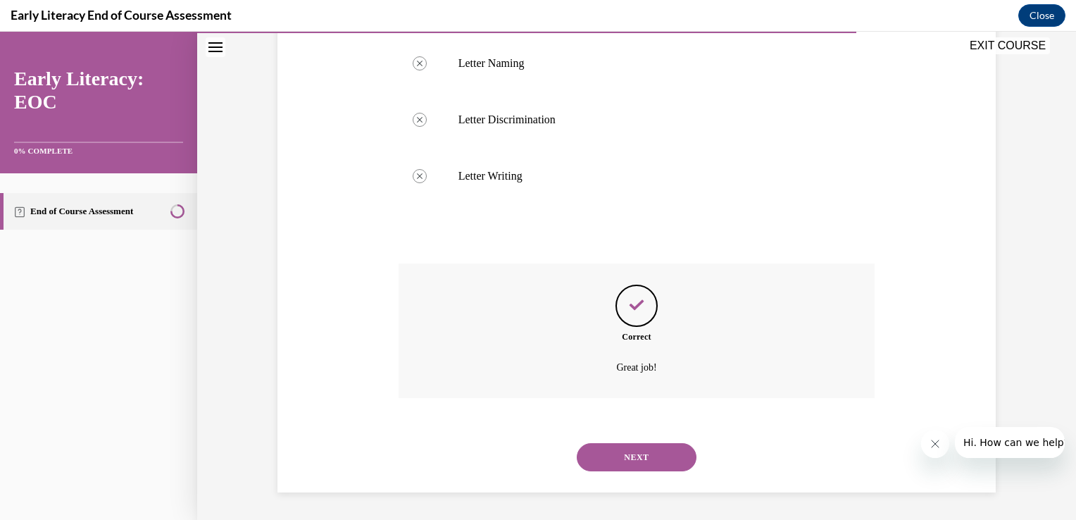
click at [613, 446] on button "NEXT" at bounding box center [637, 457] width 120 height 28
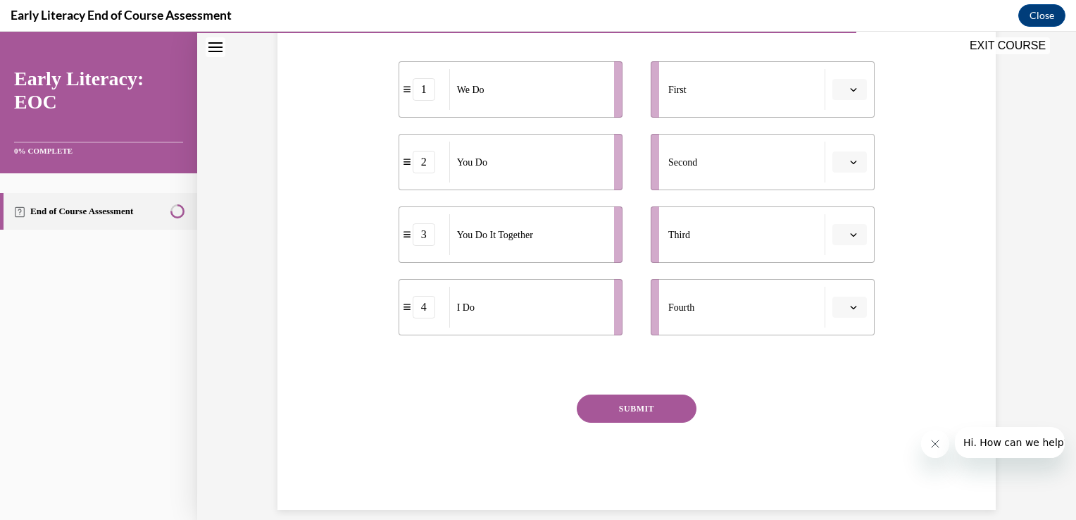
scroll to position [287, 0]
click at [833, 92] on button "button" at bounding box center [849, 89] width 35 height 21
click at [848, 145] on div "1" at bounding box center [842, 149] width 35 height 28
click at [851, 172] on button "button" at bounding box center [849, 161] width 35 height 21
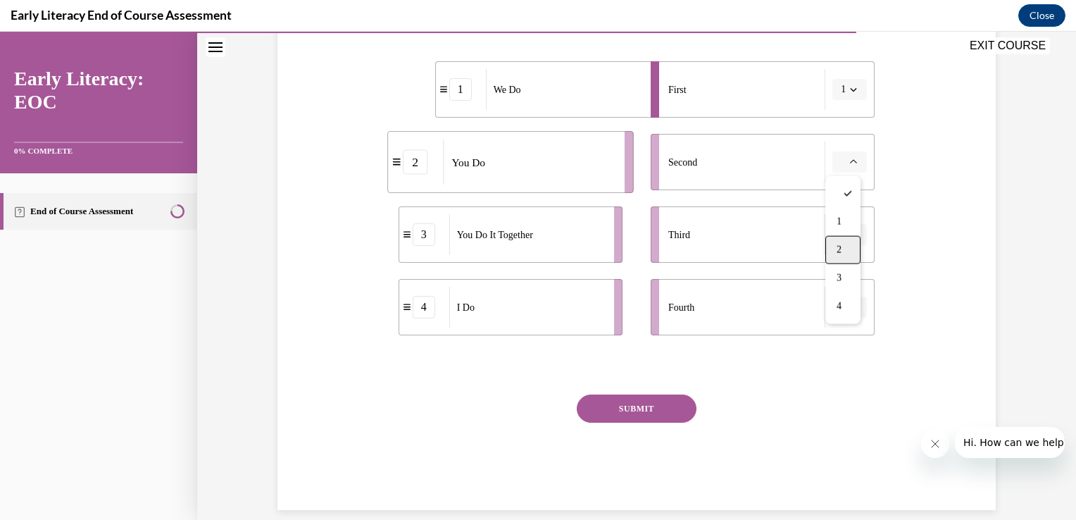
click at [844, 245] on div "2" at bounding box center [842, 250] width 35 height 28
click at [850, 165] on icon "button" at bounding box center [853, 161] width 7 height 7
click at [858, 94] on button "1" at bounding box center [849, 89] width 35 height 21
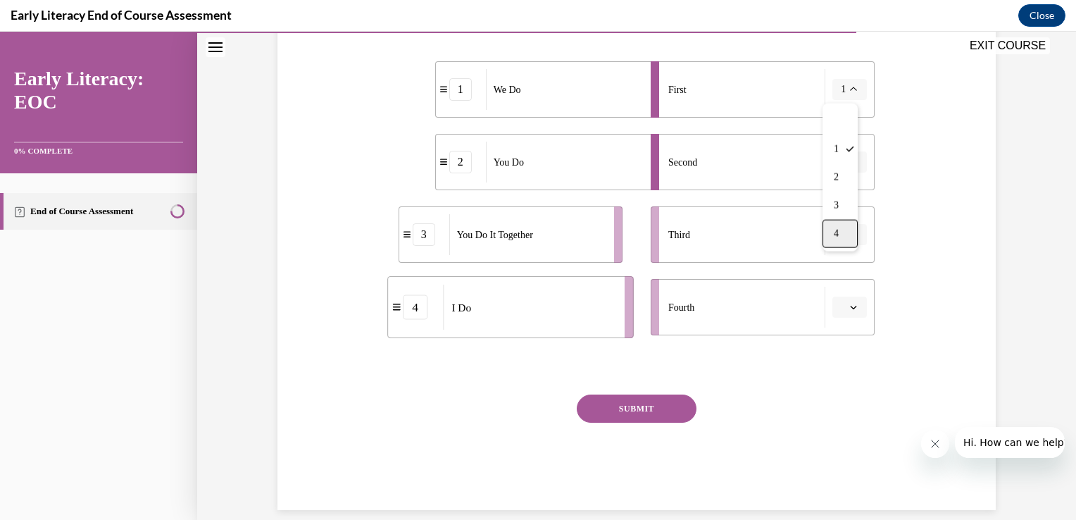
click at [842, 235] on div "4" at bounding box center [839, 234] width 35 height 28
click at [841, 164] on span "2" at bounding box center [843, 162] width 5 height 14
click at [839, 230] on div "1" at bounding box center [839, 222] width 35 height 28
click at [848, 238] on span "button" at bounding box center [853, 235] width 10 height 10
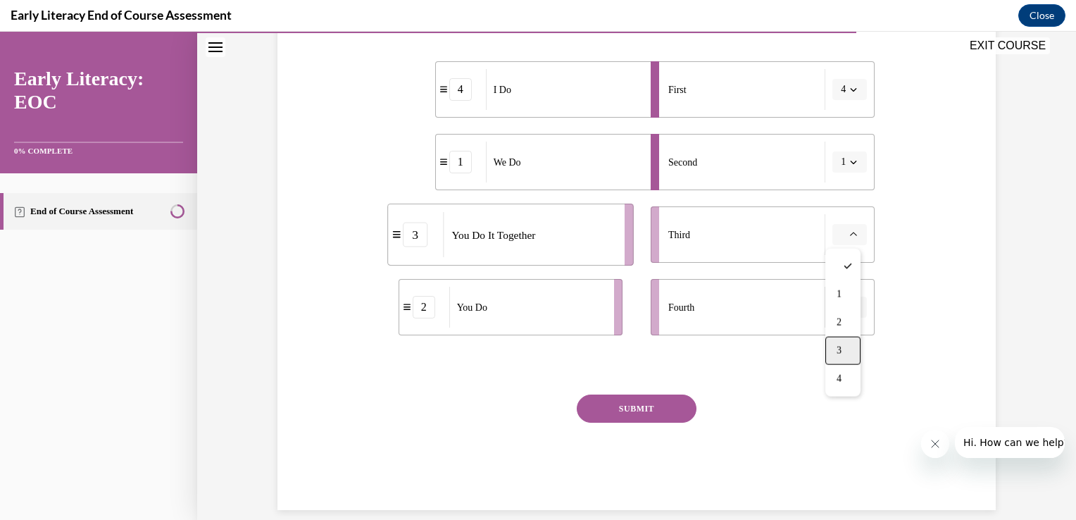
click at [848, 346] on div "3" at bounding box center [842, 351] width 35 height 28
click at [858, 306] on button "button" at bounding box center [849, 306] width 35 height 21
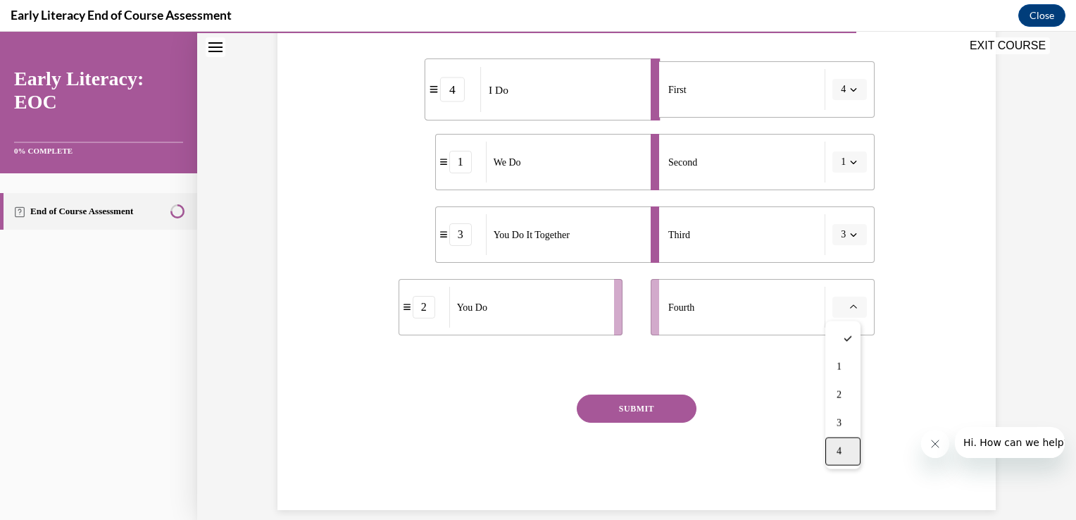
click at [846, 444] on div "4" at bounding box center [842, 451] width 35 height 28
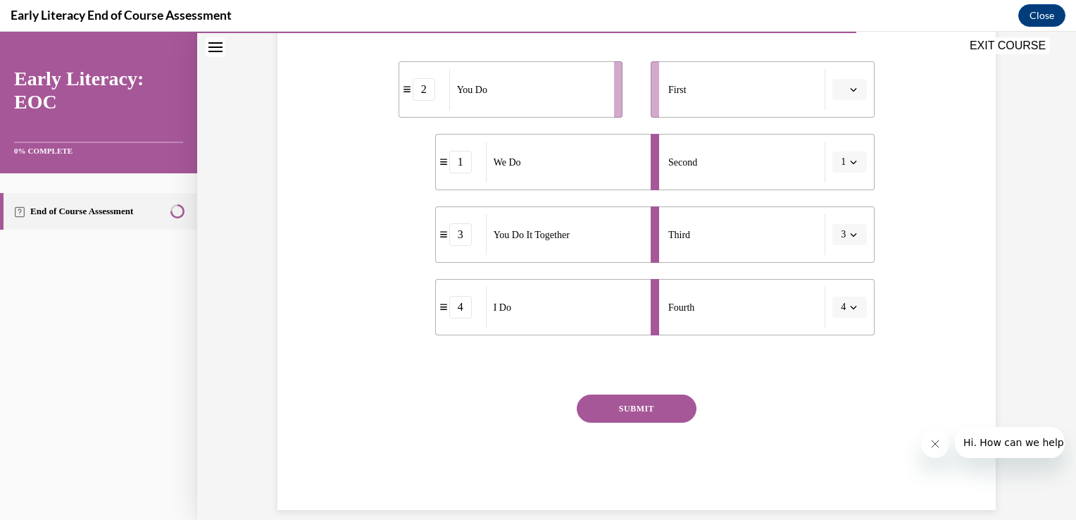
click at [640, 408] on button "SUBMIT" at bounding box center [637, 408] width 120 height 28
click at [850, 94] on button "button" at bounding box center [849, 89] width 35 height 21
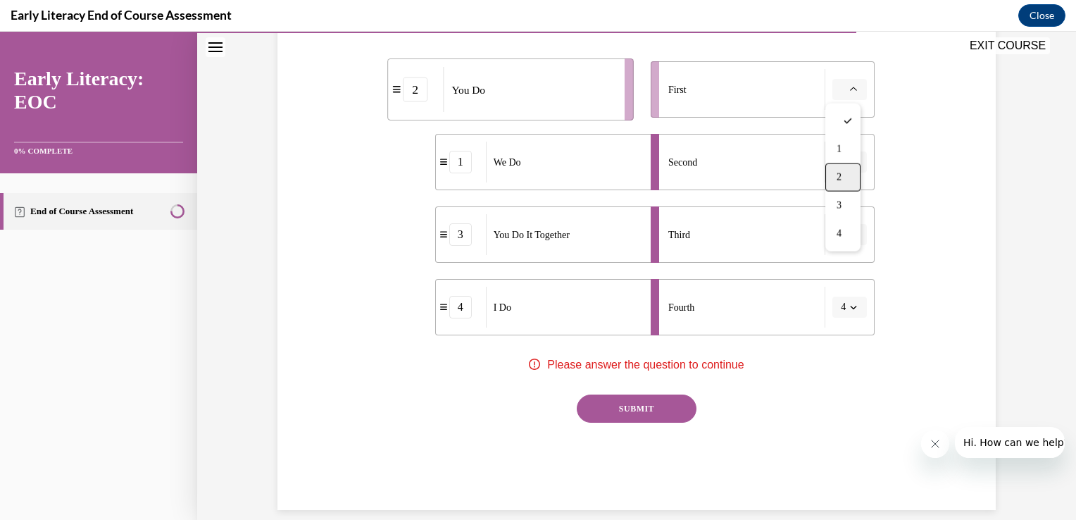
click at [836, 167] on div "2" at bounding box center [842, 177] width 35 height 28
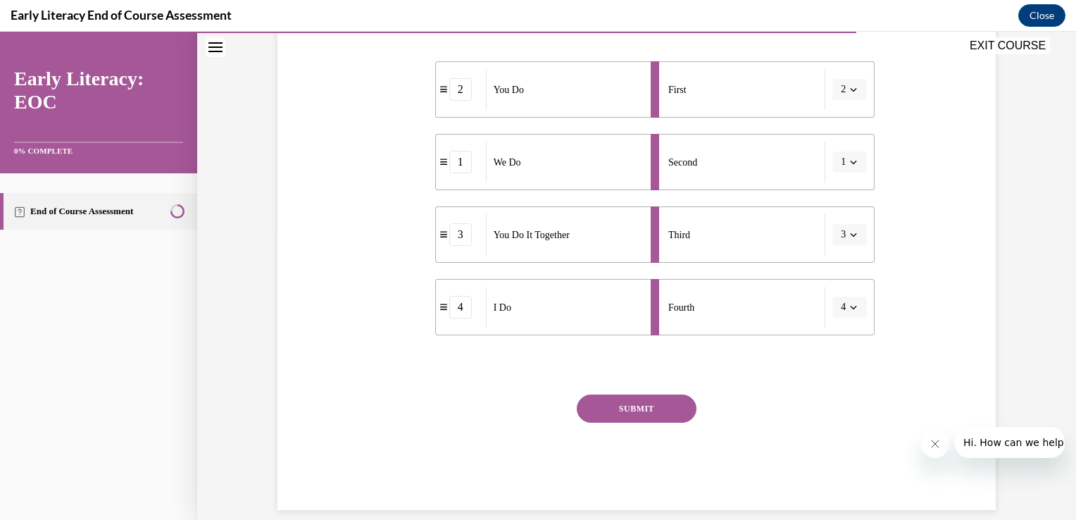
click at [843, 313] on button "4" at bounding box center [849, 306] width 35 height 21
click at [839, 368] on div "1" at bounding box center [839, 367] width 35 height 28
click at [848, 311] on span "button" at bounding box center [853, 307] width 10 height 10
click at [840, 401] on div "2" at bounding box center [839, 395] width 35 height 28
click at [858, 104] on li "First" at bounding box center [763, 89] width 224 height 56
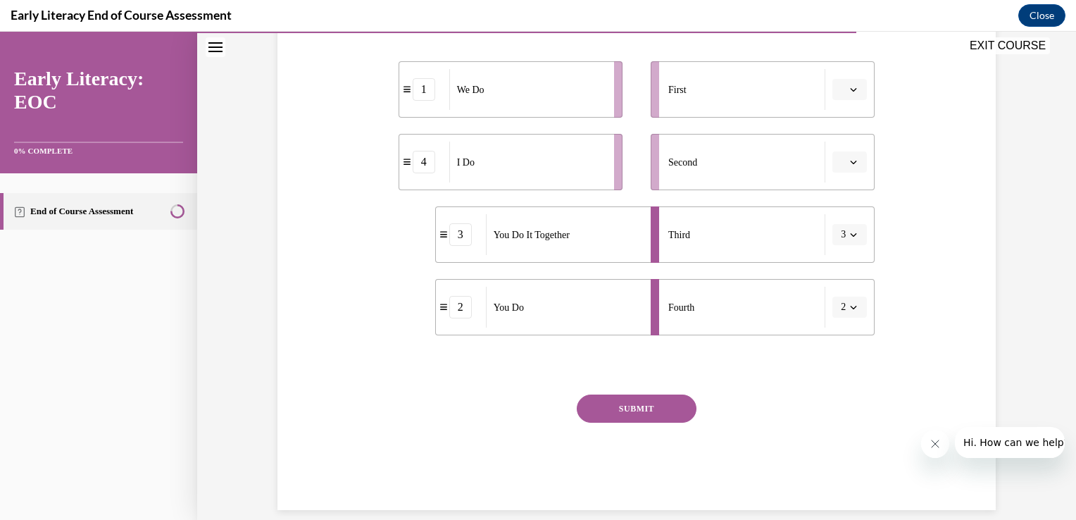
click at [851, 98] on button "button" at bounding box center [849, 89] width 35 height 21
click at [846, 230] on div "4" at bounding box center [842, 234] width 35 height 28
click at [850, 162] on icon "button" at bounding box center [853, 161] width 7 height 7
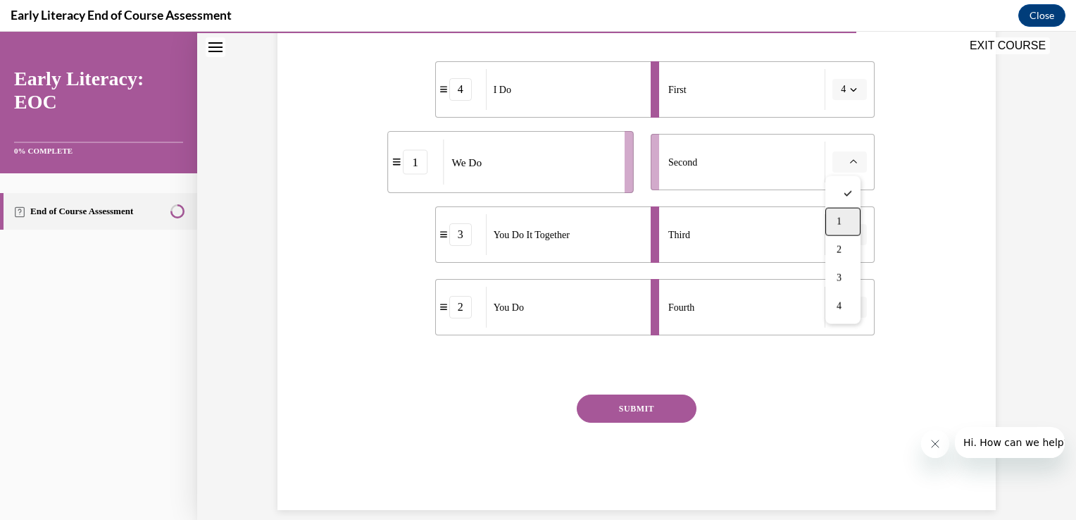
click at [847, 218] on div "1" at bounding box center [842, 222] width 35 height 28
click at [621, 413] on button "SUBMIT" at bounding box center [637, 408] width 120 height 28
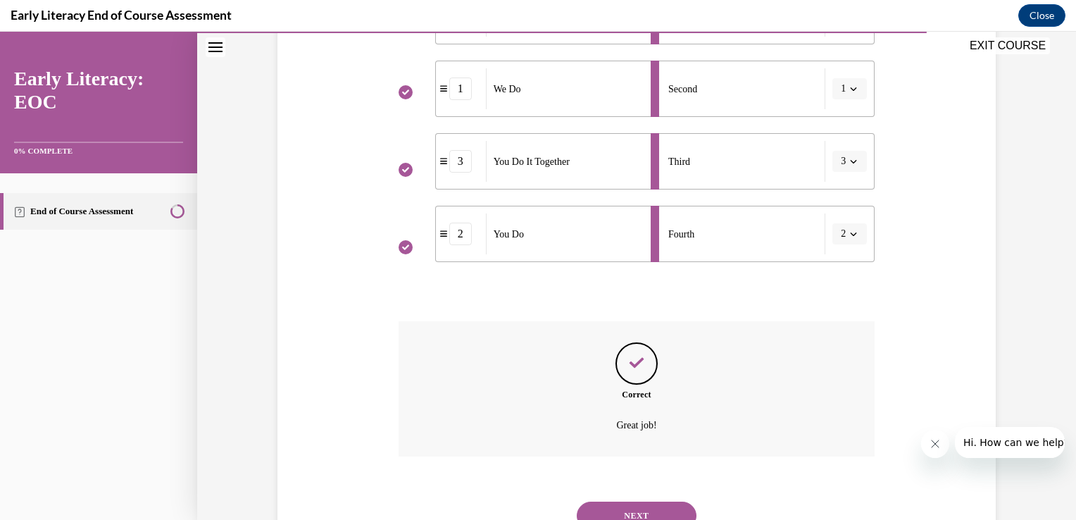
scroll to position [419, 0]
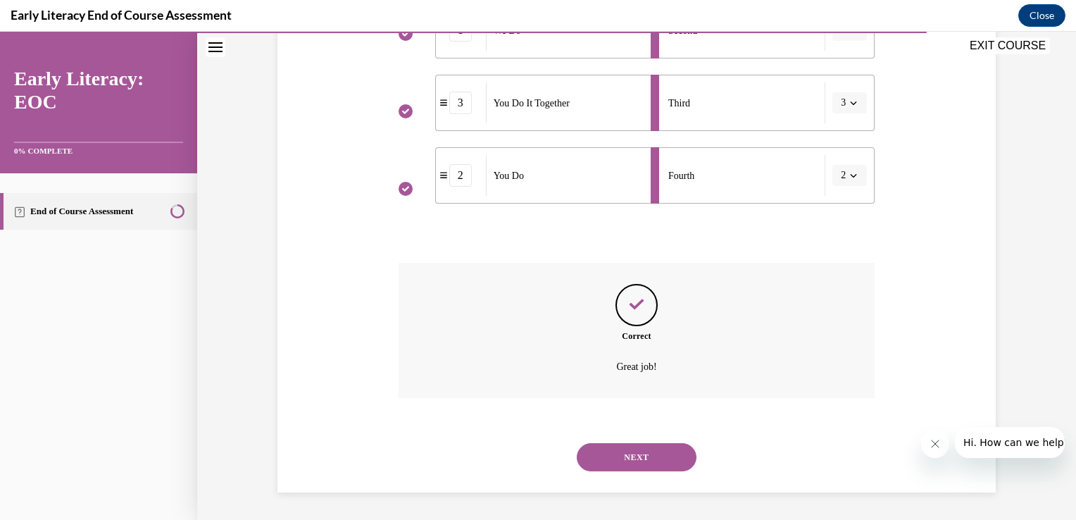
click at [628, 458] on button "NEXT" at bounding box center [637, 457] width 120 height 28
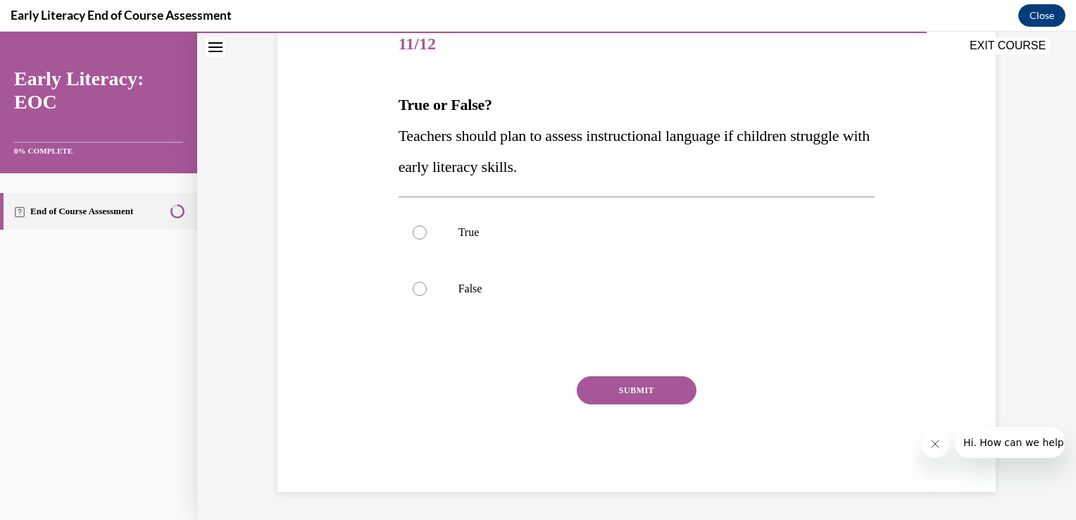
scroll to position [156, 0]
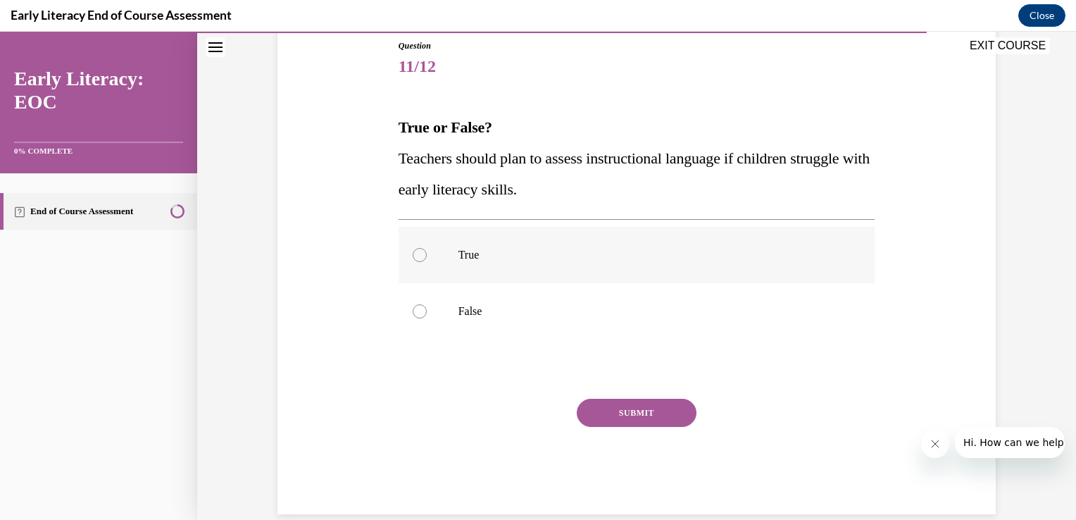
click at [490, 243] on div at bounding box center [637, 255] width 477 height 56
click at [586, 410] on button "SUBMIT" at bounding box center [637, 413] width 120 height 28
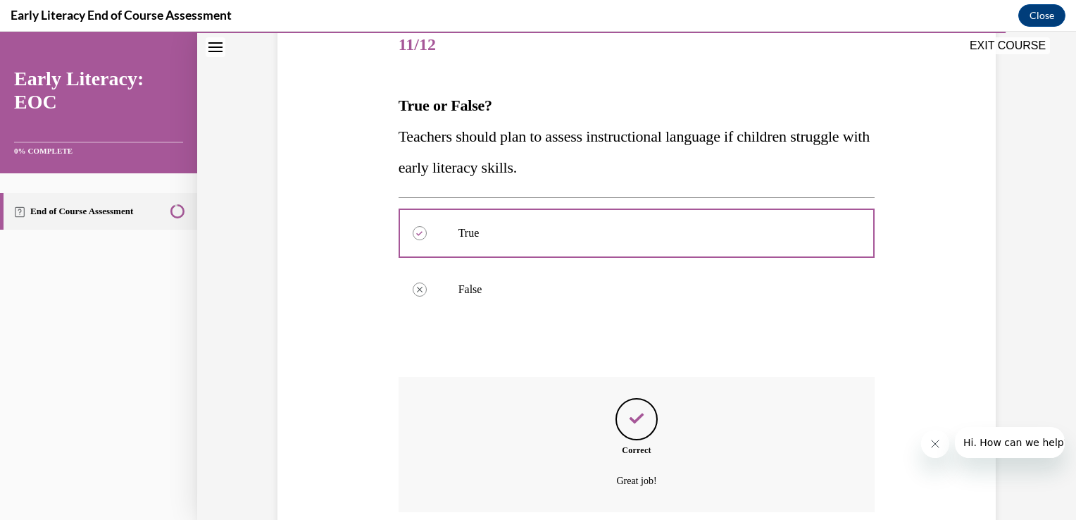
scroll to position [292, 0]
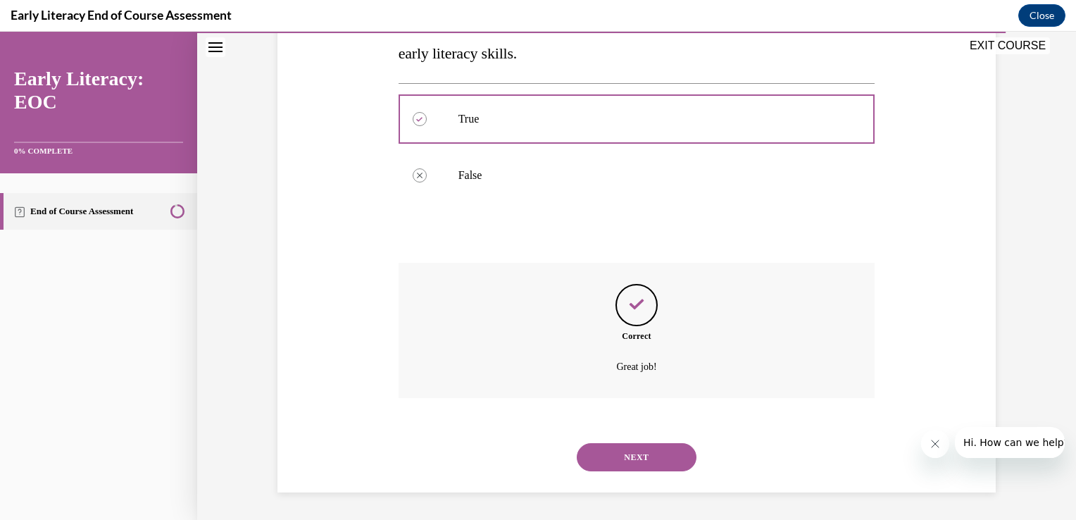
click at [603, 455] on button "NEXT" at bounding box center [637, 457] width 120 height 28
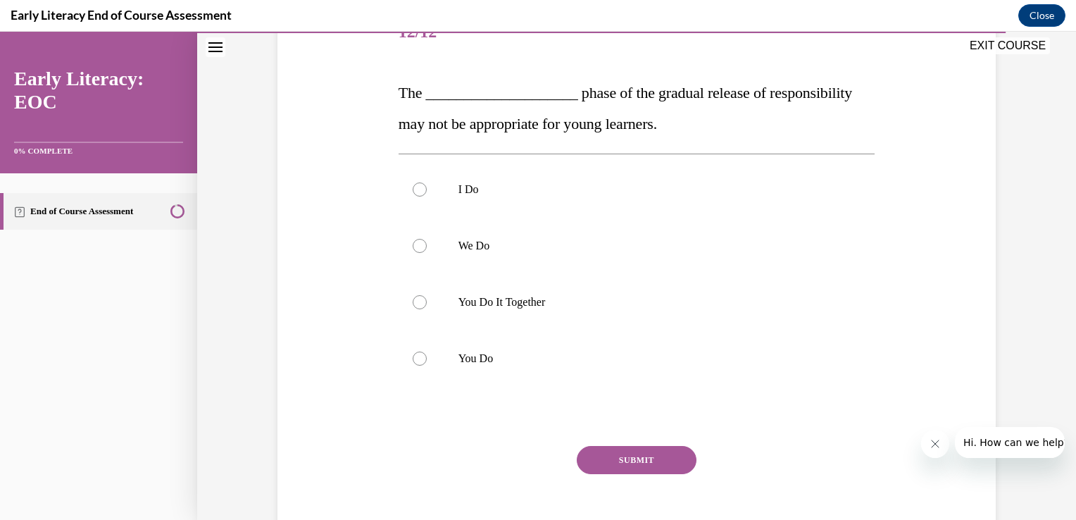
scroll to position [204, 0]
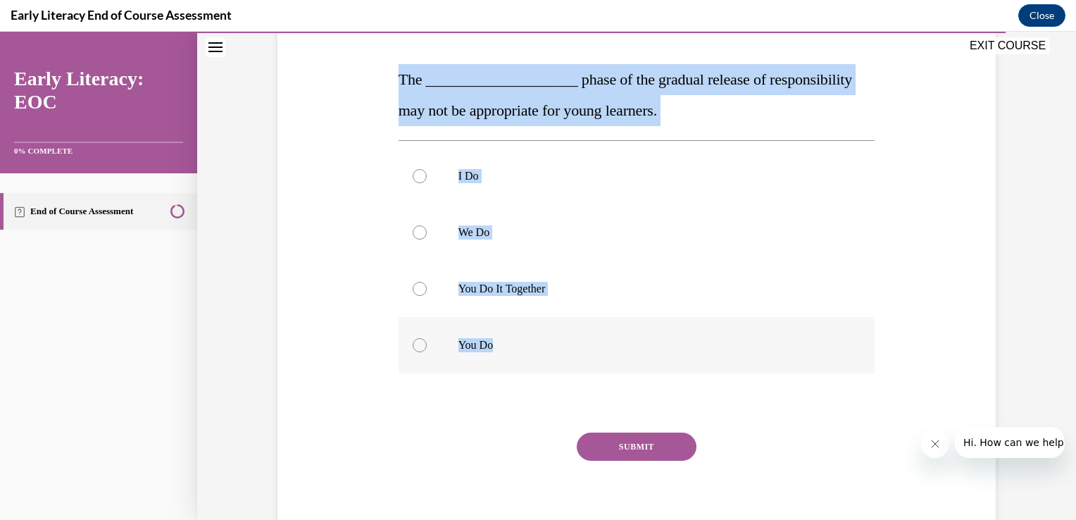
drag, startPoint x: 372, startPoint y: 63, endPoint x: 651, endPoint y: 350, distance: 399.8
click at [651, 350] on div "Question 12/12 The ____________________ phase of the gradual release of respons…" at bounding box center [636, 248] width 725 height 599
copy div "The ____________________ phase of the gradual release of responsibility may not…"
click at [547, 286] on p "You Do It Together" at bounding box center [649, 289] width 382 height 14
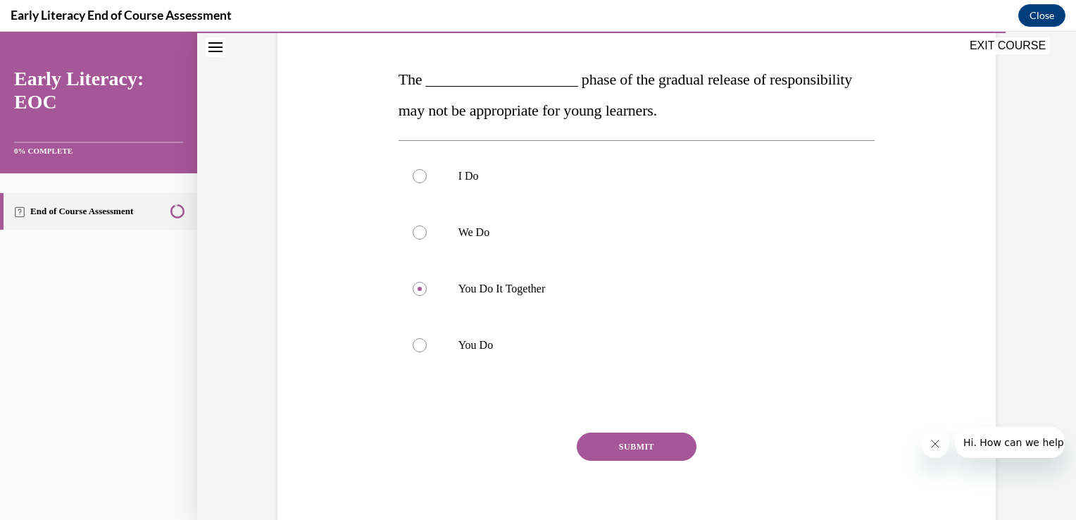
click at [602, 440] on button "SUBMIT" at bounding box center [637, 446] width 120 height 28
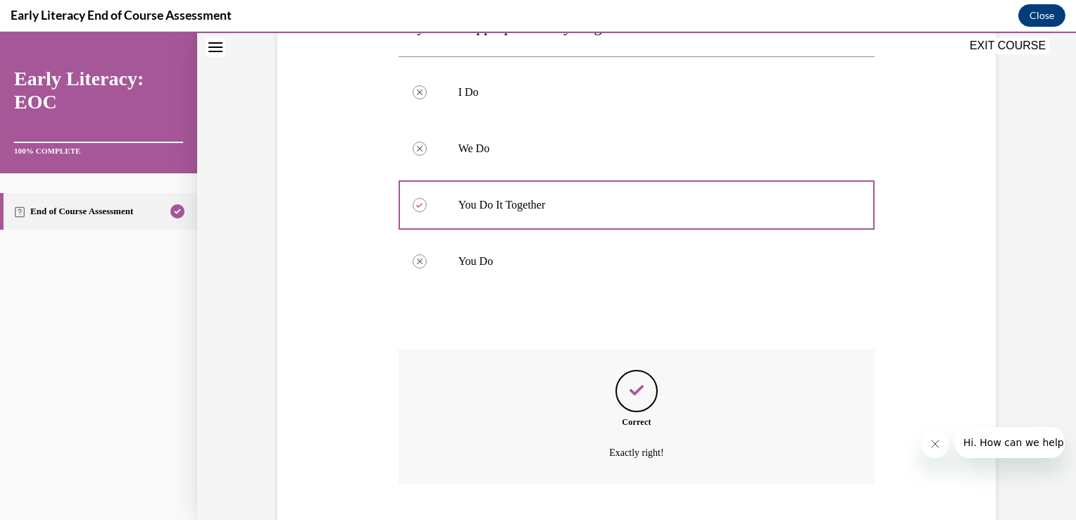
scroll to position [374, 0]
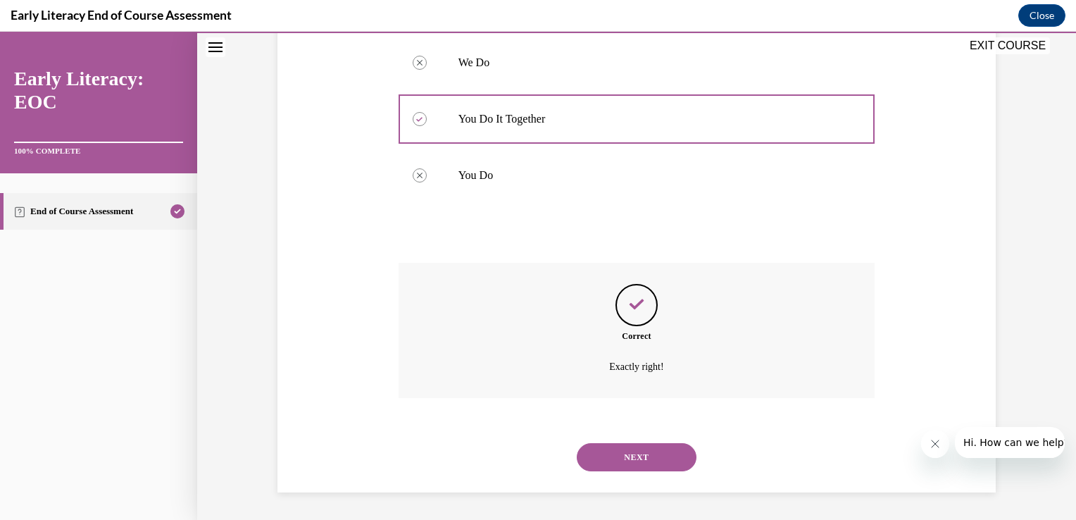
click at [603, 457] on button "NEXT" at bounding box center [637, 457] width 120 height 28
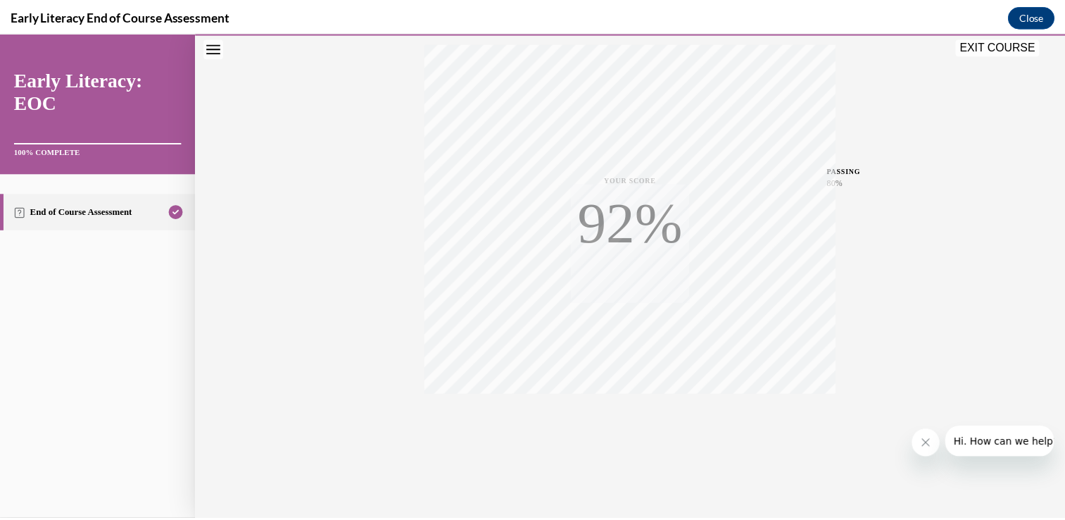
scroll to position [233, 0]
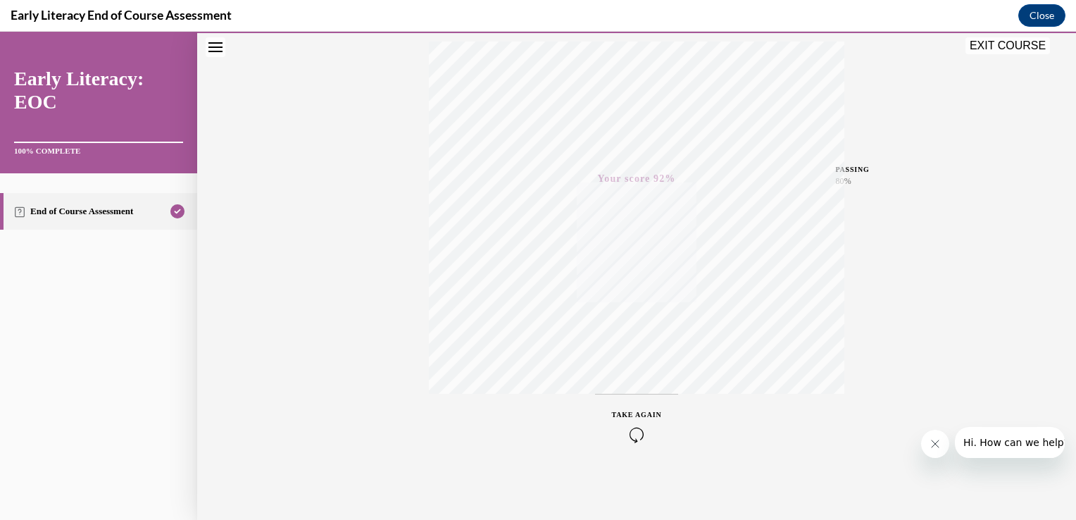
click at [979, 37] on button "EXIT COURSE" at bounding box center [1007, 45] width 84 height 17
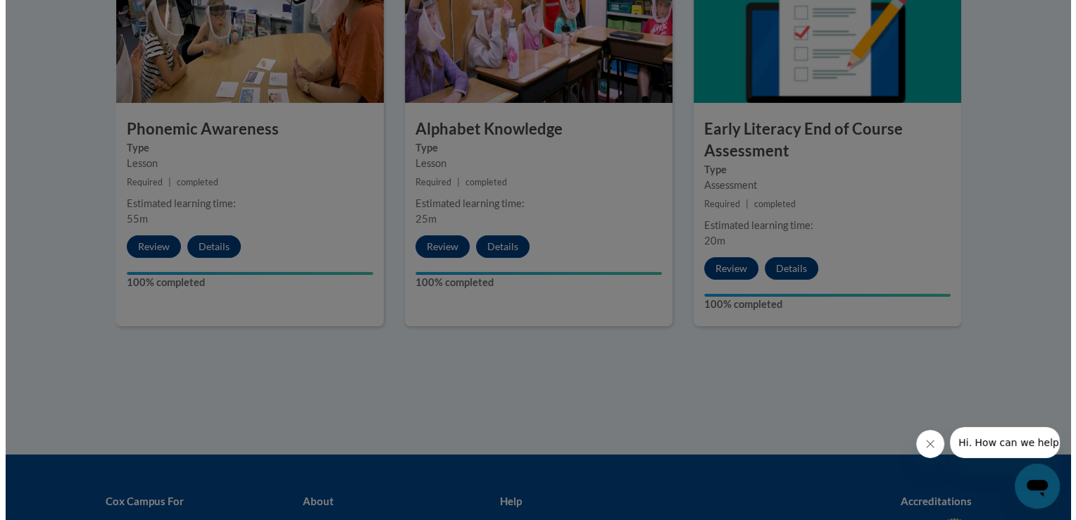
scroll to position [960, 0]
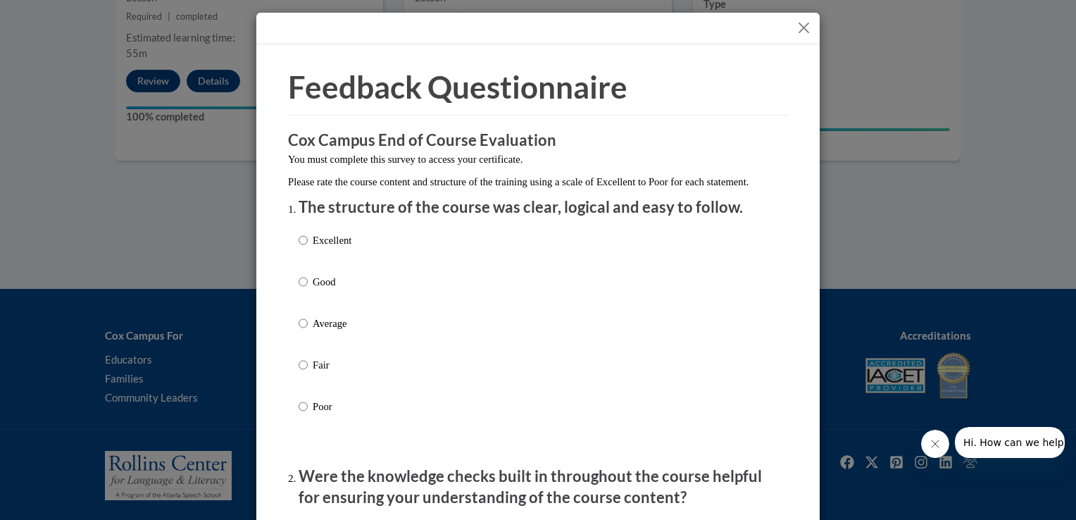
click at [439, 322] on div "Excellent Good Average Fair Poor" at bounding box center [538, 340] width 479 height 230
click at [346, 312] on label "Good" at bounding box center [325, 293] width 53 height 38
click at [308, 289] on input "Good" at bounding box center [303, 281] width 9 height 15
radio input "true"
click at [346, 312] on label "Good" at bounding box center [325, 293] width 53 height 38
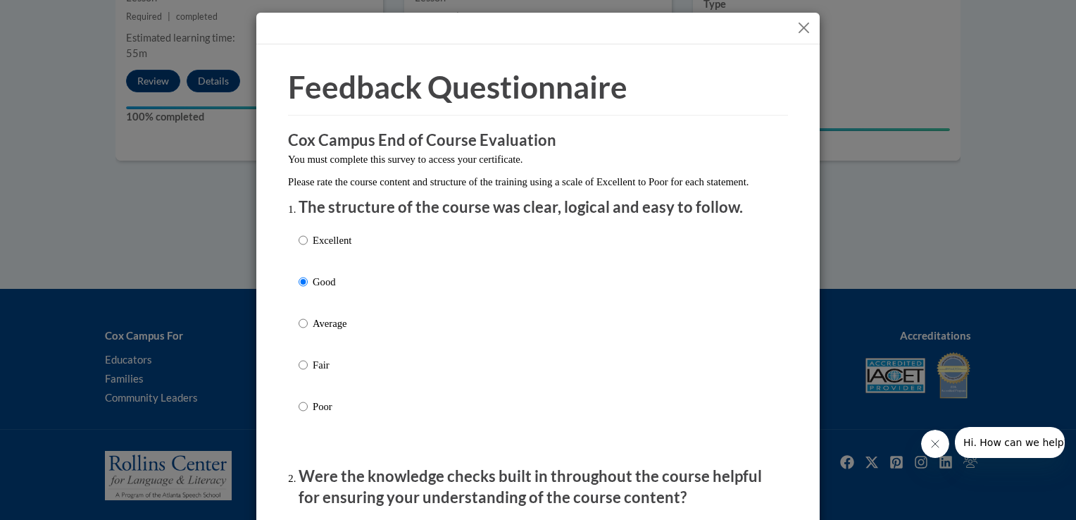
click at [308, 289] on input "Good" at bounding box center [303, 281] width 9 height 15
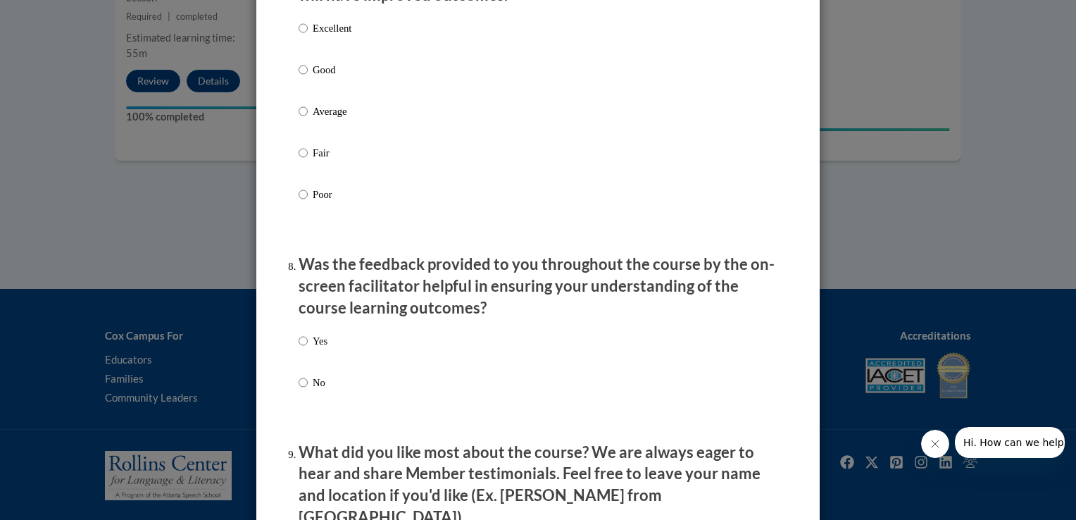
scroll to position [2412, 0]
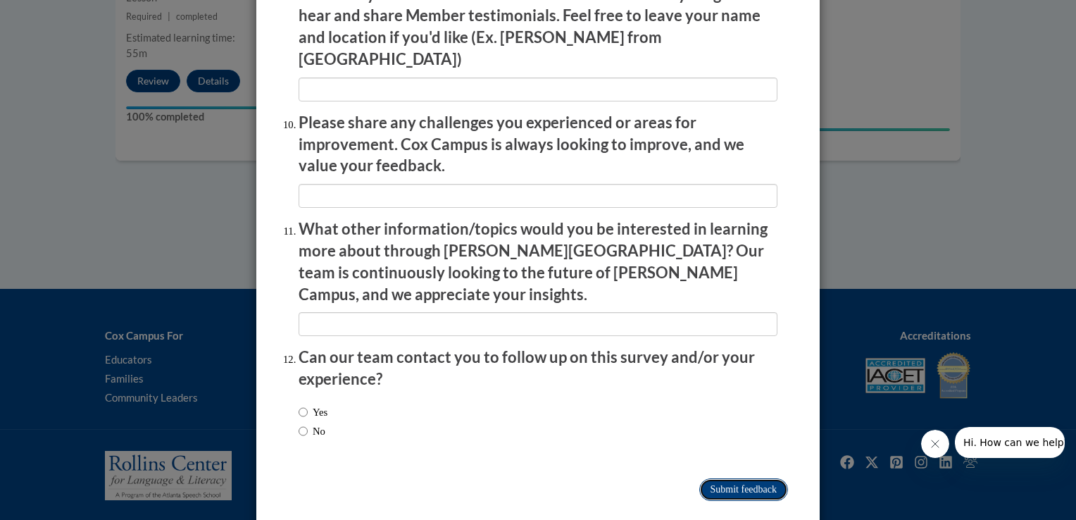
click at [726, 478] on input "Submit feedback" at bounding box center [743, 489] width 89 height 23
